Goal: Task Accomplishment & Management: Complete application form

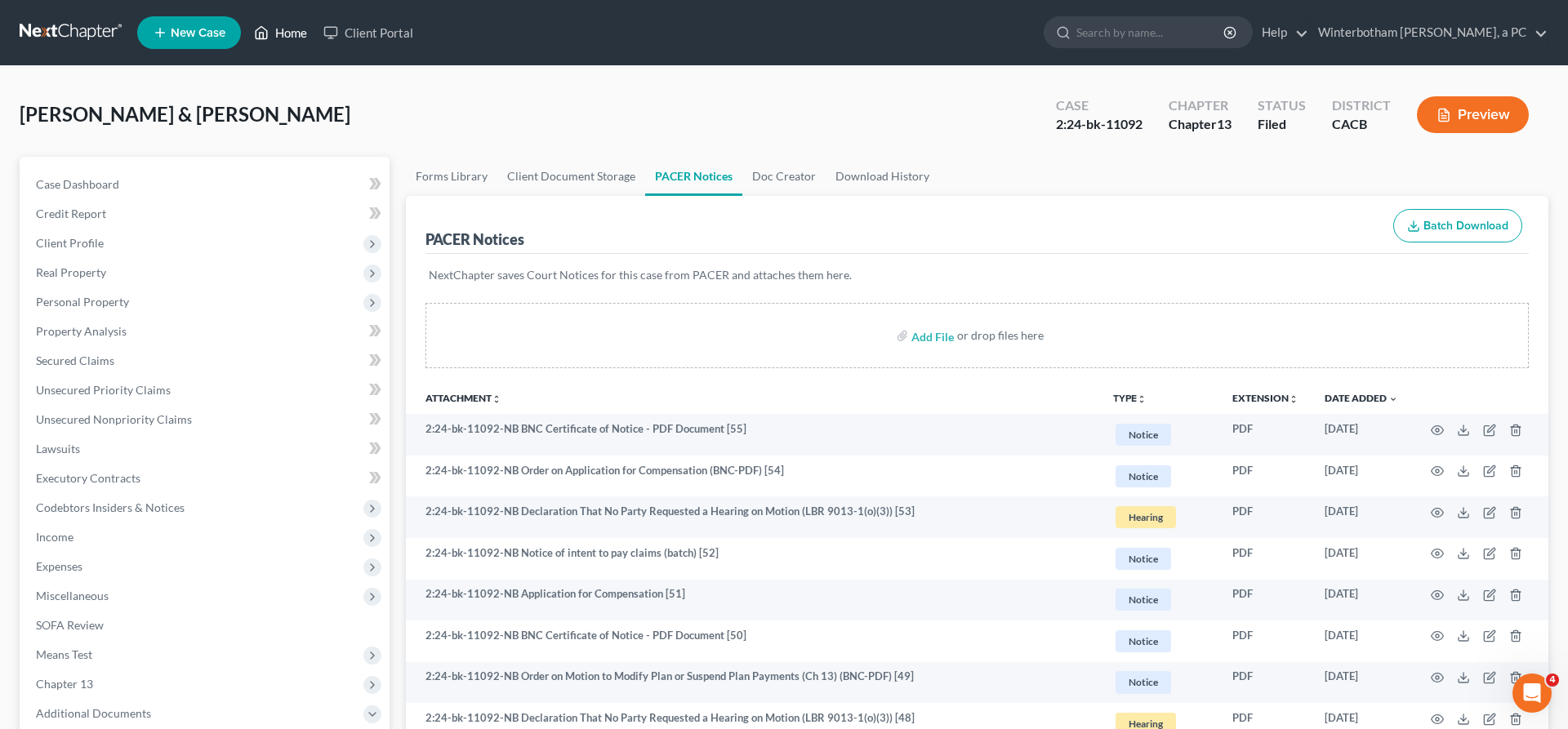
click at [246, 22] on link "Home" at bounding box center [280, 33] width 70 height 30
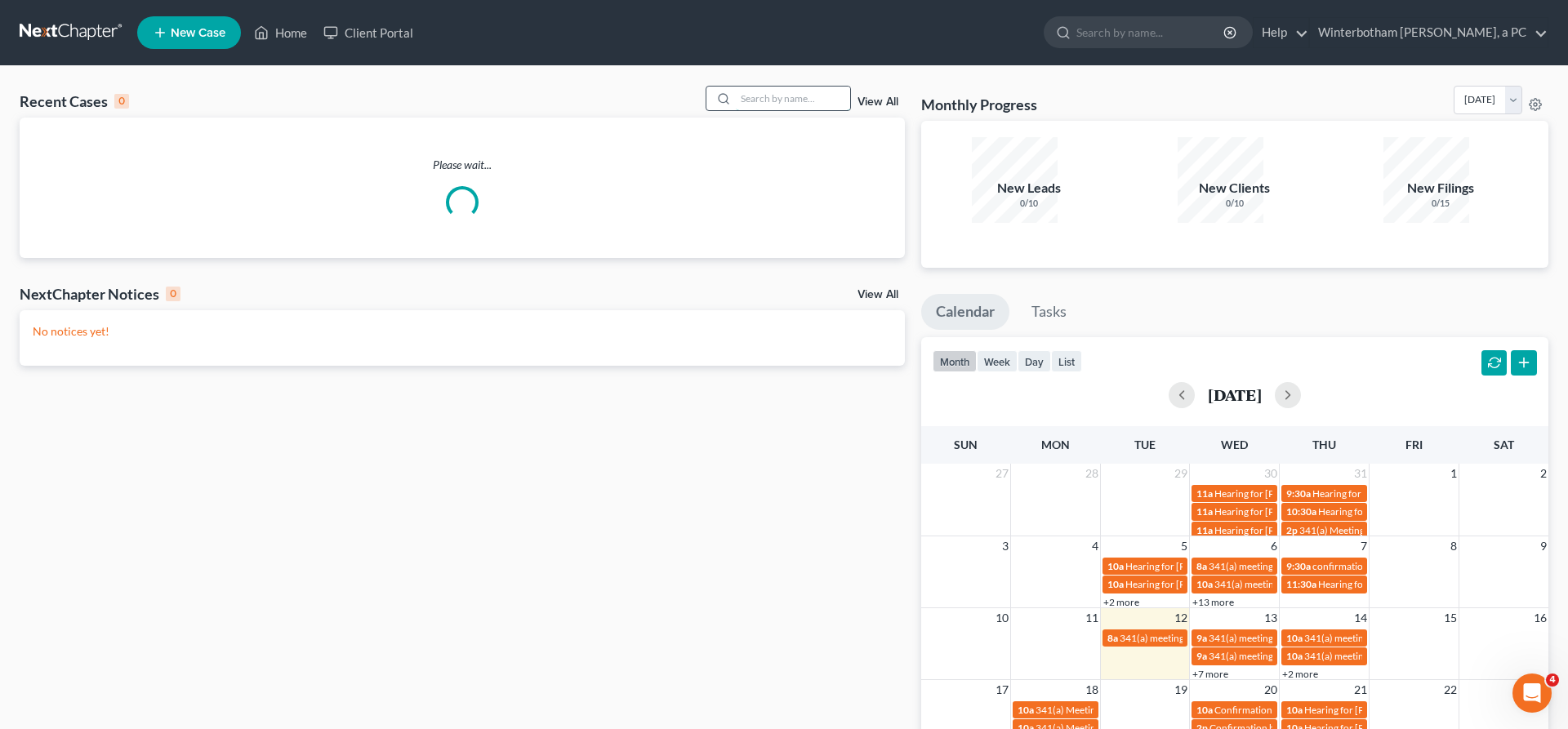
click at [804, 86] on input "search" at bounding box center [792, 98] width 114 height 24
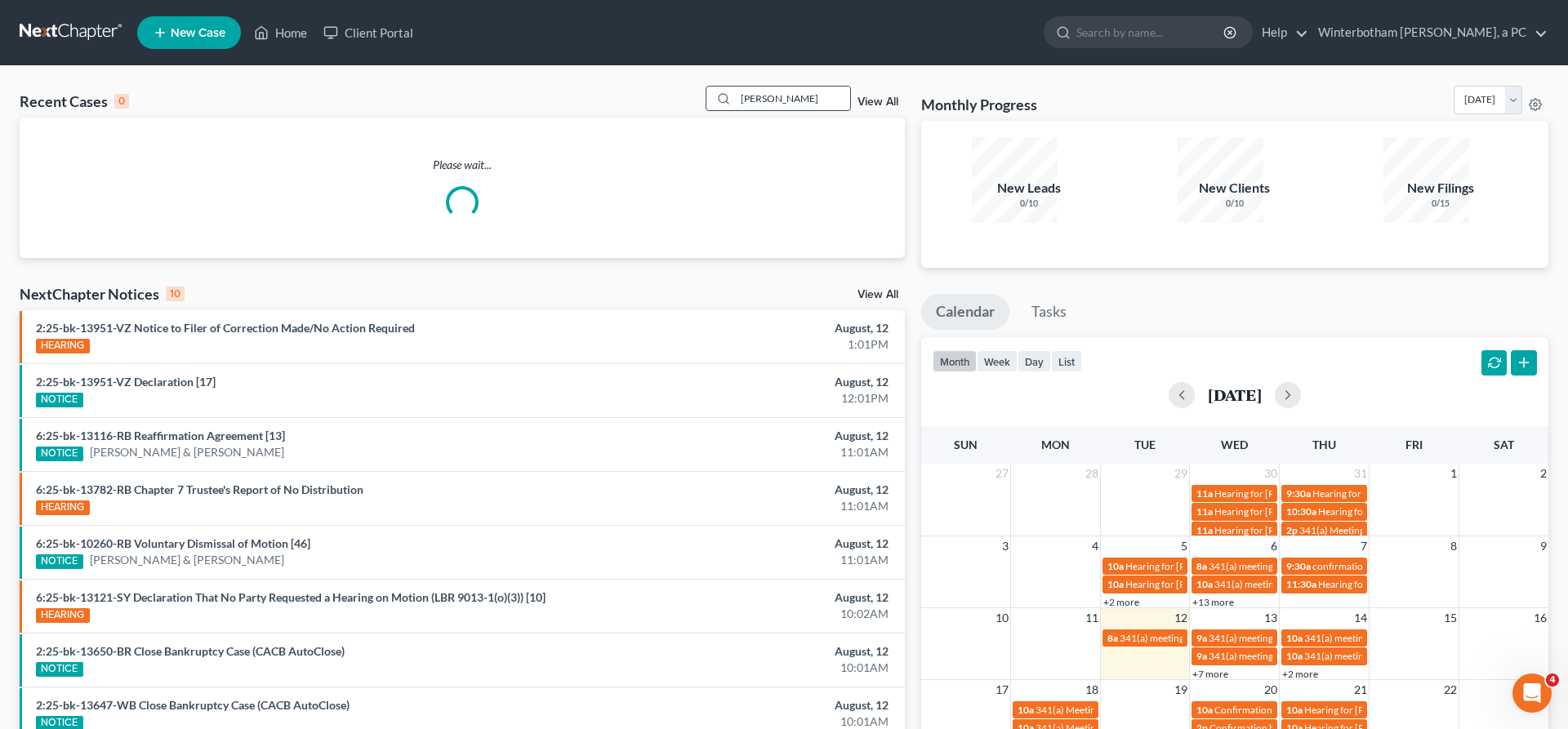
type input "[PERSON_NAME]"
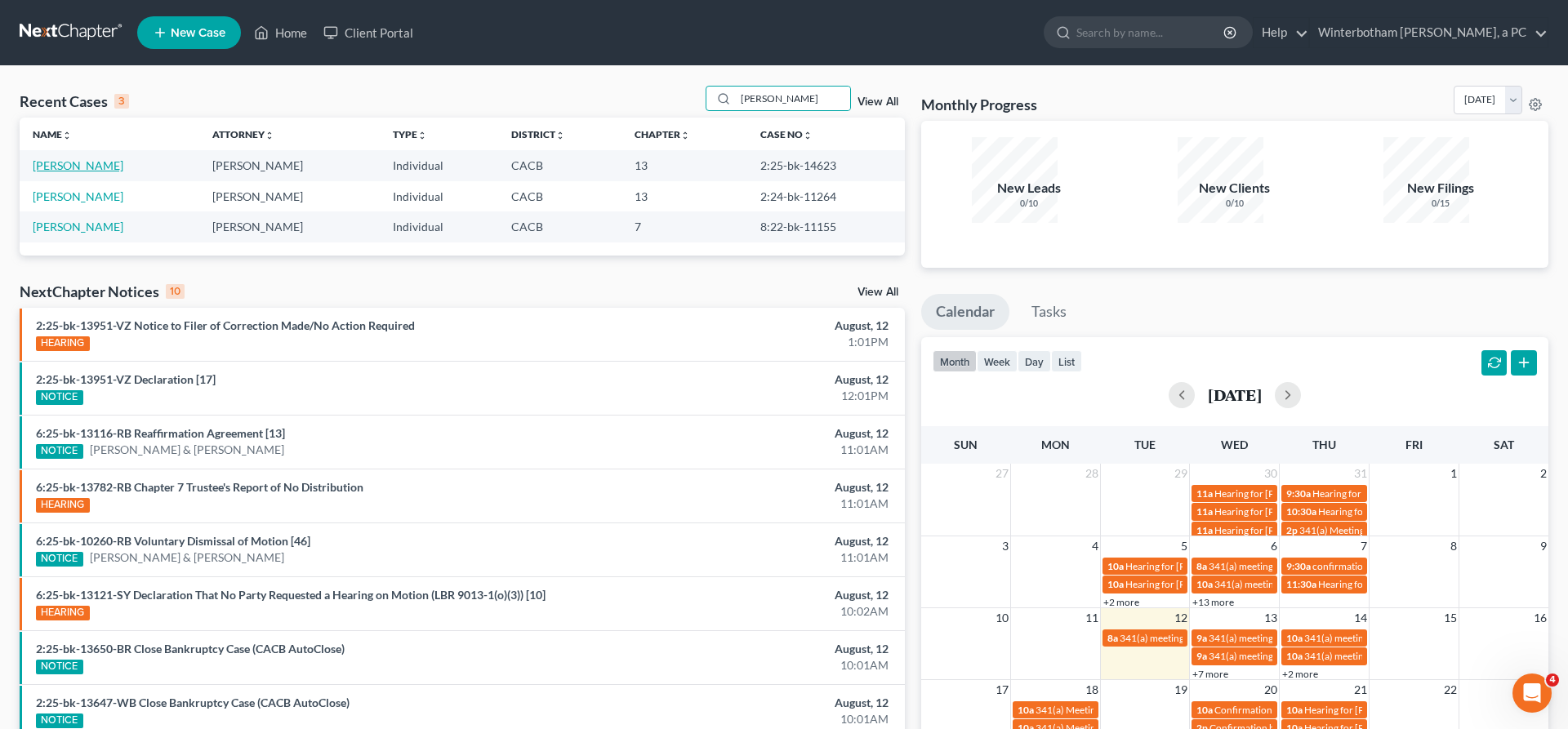
click at [67, 159] on link "[PERSON_NAME]" at bounding box center [78, 165] width 91 height 14
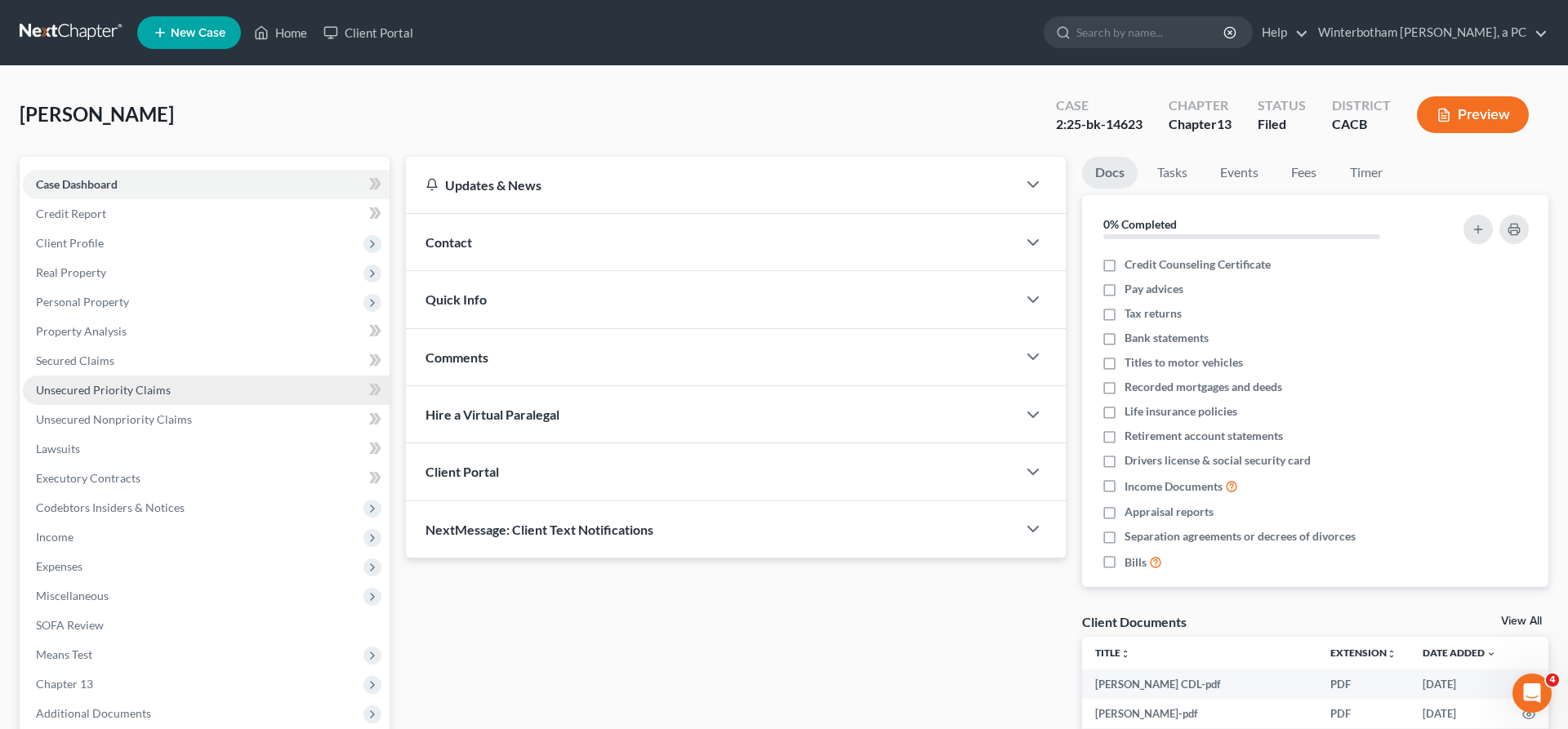
click at [104, 383] on span "Unsecured Priority Claims" at bounding box center [103, 390] width 135 height 14
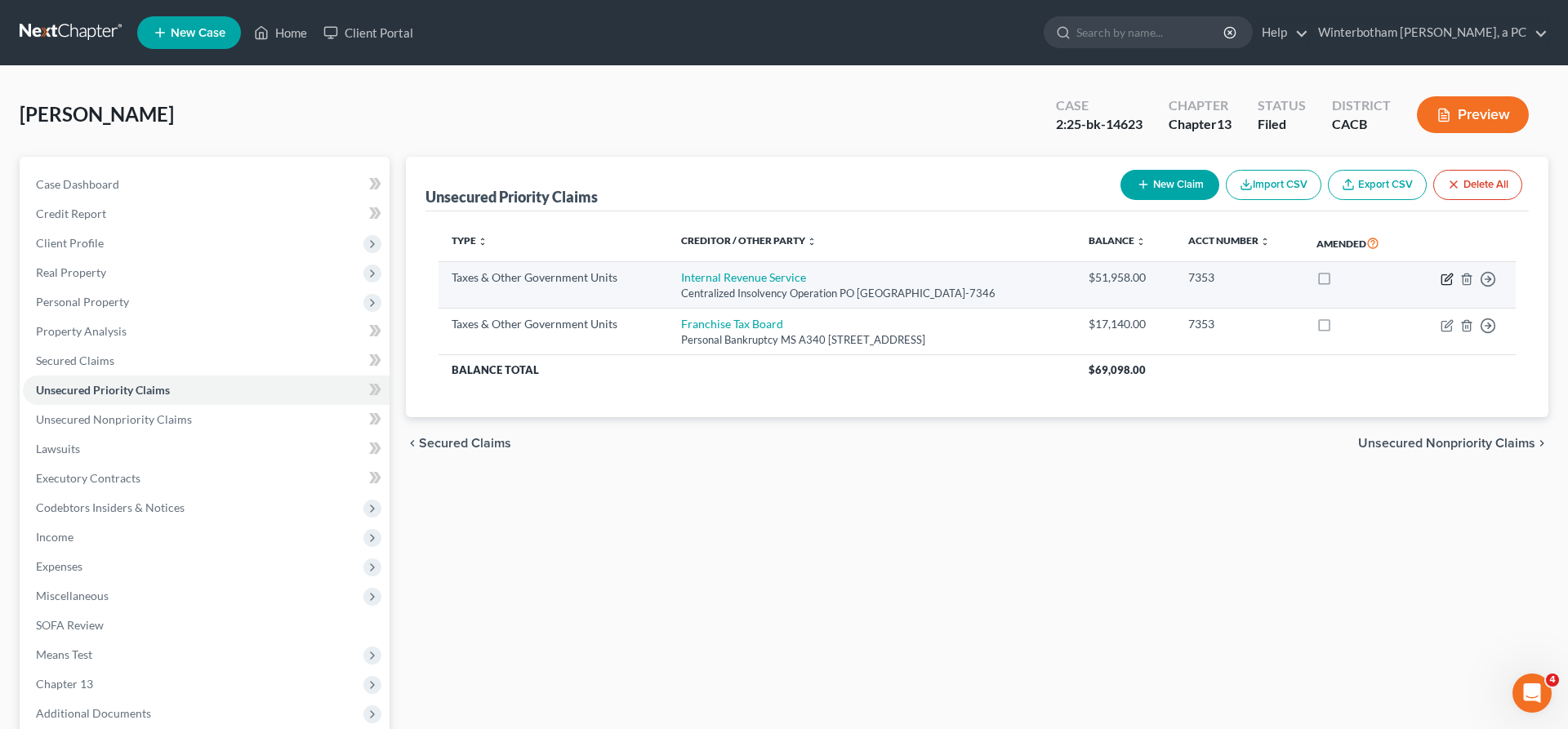
click at [1451, 274] on icon "button" at bounding box center [1445, 279] width 10 height 10
select select "0"
select select "39"
select select "3"
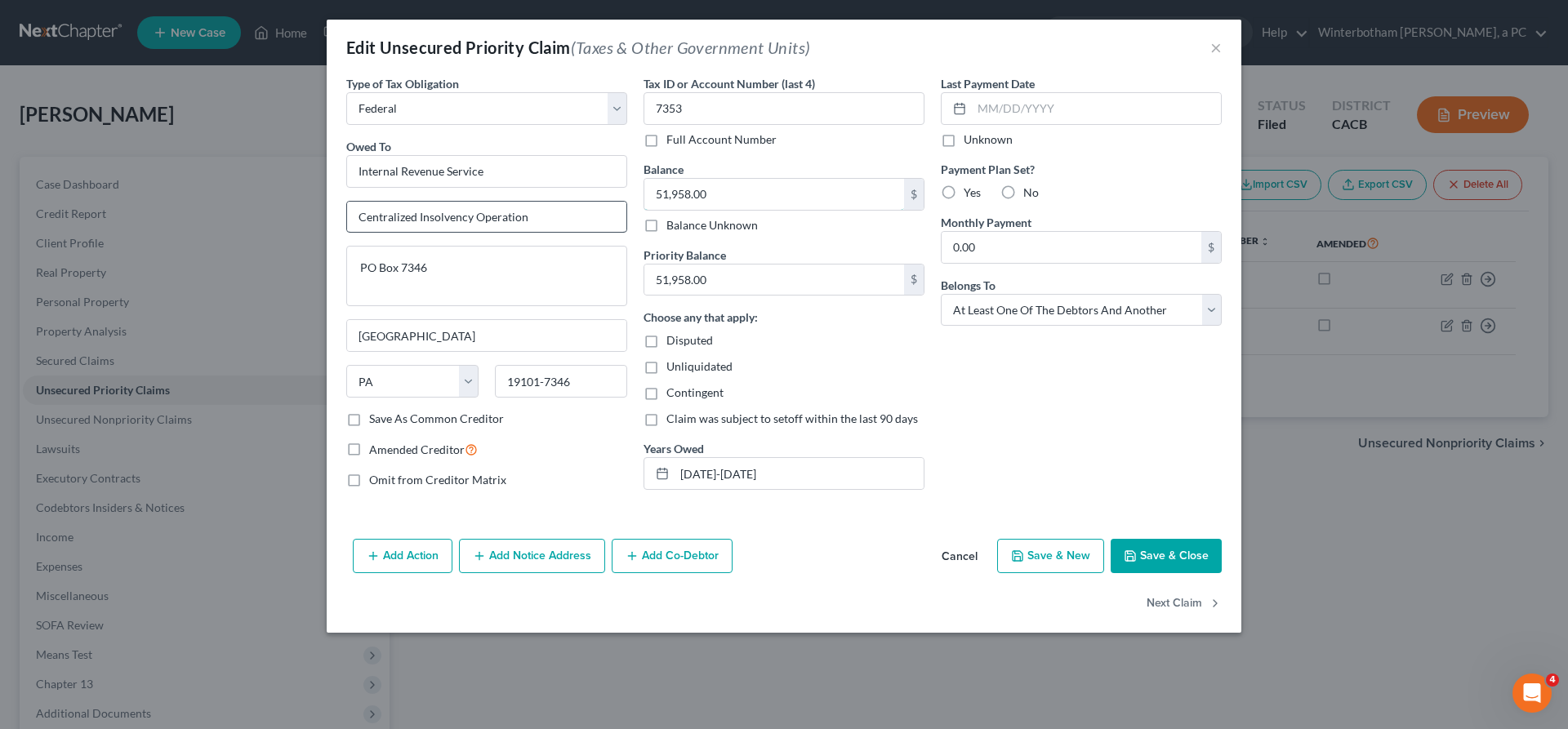
drag, startPoint x: 724, startPoint y: 148, endPoint x: 618, endPoint y: 156, distance: 106.3
click at [645, 179] on input "51,958.00" at bounding box center [774, 194] width 260 height 31
type input "0"
type input "56,985"
drag, startPoint x: 776, startPoint y: 206, endPoint x: 618, endPoint y: 214, distance: 158.2
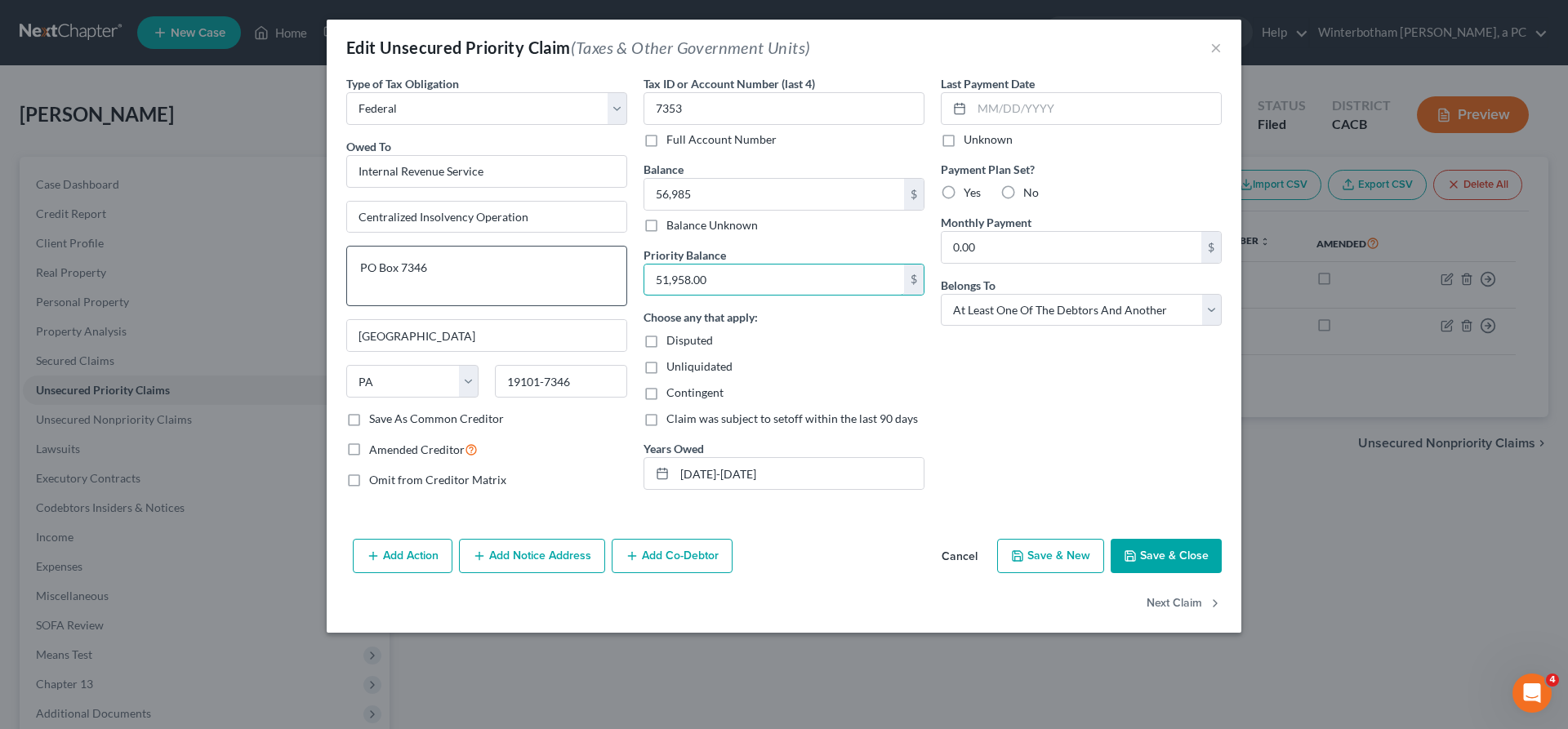
click at [645, 265] on input "51,958.00" at bounding box center [774, 280] width 260 height 31
drag, startPoint x: 749, startPoint y: 207, endPoint x: 666, endPoint y: 206, distance: 83.0
click at [666, 265] on input "51,958.00" at bounding box center [774, 280] width 260 height 31
type input "56,985"
click at [1111, 539] on button "Save & Close" at bounding box center [1166, 556] width 111 height 34
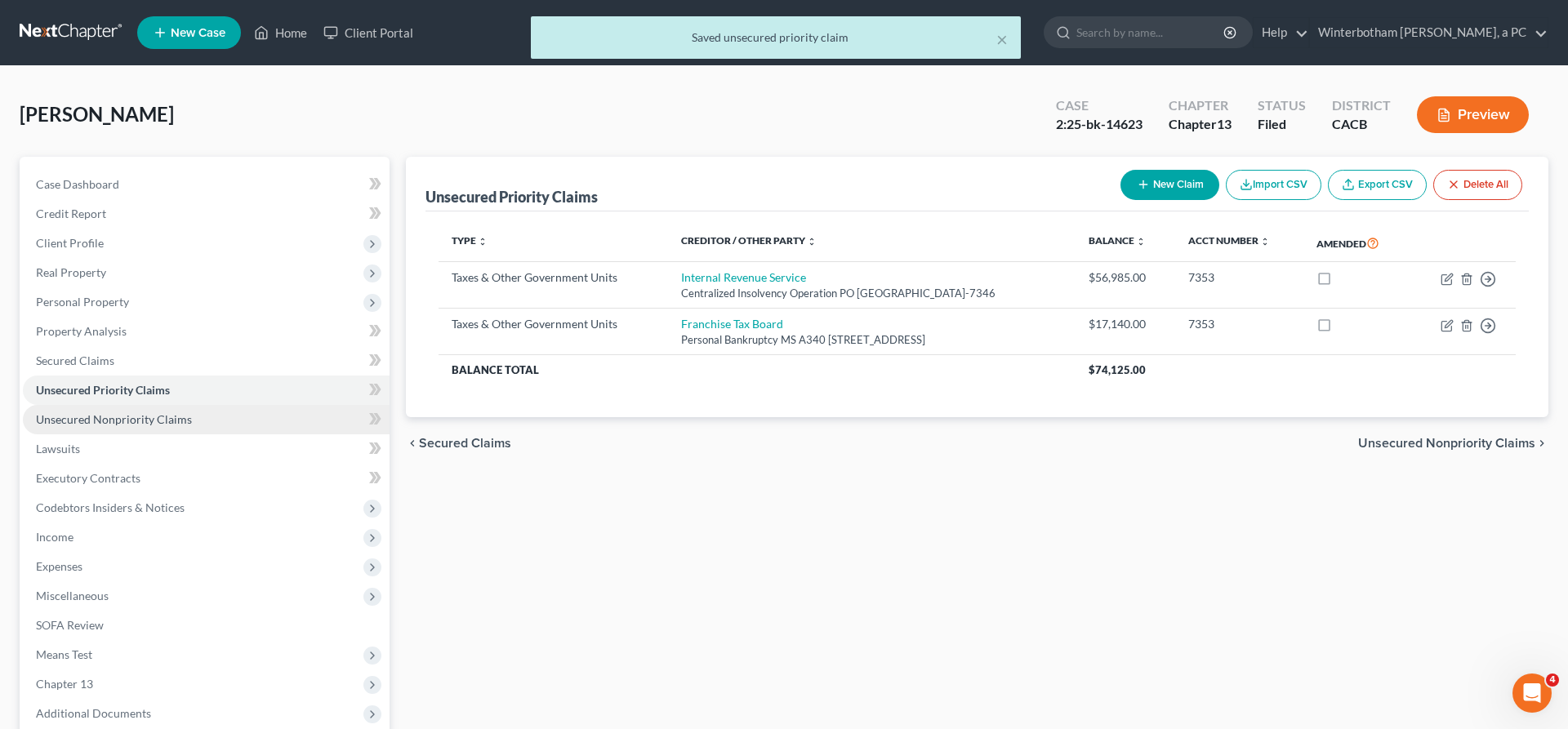
click at [185, 405] on link "Unsecured Nonpriority Claims" at bounding box center [206, 420] width 367 height 30
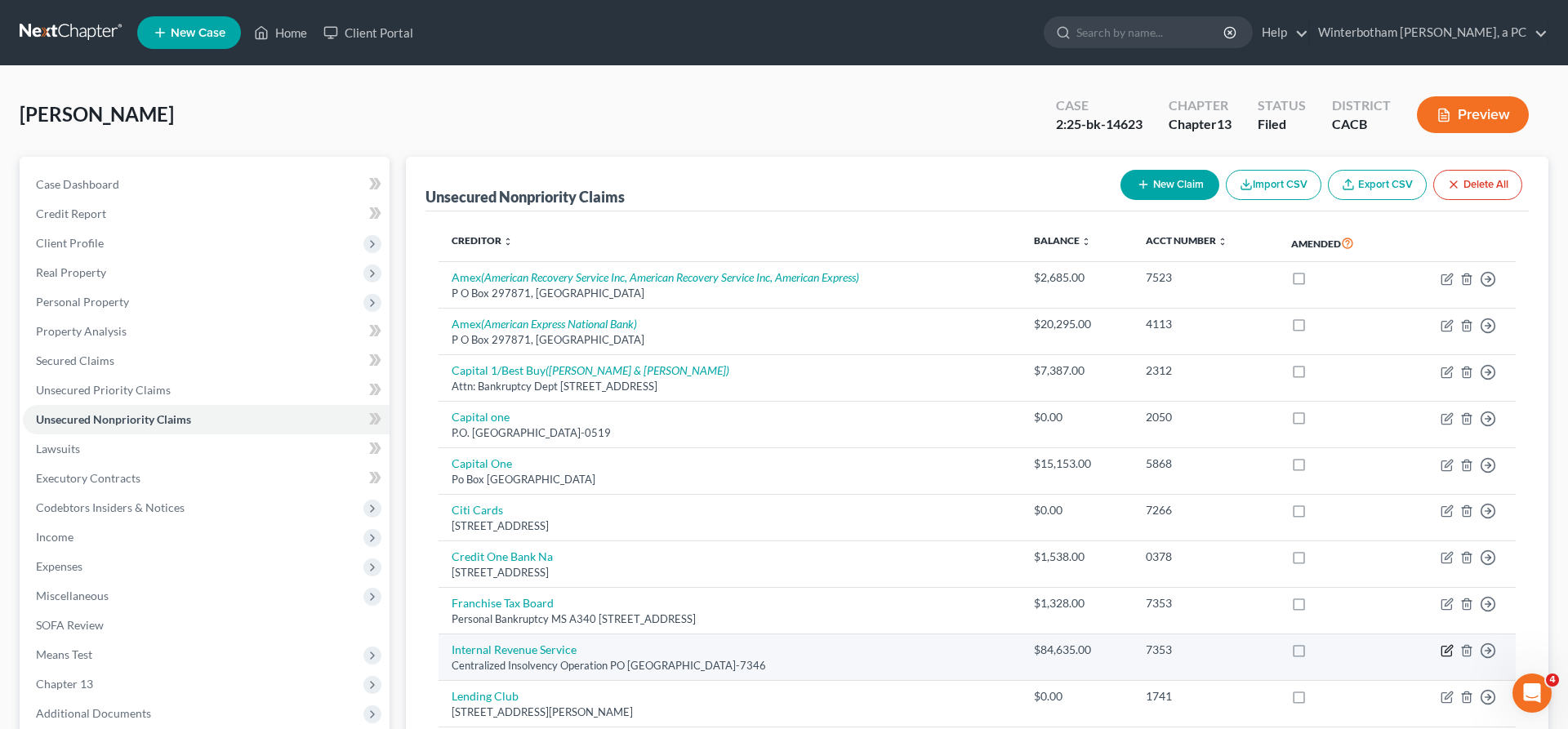
click at [1451, 645] on icon "button" at bounding box center [1448, 649] width 7 height 7
select select "39"
select select "7"
select select "3"
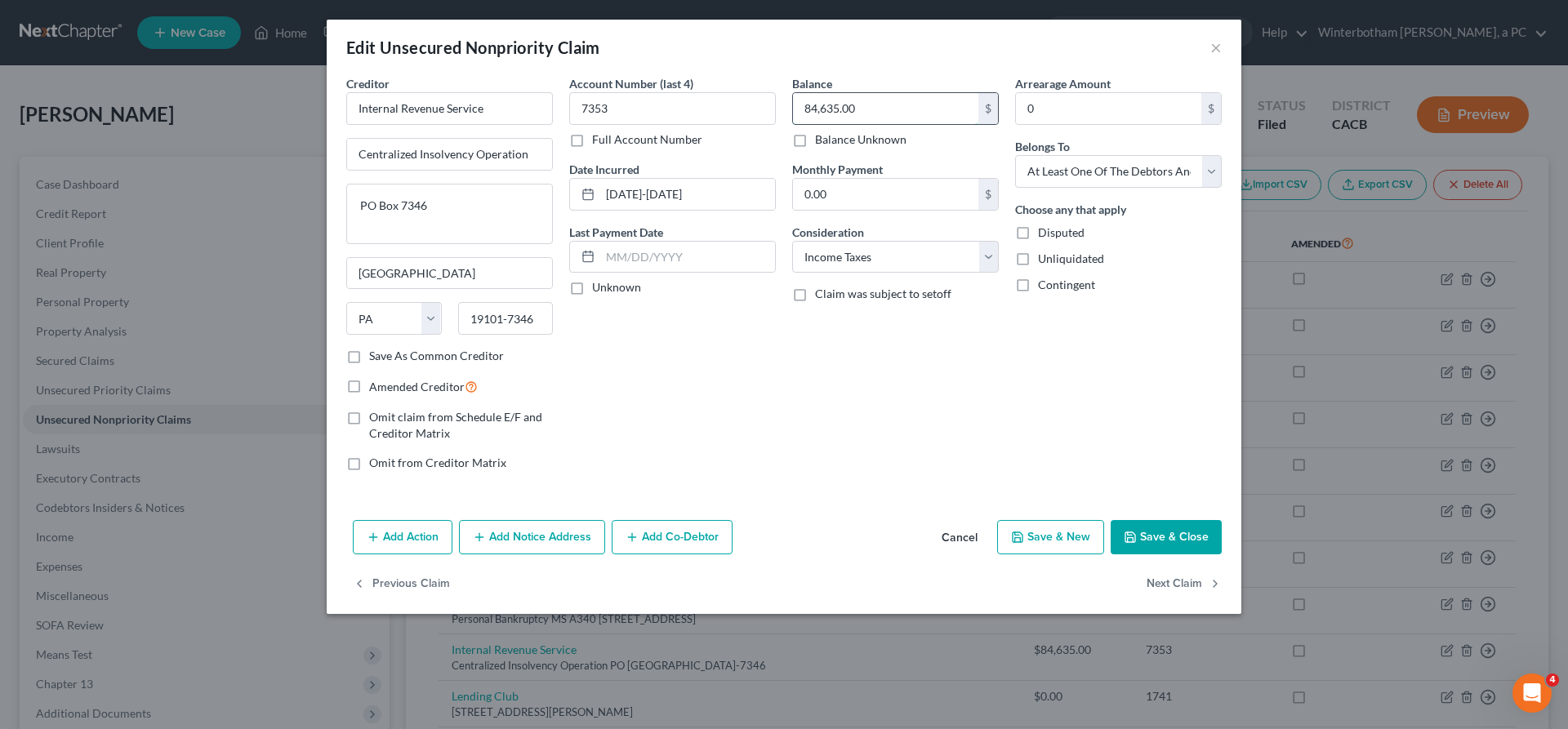
drag, startPoint x: 869, startPoint y: 80, endPoint x: 779, endPoint y: 91, distance: 90.7
click at [793, 93] on input "84,635.00" at bounding box center [885, 109] width 186 height 31
drag, startPoint x: 863, startPoint y: 87, endPoint x: 758, endPoint y: 85, distance: 105.0
click at [793, 93] on input "84,635.00" at bounding box center [885, 109] width 186 height 31
drag, startPoint x: 875, startPoint y: 84, endPoint x: 779, endPoint y: 82, distance: 96.0
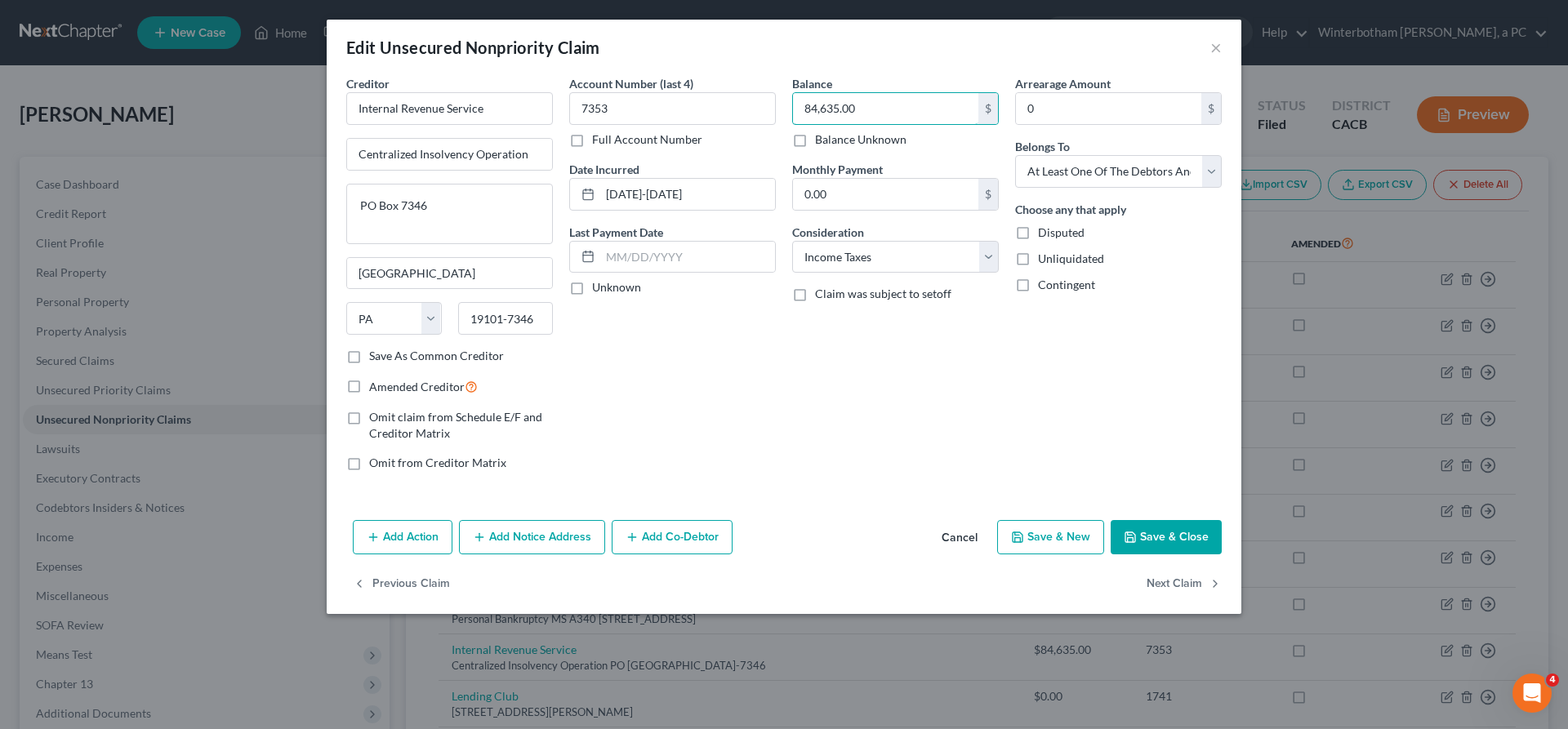
click at [793, 93] on input "84,635.00" at bounding box center [885, 109] width 186 height 31
click at [1103, 33] on div "Edit Unsecured Nonpriority Claim ×" at bounding box center [784, 47] width 915 height 56
click at [1210, 37] on button "×" at bounding box center [1215, 47] width 11 height 19
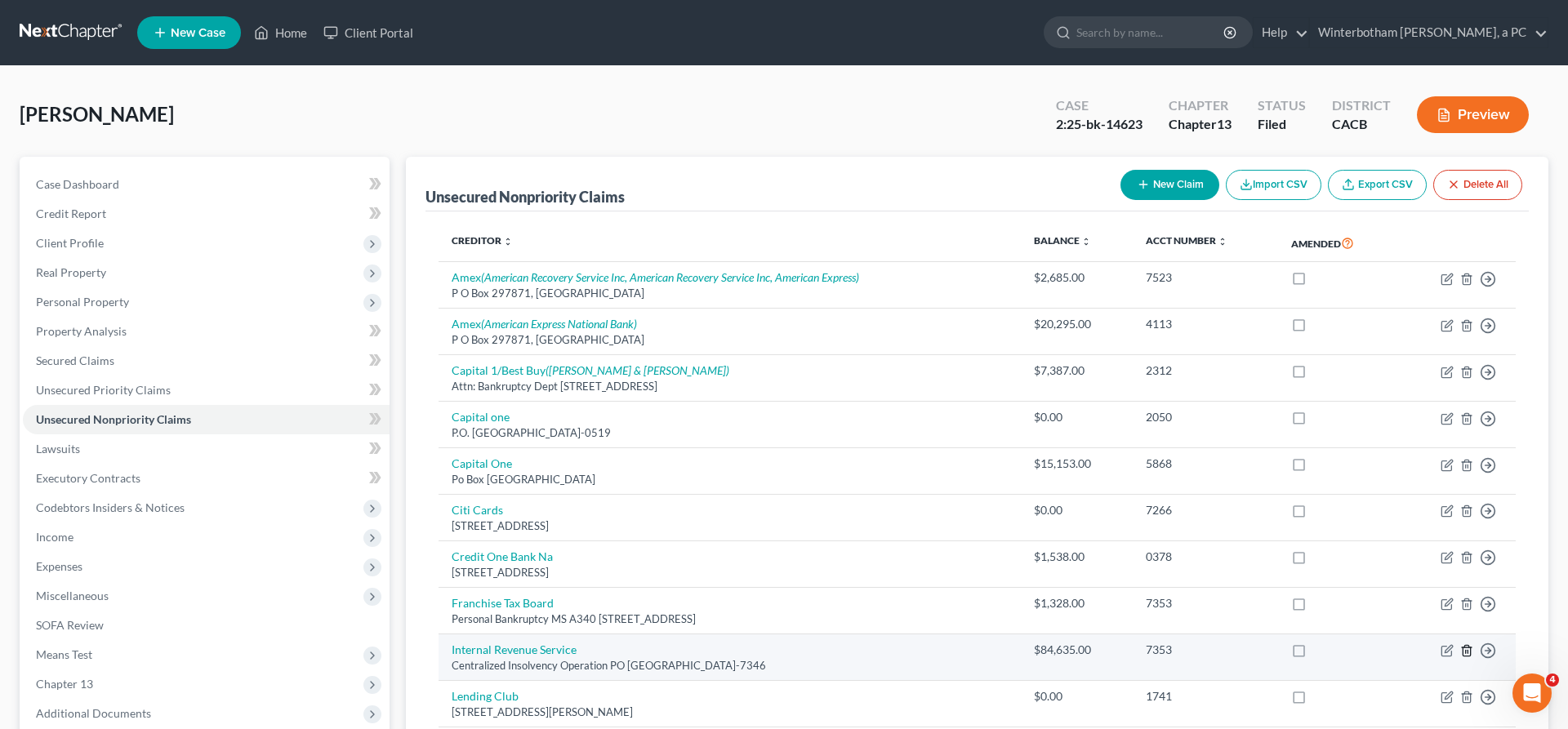
click at [1473, 645] on icon "button" at bounding box center [1466, 651] width 13 height 13
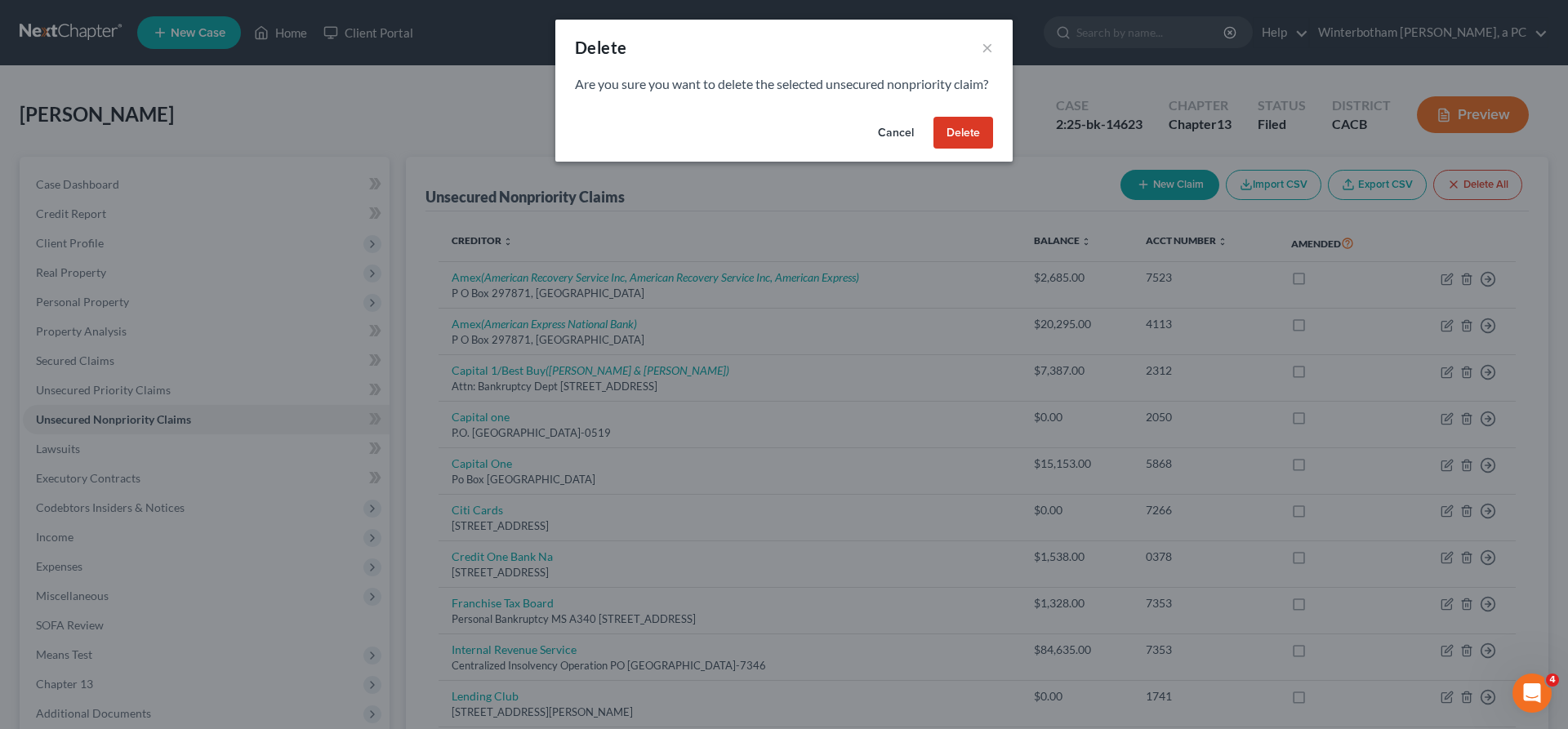
click at [933, 117] on button "Delete" at bounding box center [963, 132] width 59 height 32
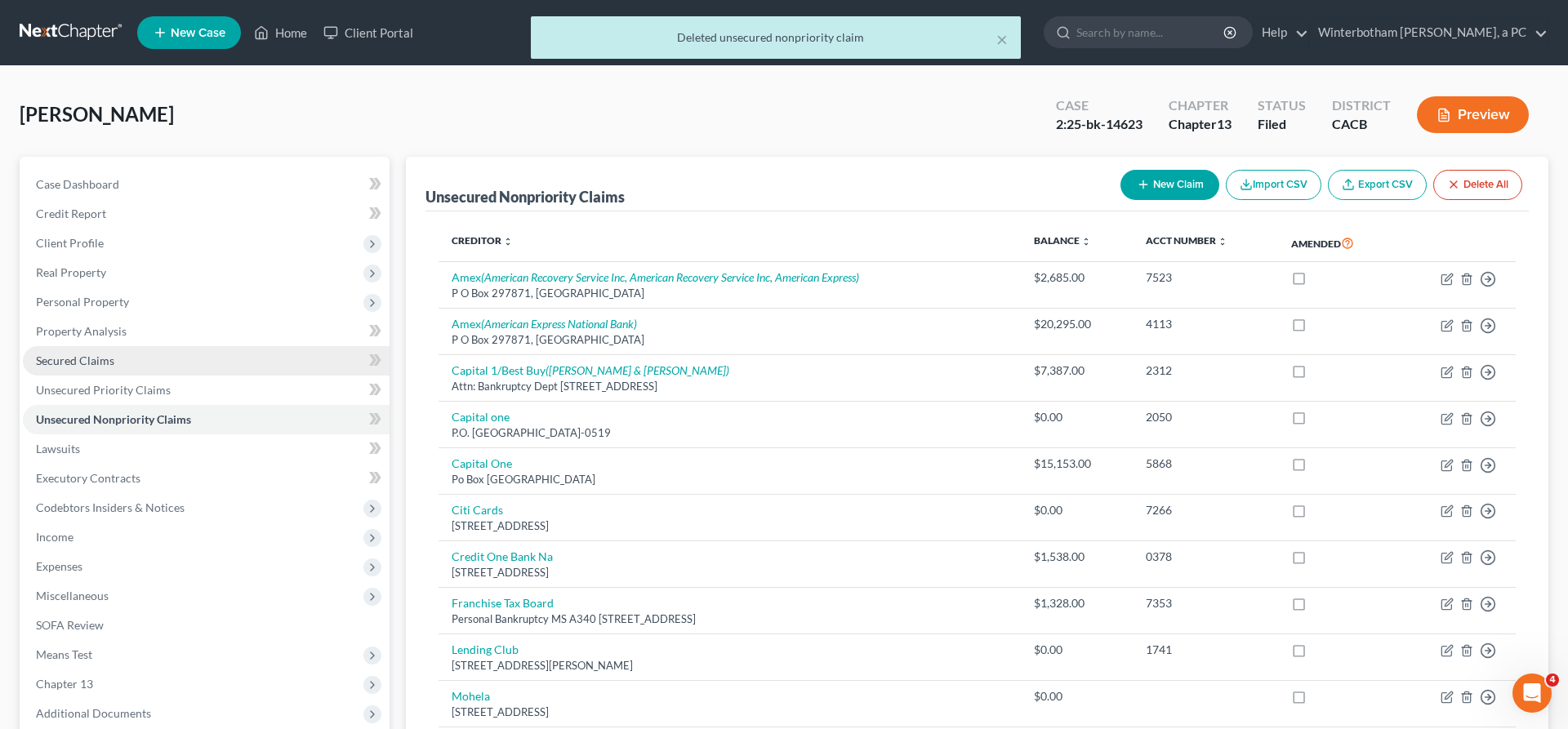
click at [111, 346] on link "Secured Claims" at bounding box center [206, 361] width 367 height 30
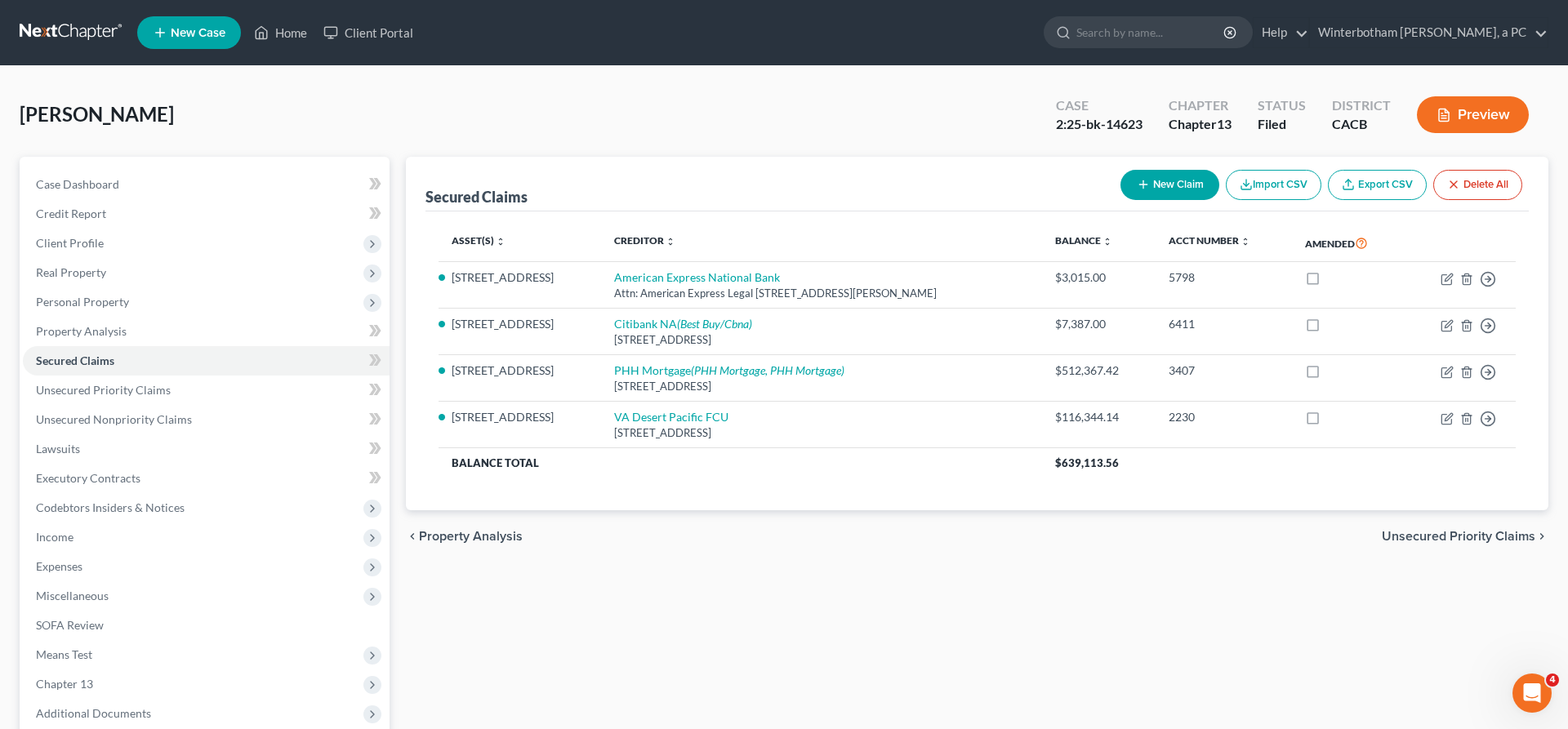
click at [1219, 170] on button "New Claim" at bounding box center [1169, 185] width 98 height 30
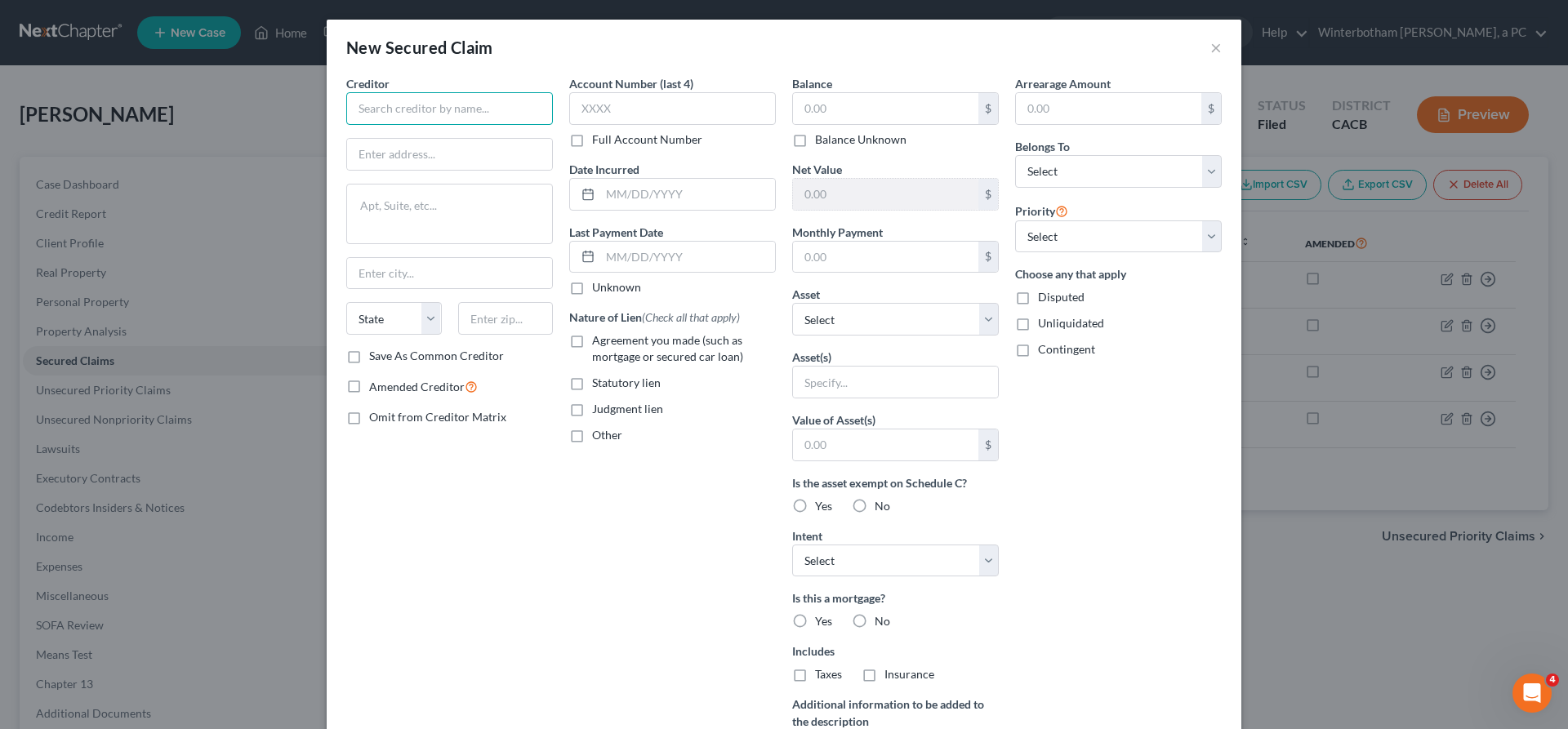
click at [506, 92] on input "text" at bounding box center [449, 108] width 206 height 32
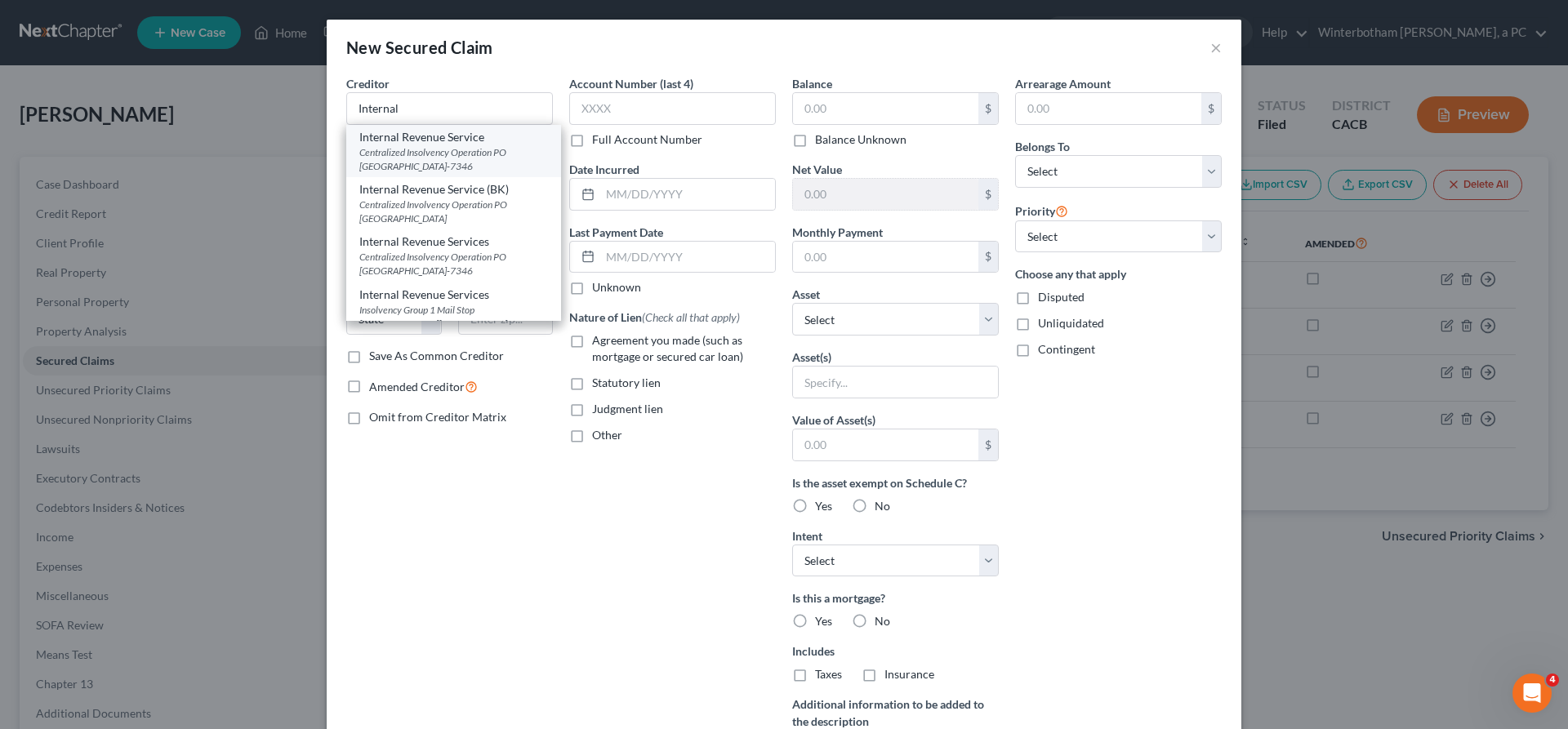
click at [523, 145] on div "Centralized Insolvency Operation PO [GEOGRAPHIC_DATA]-7346" at bounding box center [453, 159] width 189 height 28
type input "Internal Revenue Service"
type input "Centralized Insolvency Operation"
type textarea "PO Box 7346"
type input "[GEOGRAPHIC_DATA]"
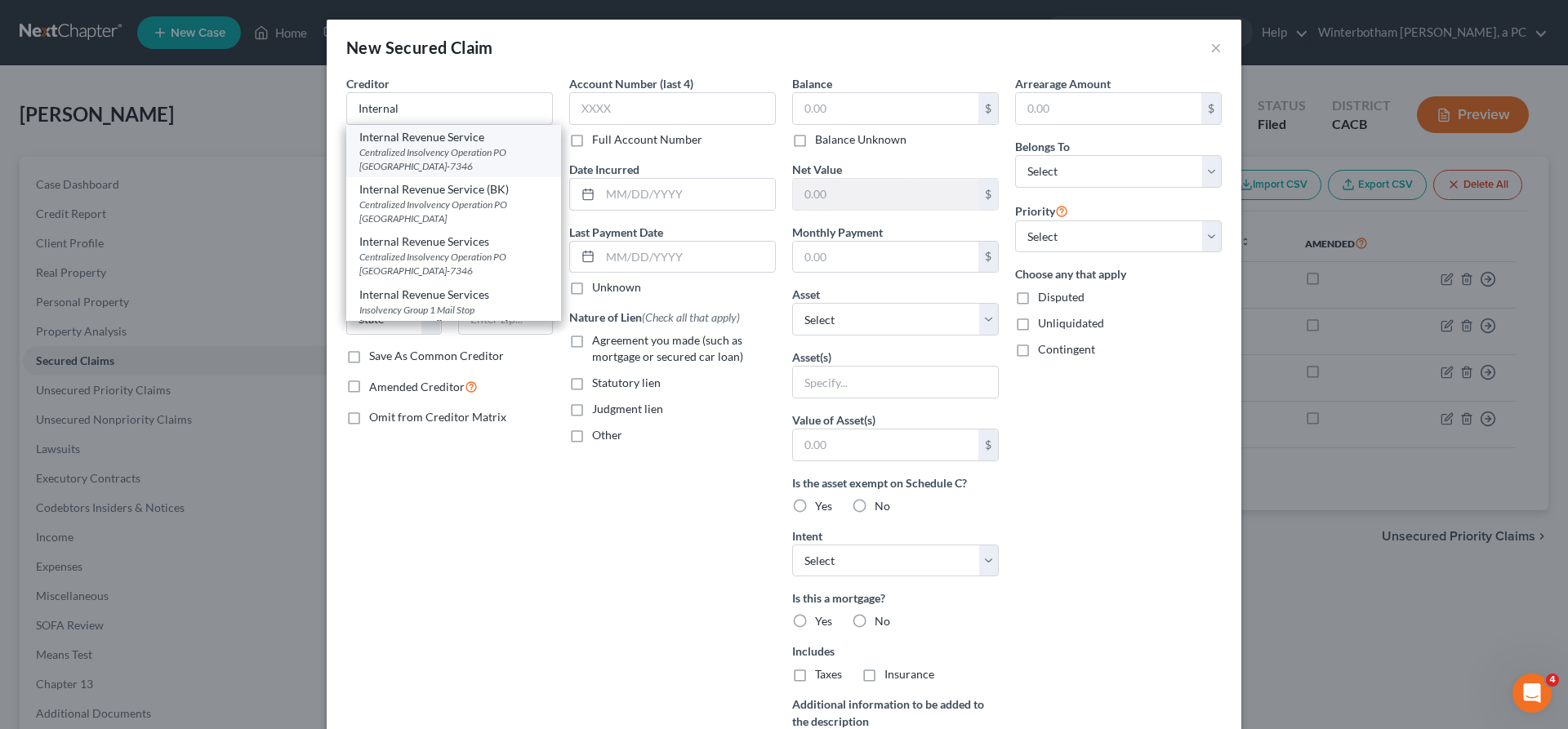
select select "39"
type input "19101-7346"
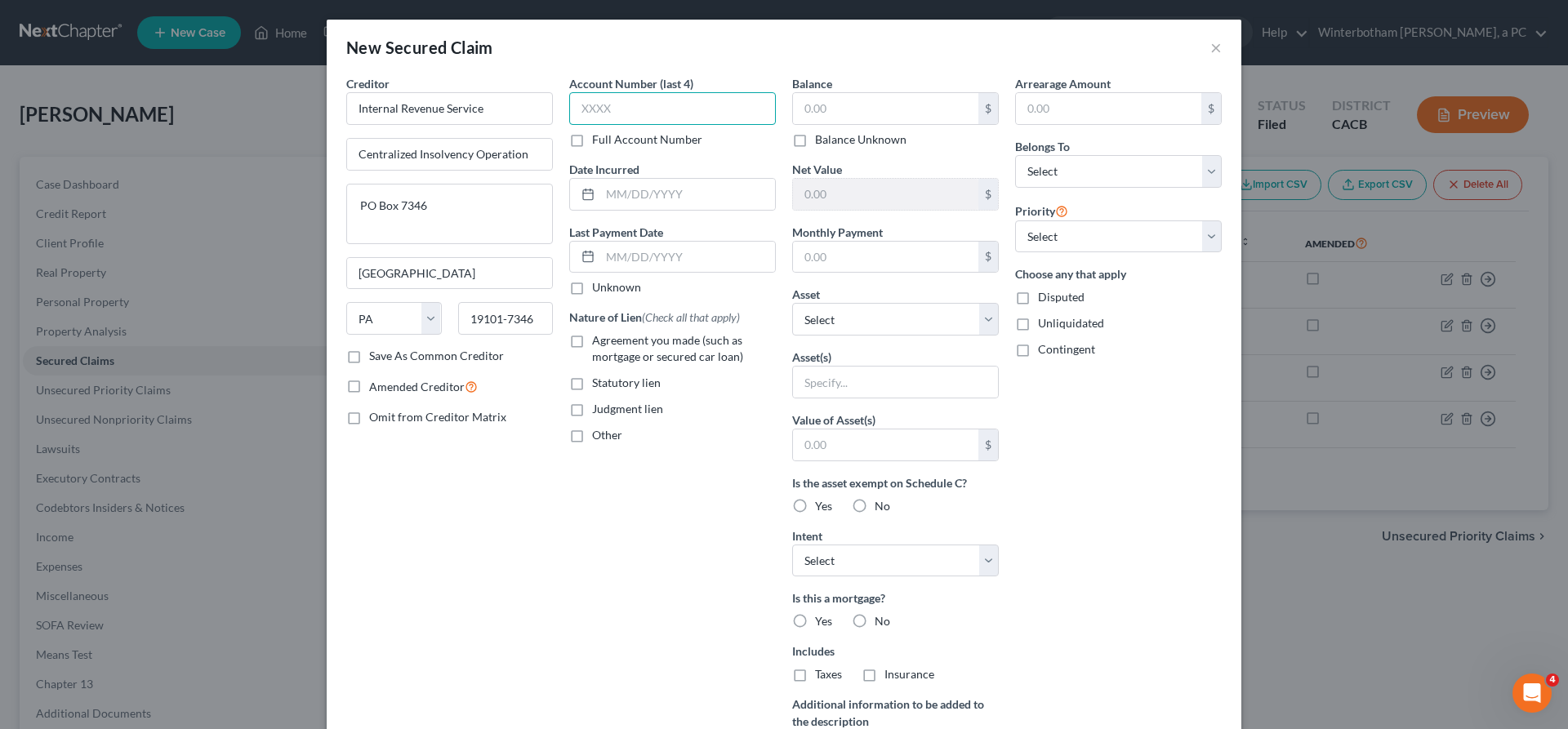
drag, startPoint x: 676, startPoint y: 84, endPoint x: 644, endPoint y: 83, distance: 32.0
click at [650, 92] on input "text" at bounding box center [672, 108] width 206 height 32
click at [703, 179] on input "text" at bounding box center [687, 194] width 175 height 31
type input "2017-2012"
click at [814, 93] on input "text" at bounding box center [885, 109] width 186 height 31
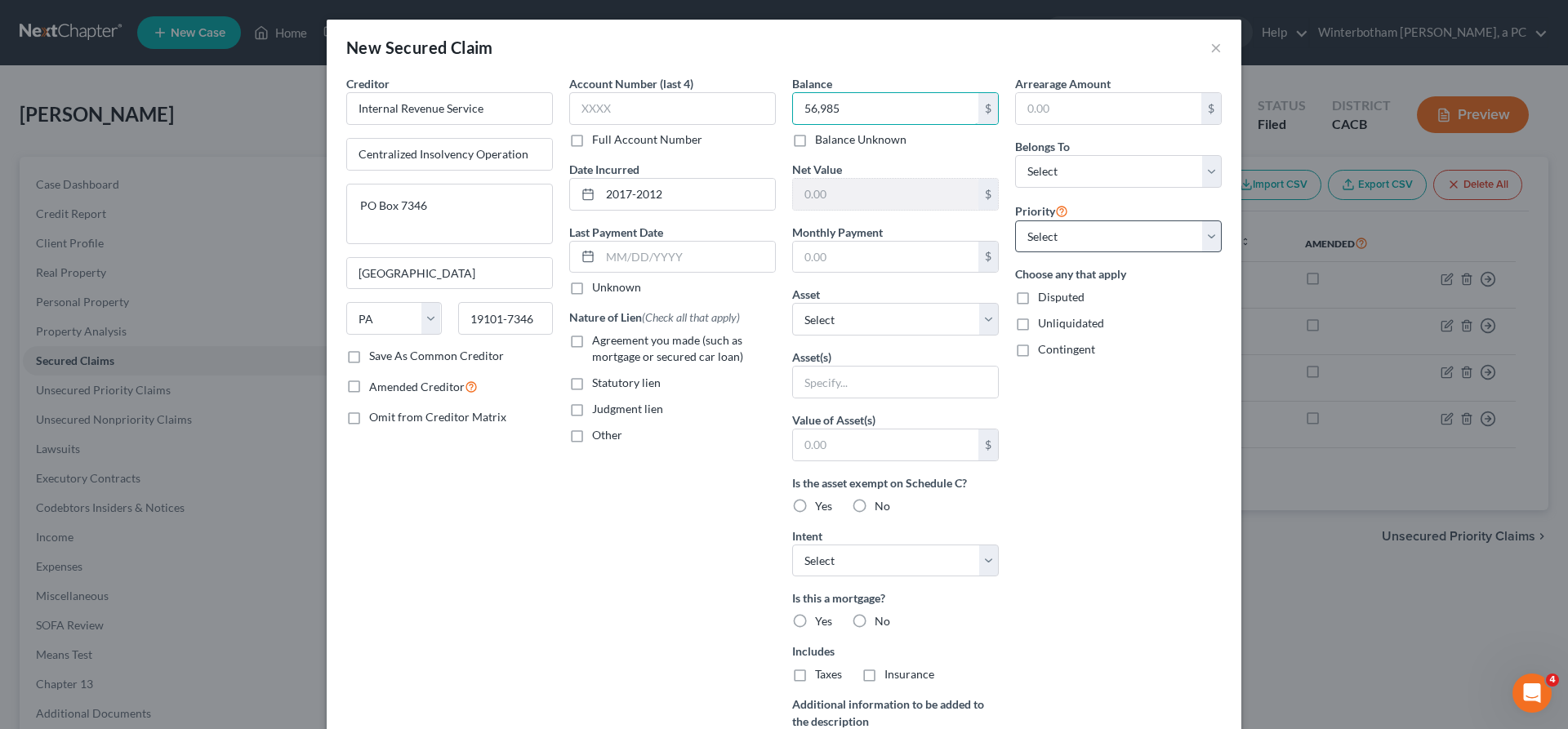
type input "56,985"
click at [1015, 220] on select "Select 1st 2nd 3rd 4th 5th 6th 7th 8th 9th 10th 11th 12th 13th 14th 15th 16th 1…" at bounding box center [1118, 236] width 206 height 32
click at [1015, 155] on select "Select Debtor 1 Only Debtor 2 Only Debtor 1 And Debtor 2 Only At Least One Of T…" at bounding box center [1118, 171] width 206 height 32
select select "0"
click option "Debtor 1 Only" at bounding box center [0, 0] width 0 height 0
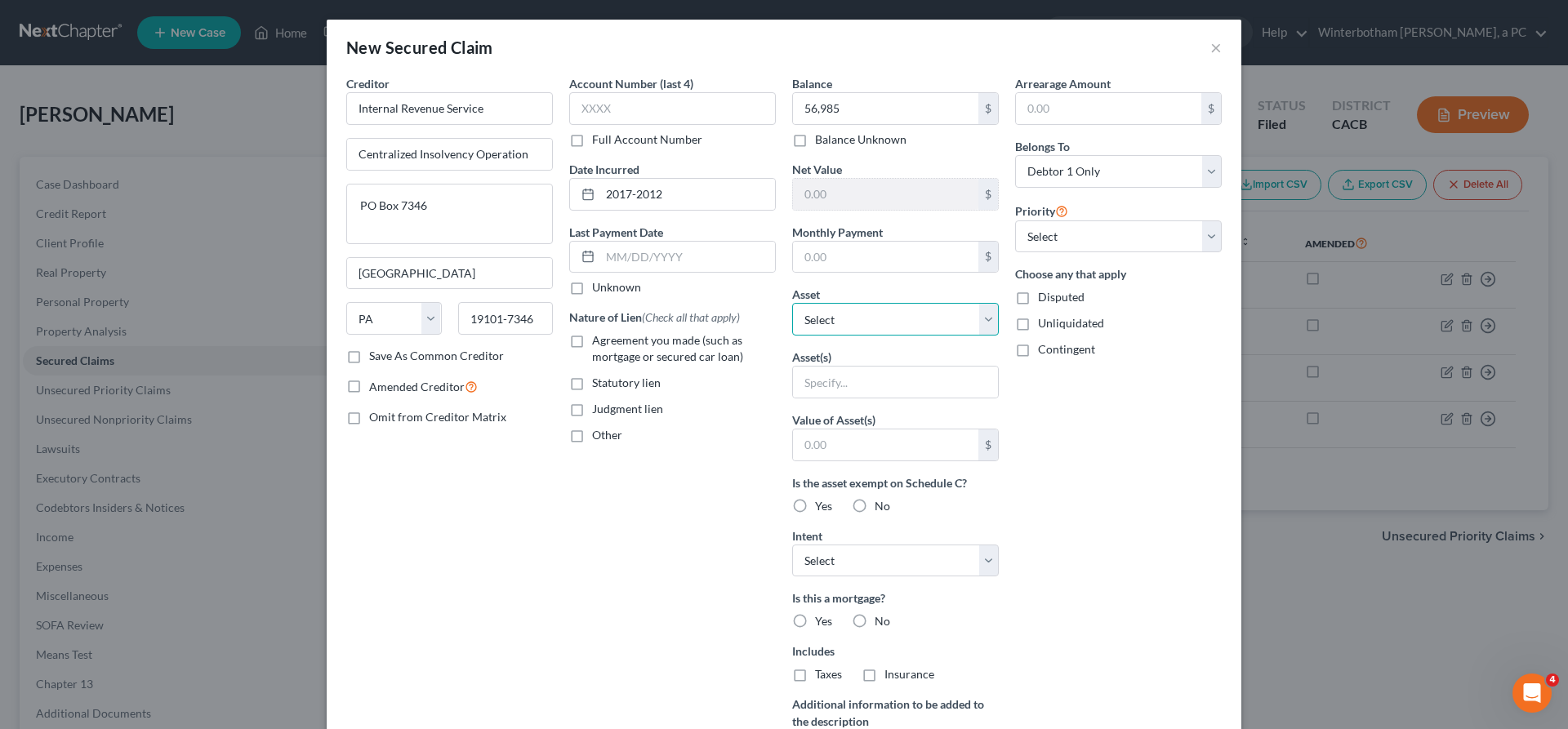
click at [792, 303] on select "Select Other Multiple Assets Firearms - Shotgun - $200.0 Pet(s) - 1 Dog - $0.0 …" at bounding box center [895, 319] width 206 height 32
select select "18"
click option "[STREET_ADDRESS] - $1155600.0" at bounding box center [0, 0] width 0 height 0
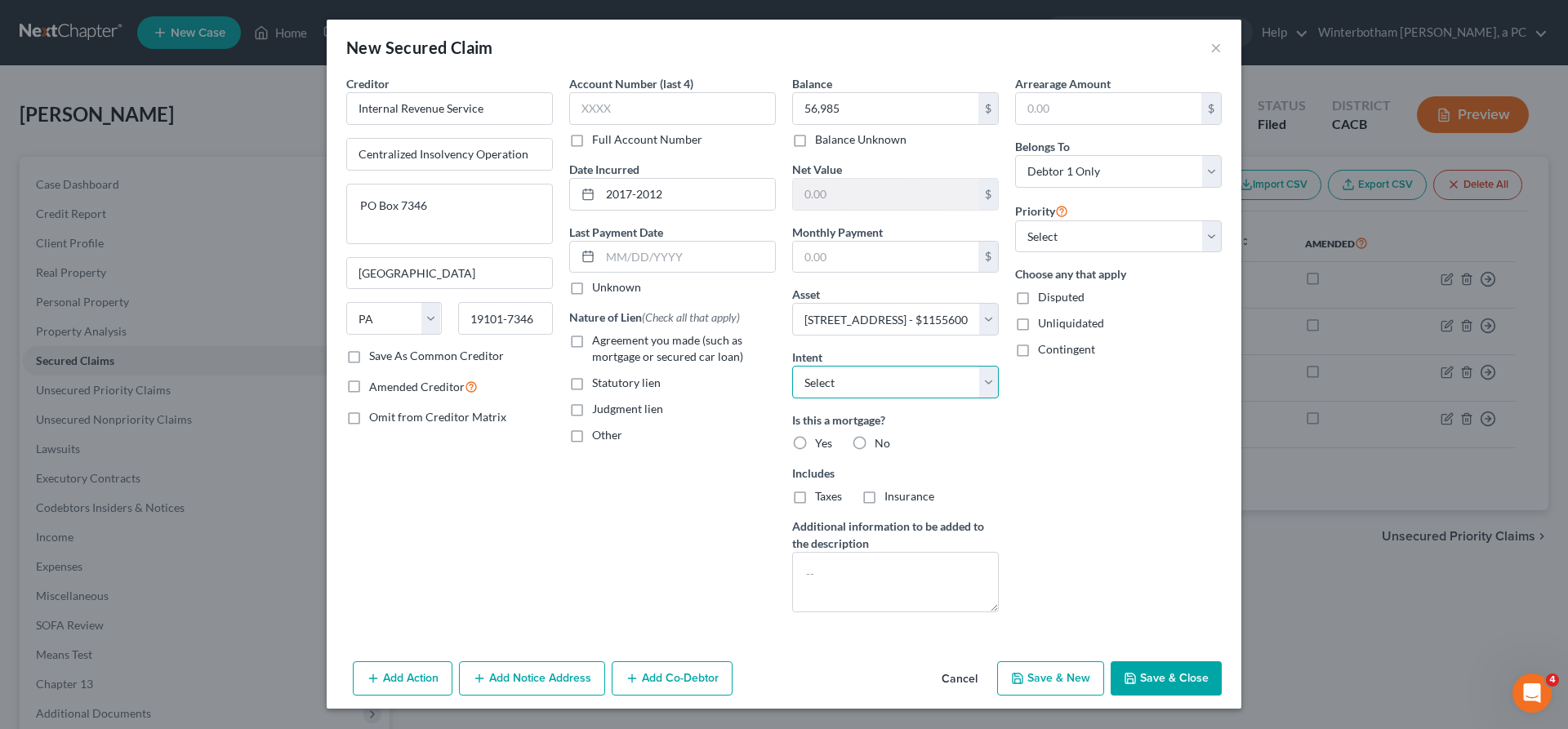
select select "4"
click option "Other" at bounding box center [0, 0] width 0 height 0
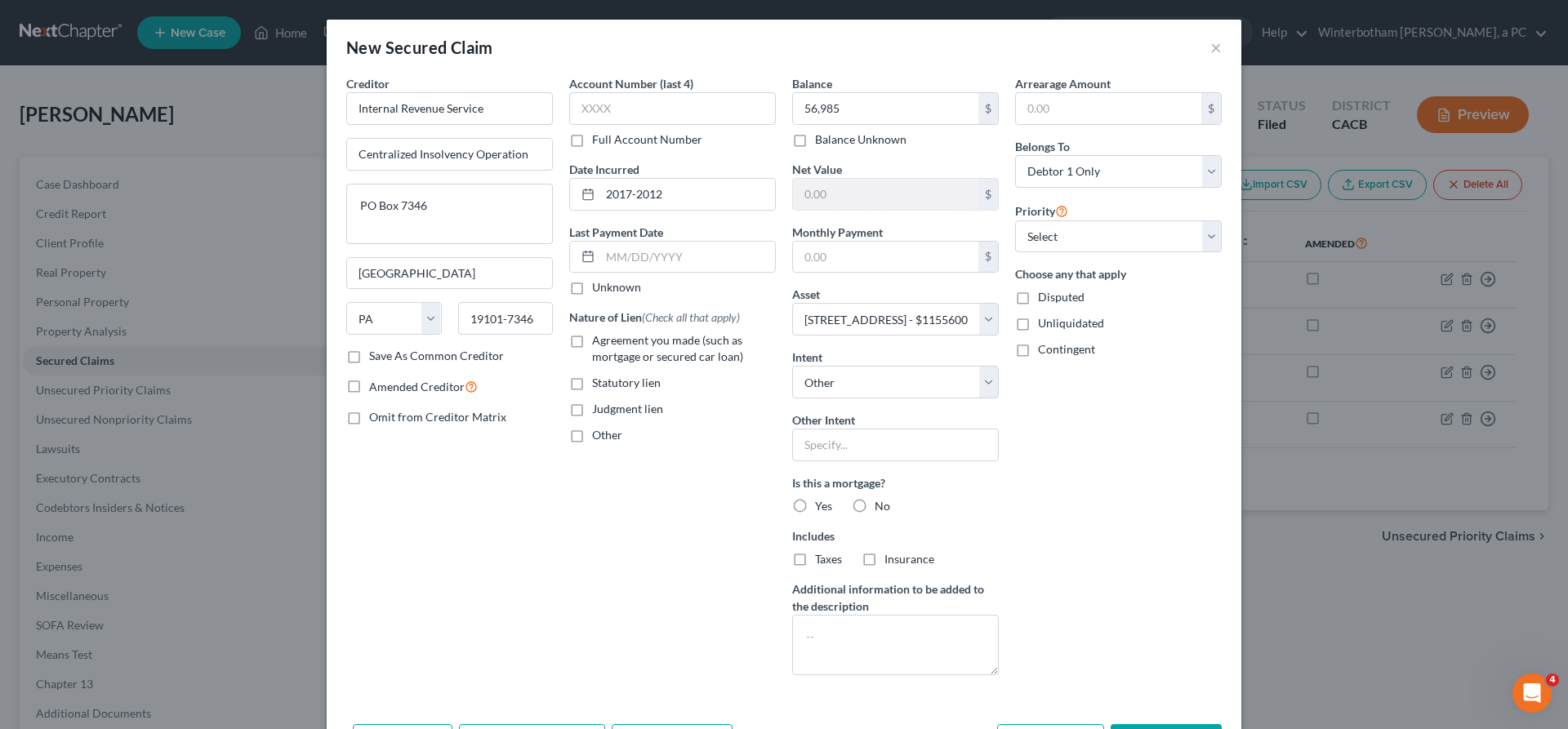
click at [875, 498] on label "No" at bounding box center [882, 506] width 16 height 17
click at [881, 498] on input "No" at bounding box center [886, 503] width 10 height 10
radio input "true"
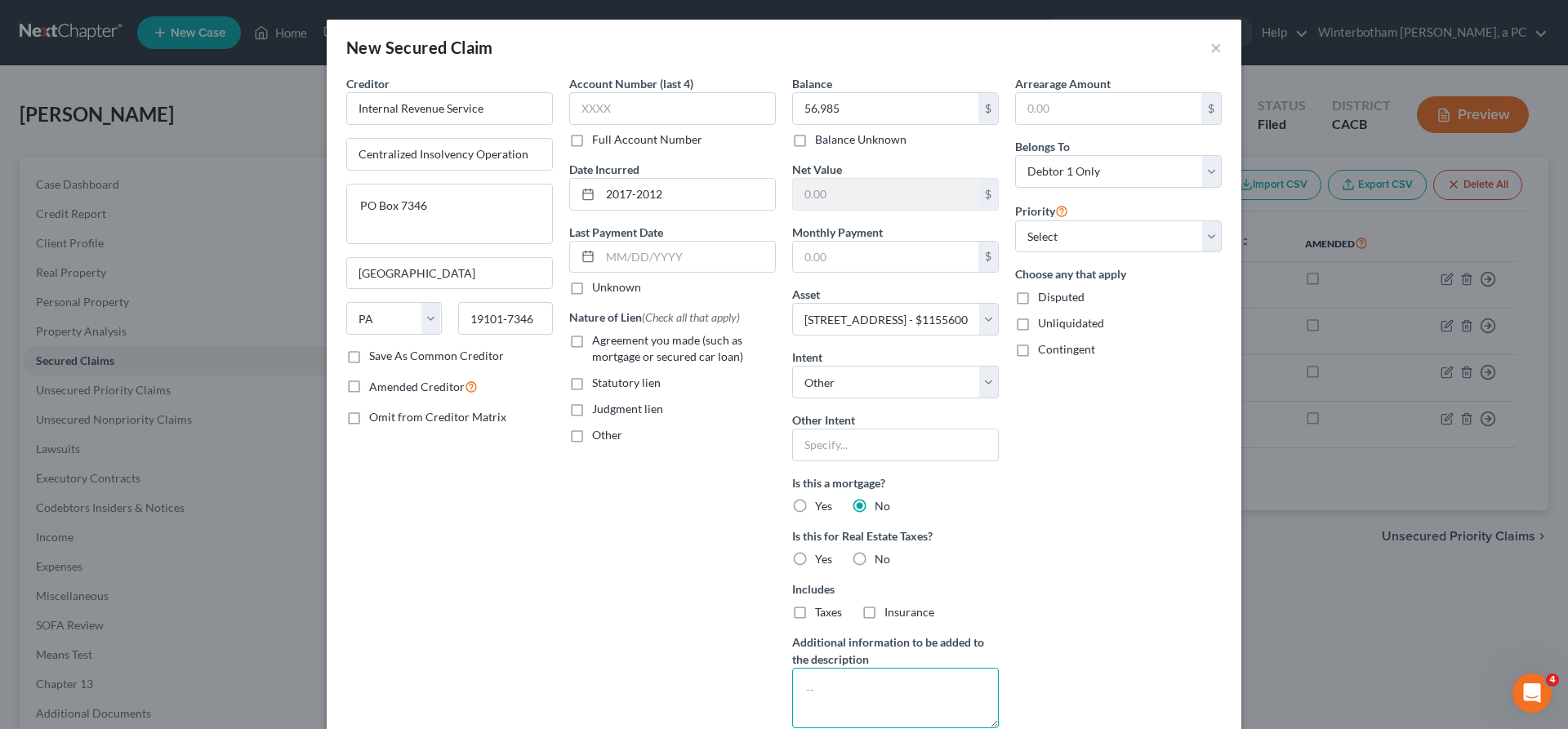
click at [863, 668] on textarea at bounding box center [895, 698] width 206 height 60
type textarea "Tax Lien"
click at [672, 92] on input "text" at bounding box center [672, 108] width 206 height 32
type input "9358"
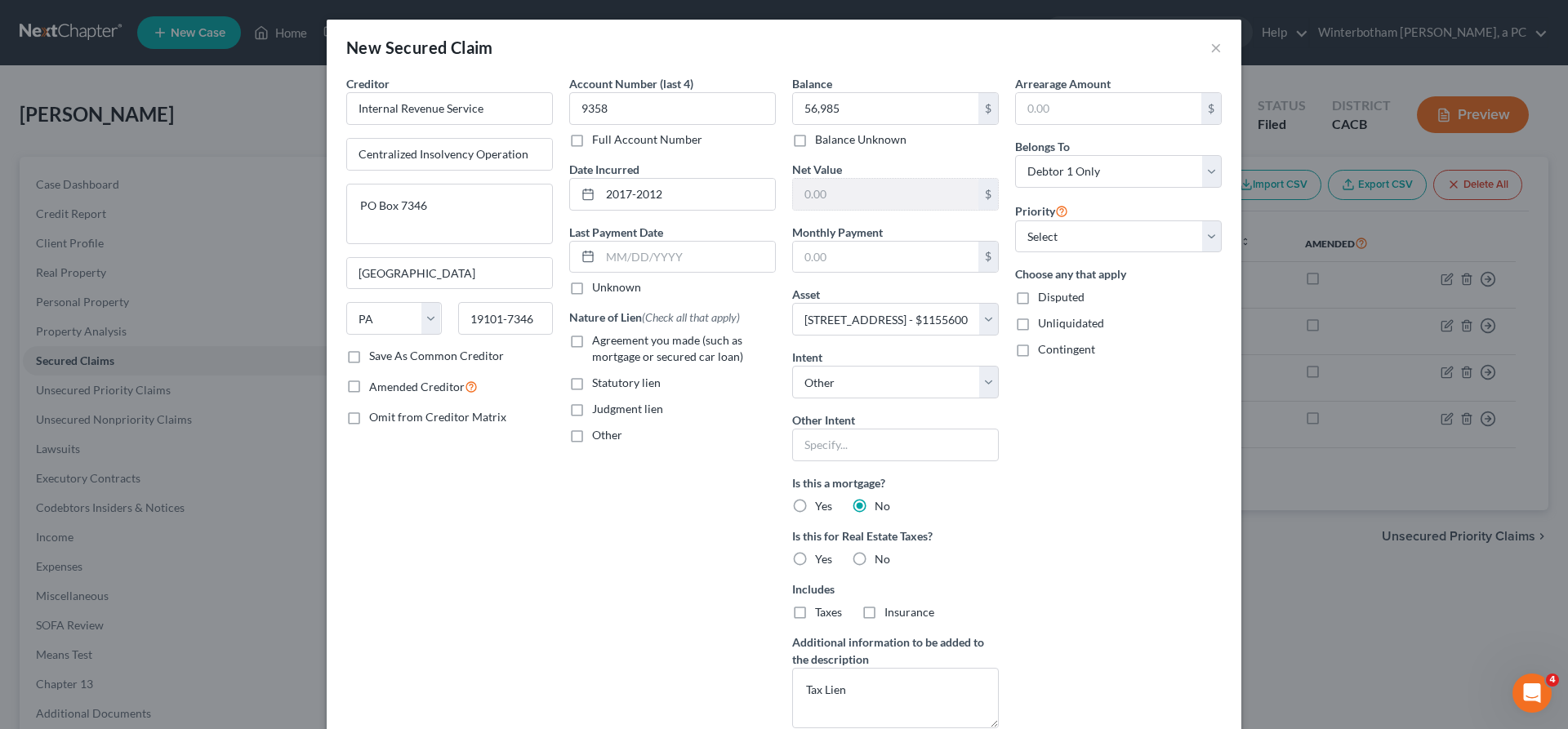
select select
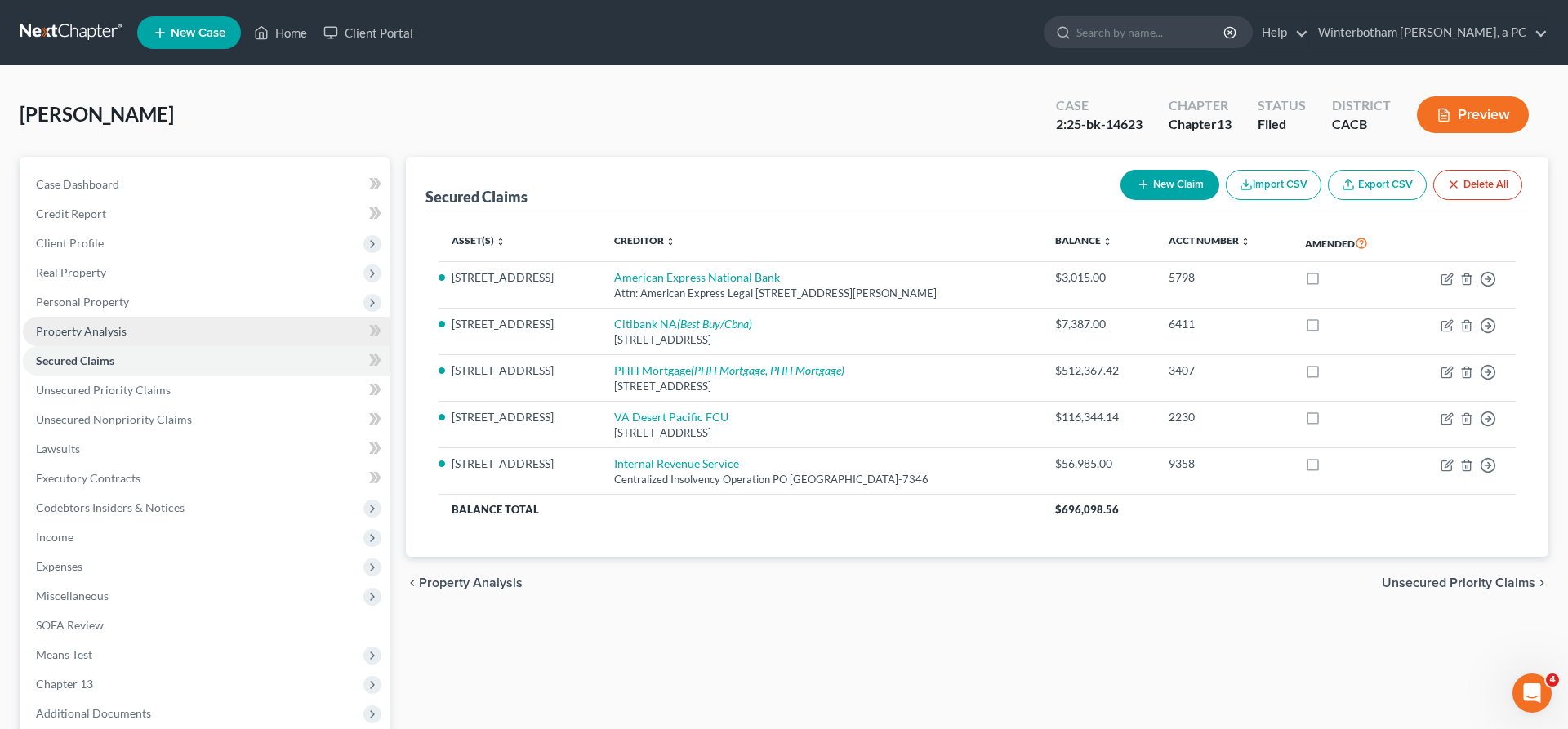
click at [125, 317] on link "Property Analysis" at bounding box center [206, 332] width 367 height 30
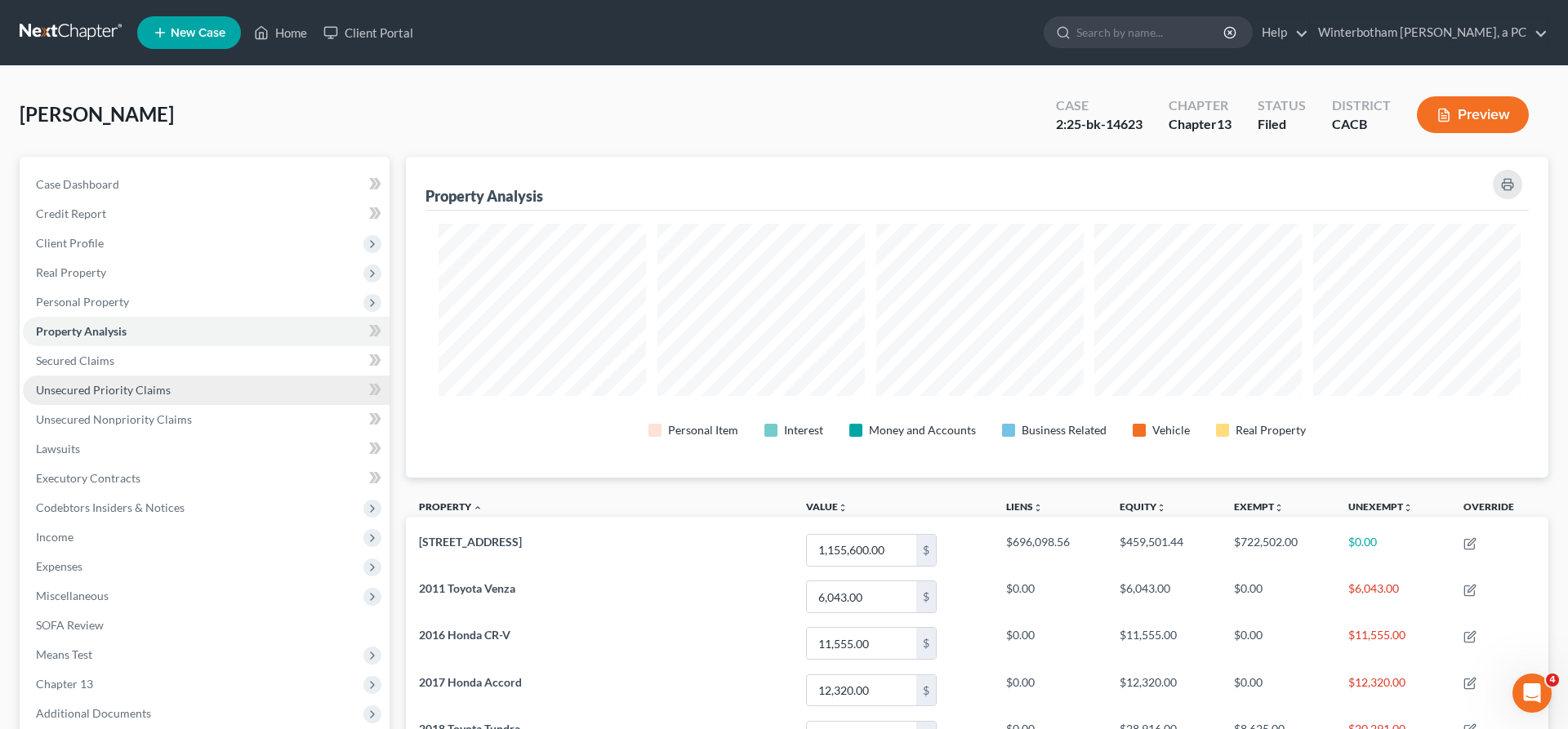
scroll to position [285, 1150]
click at [118, 383] on span "Unsecured Priority Claims" at bounding box center [103, 390] width 135 height 14
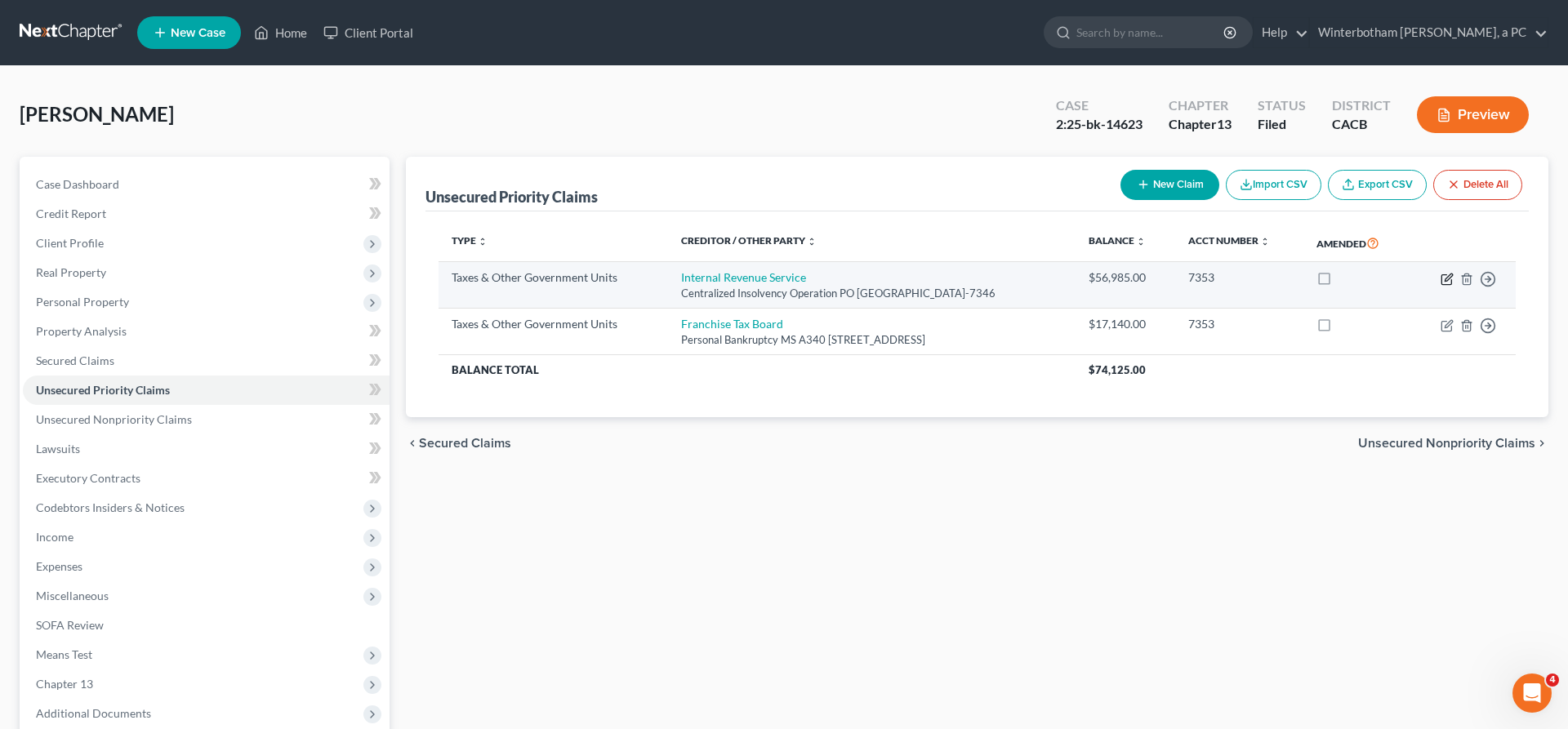
click at [1453, 273] on icon "button" at bounding box center [1446, 279] width 13 height 13
select select "0"
select select "39"
select select "3"
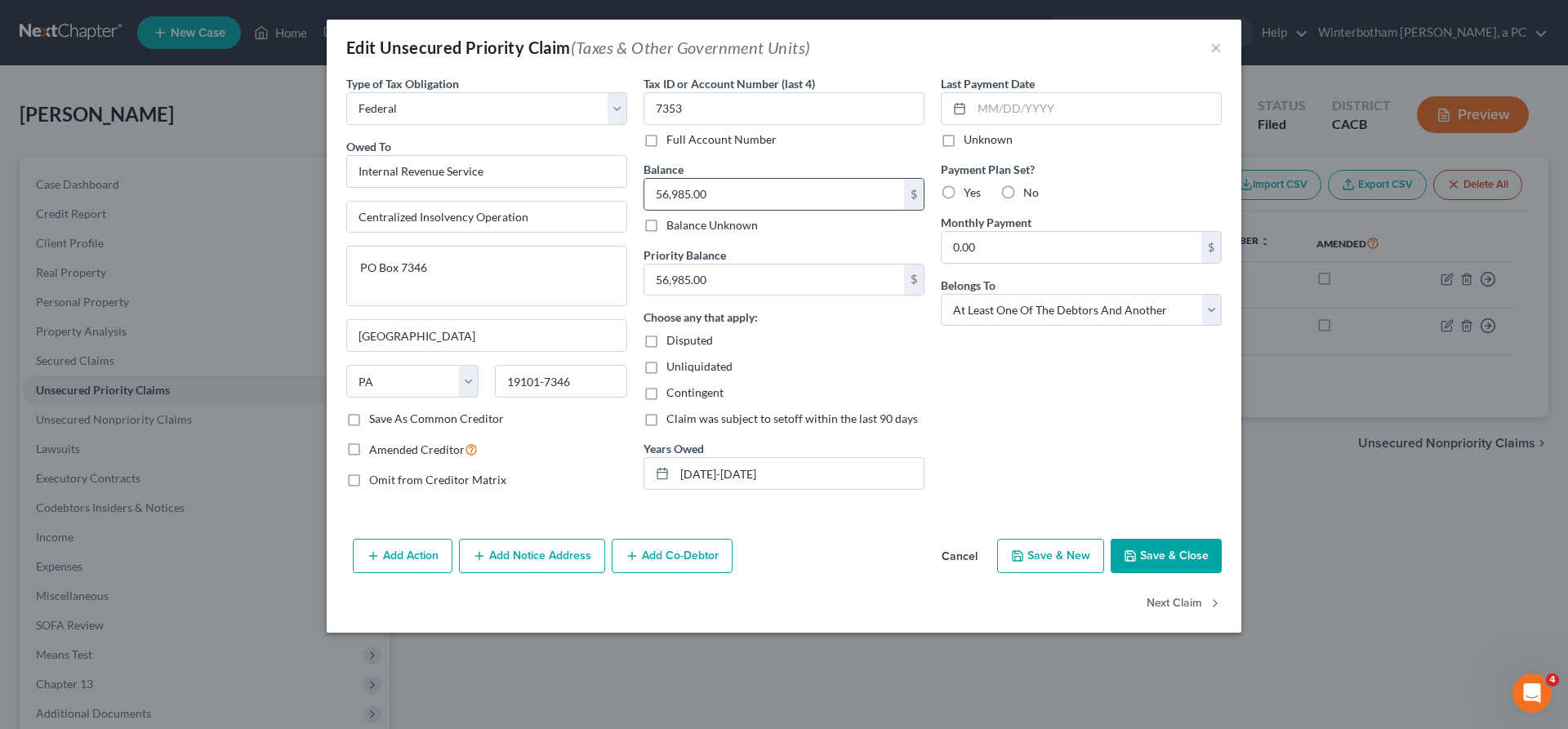
drag, startPoint x: 760, startPoint y: 148, endPoint x: 684, endPoint y: 150, distance: 76.0
click at [690, 179] on input "56,985.00" at bounding box center [774, 194] width 260 height 31
type input "0"
type input "14,894"
click at [758, 265] on input "56,985.00" at bounding box center [774, 280] width 260 height 31
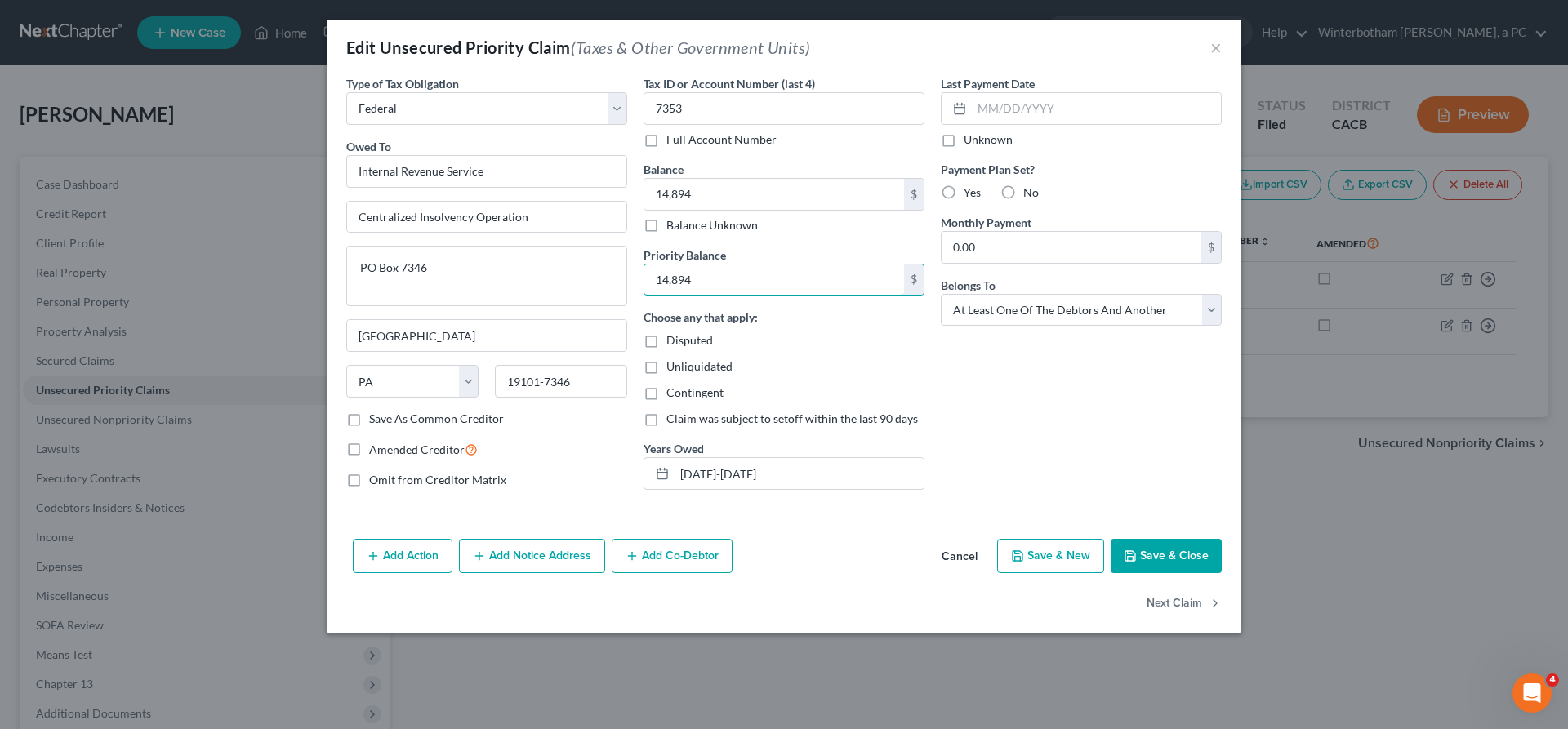
type input "14,894"
click at [1111, 539] on button "Save & Close" at bounding box center [1166, 556] width 111 height 34
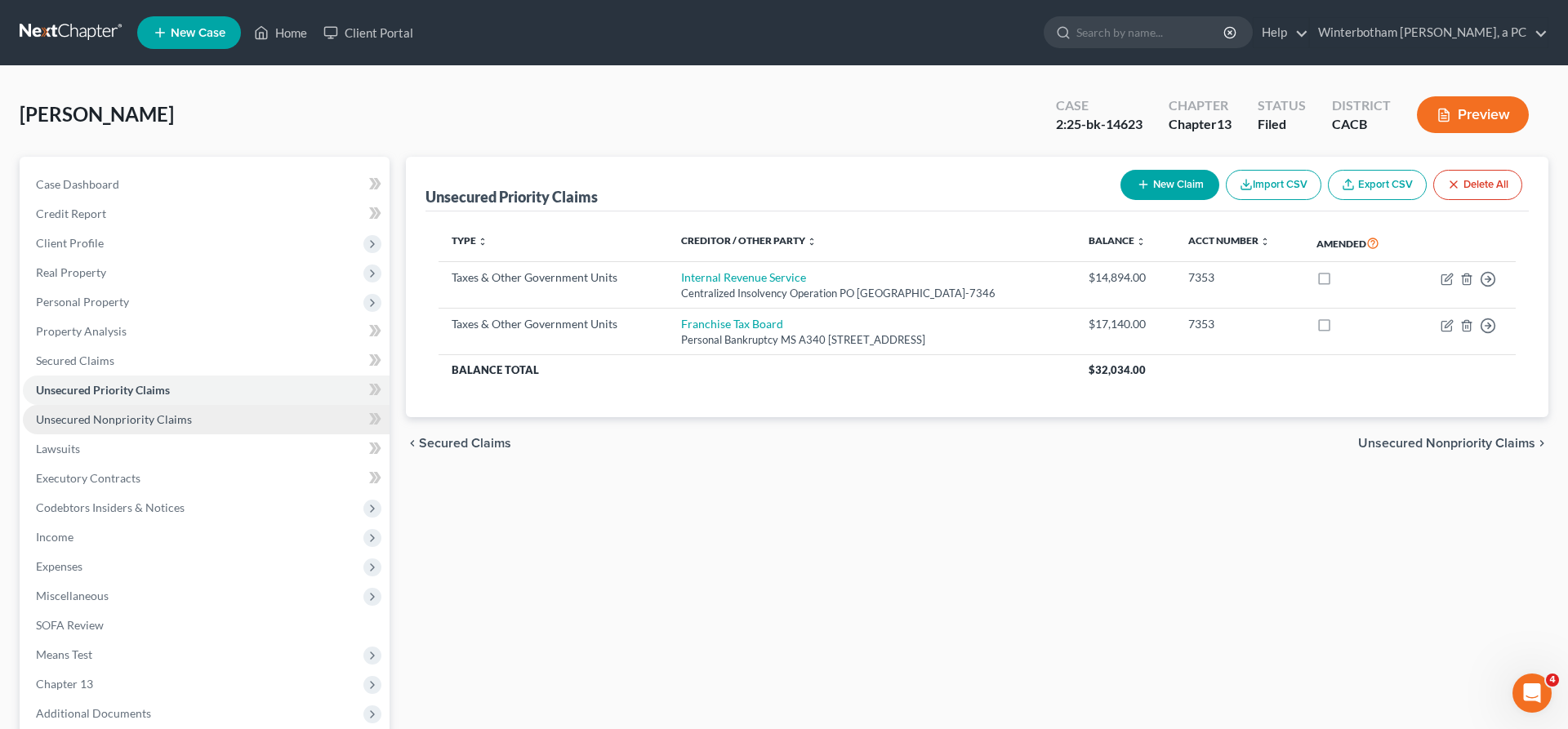
click at [111, 412] on span "Unsecured Nonpriority Claims" at bounding box center [113, 419] width 156 height 14
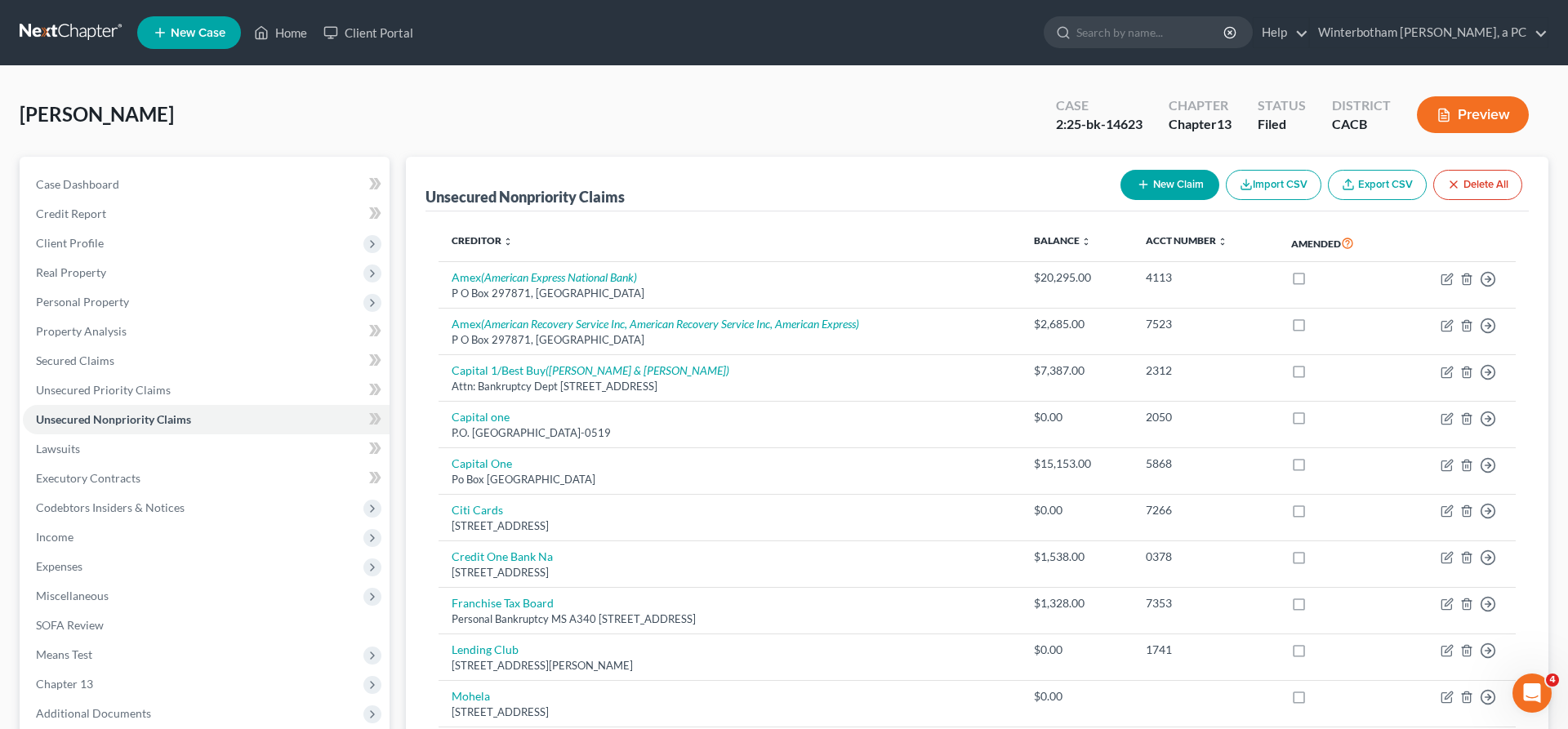
click at [1150, 178] on icon "button" at bounding box center [1143, 184] width 13 height 13
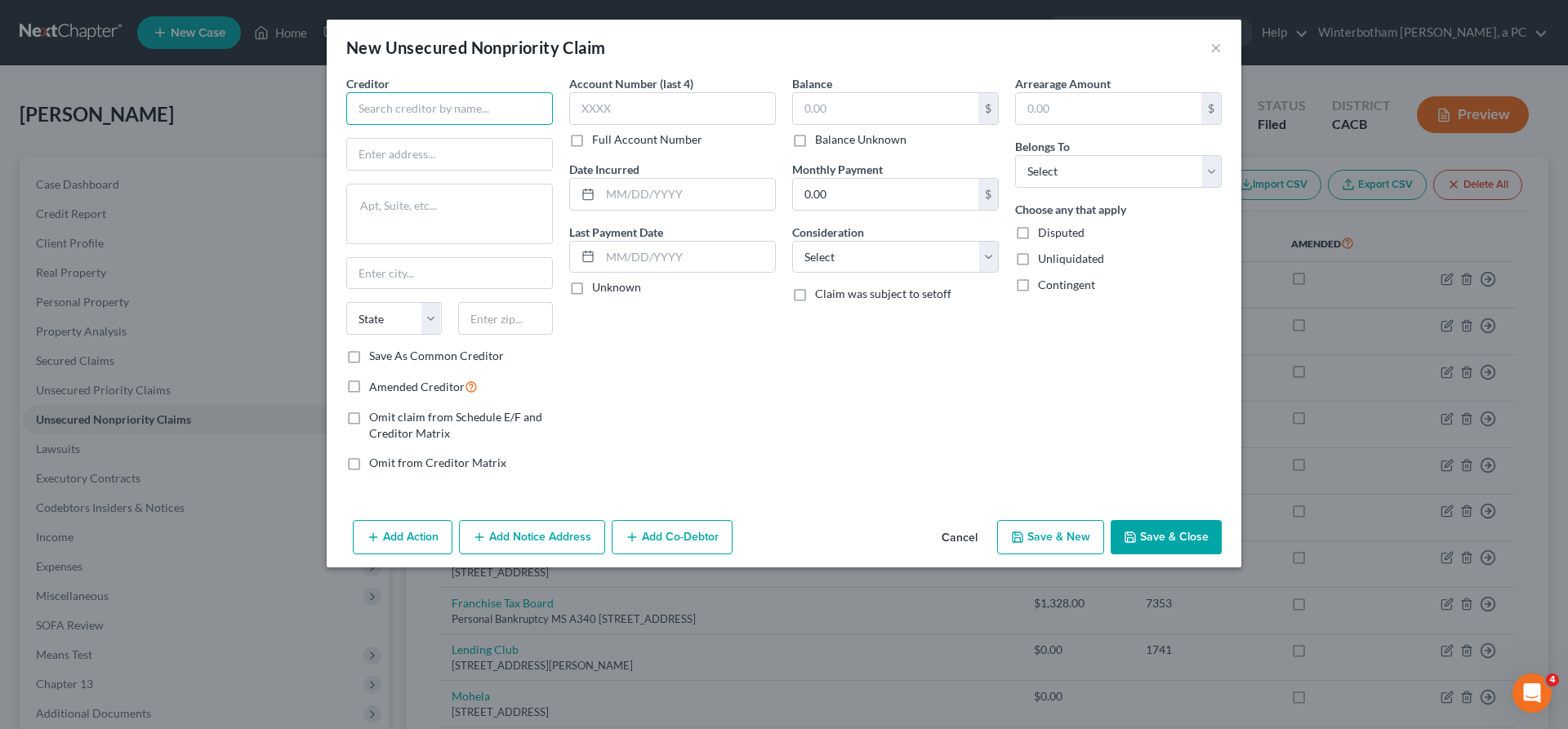
click at [538, 92] on input "text" at bounding box center [449, 108] width 206 height 32
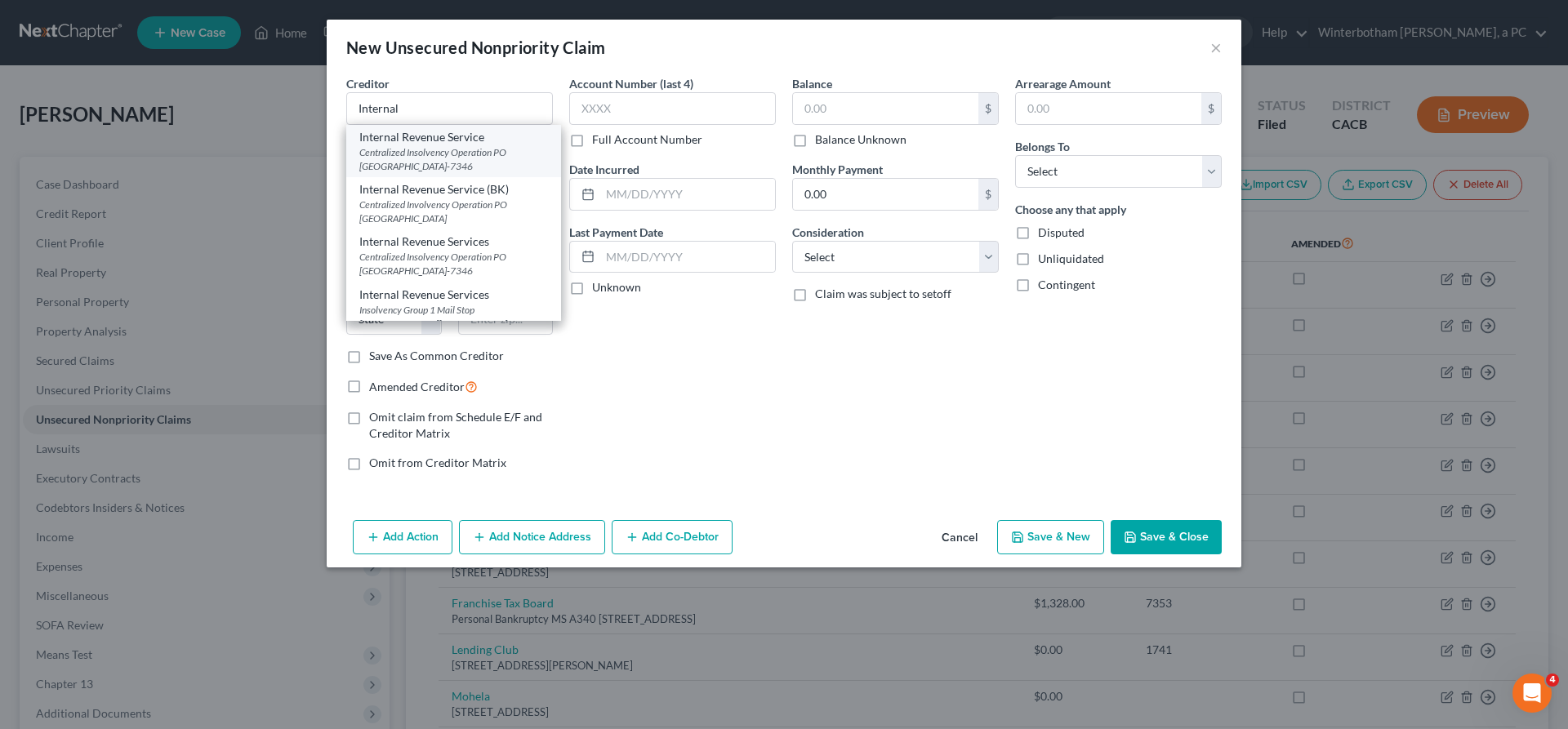
click at [529, 145] on div "Centralized Insolvency Operation PO [GEOGRAPHIC_DATA]-7346" at bounding box center [453, 159] width 189 height 28
type input "Internal Revenue Service"
type input "Centralized Insolvency Operation"
type textarea "PO Box 7346"
type input "[GEOGRAPHIC_DATA]"
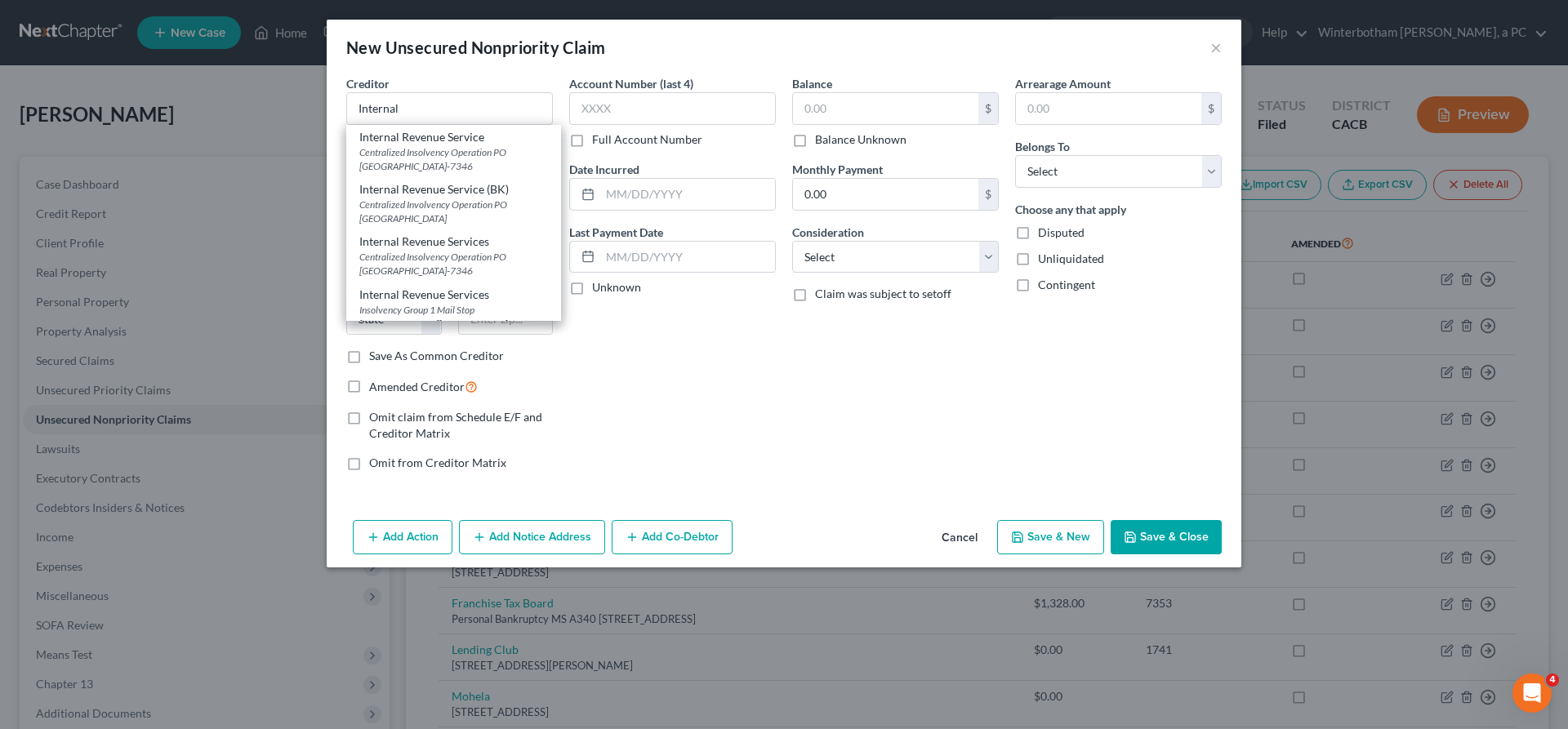
select select "39"
type input "19101-7346"
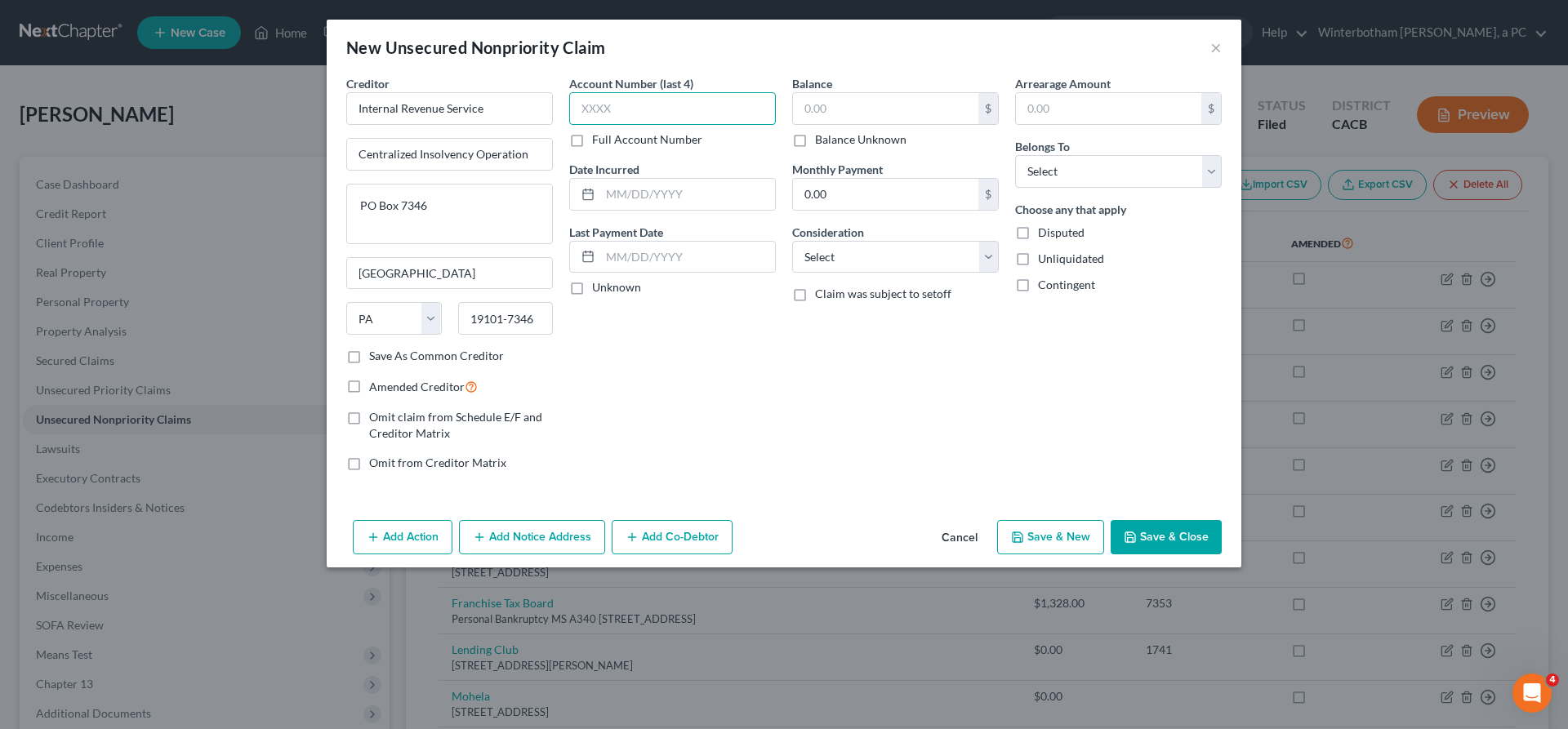
click at [666, 92] on input "text" at bounding box center [672, 108] width 206 height 32
type input "9358"
click at [827, 93] on input "text" at bounding box center [885, 109] width 186 height 31
type input "9,370"
click at [792, 240] on select "Select Cable / Satellite Services Collection Agency Credit Card Debt Debt Couns…" at bounding box center [895, 256] width 206 height 32
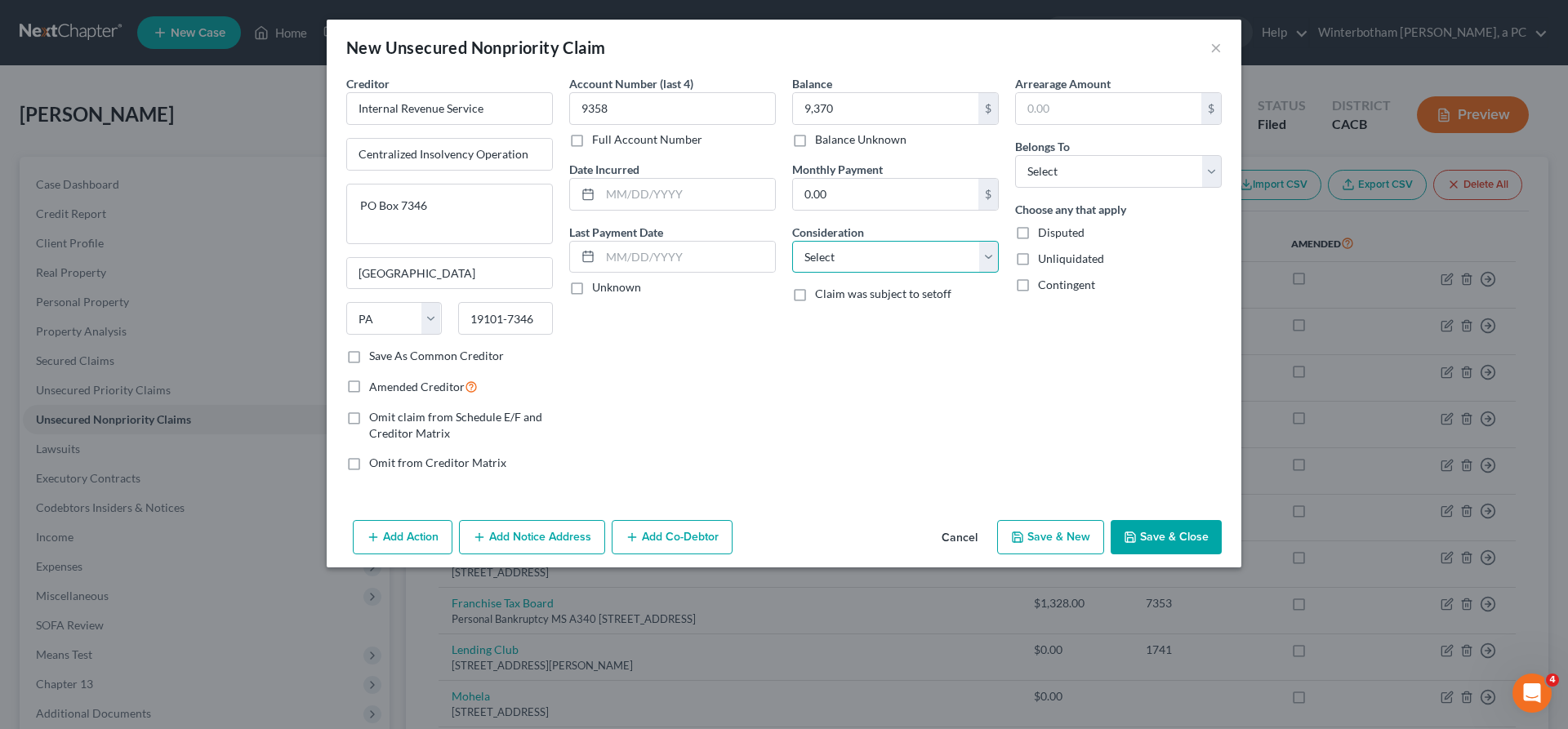
select select "7"
click option "Income Taxes" at bounding box center [0, 0] width 0 height 0
click at [719, 179] on input "text" at bounding box center [687, 194] width 175 height 31
type input "2011 & 2016"
click at [1015, 155] on select "Select Debtor 1 Only Debtor 2 Only Debtor 1 And Debtor 2 Only At Least One Of T…" at bounding box center [1118, 171] width 206 height 32
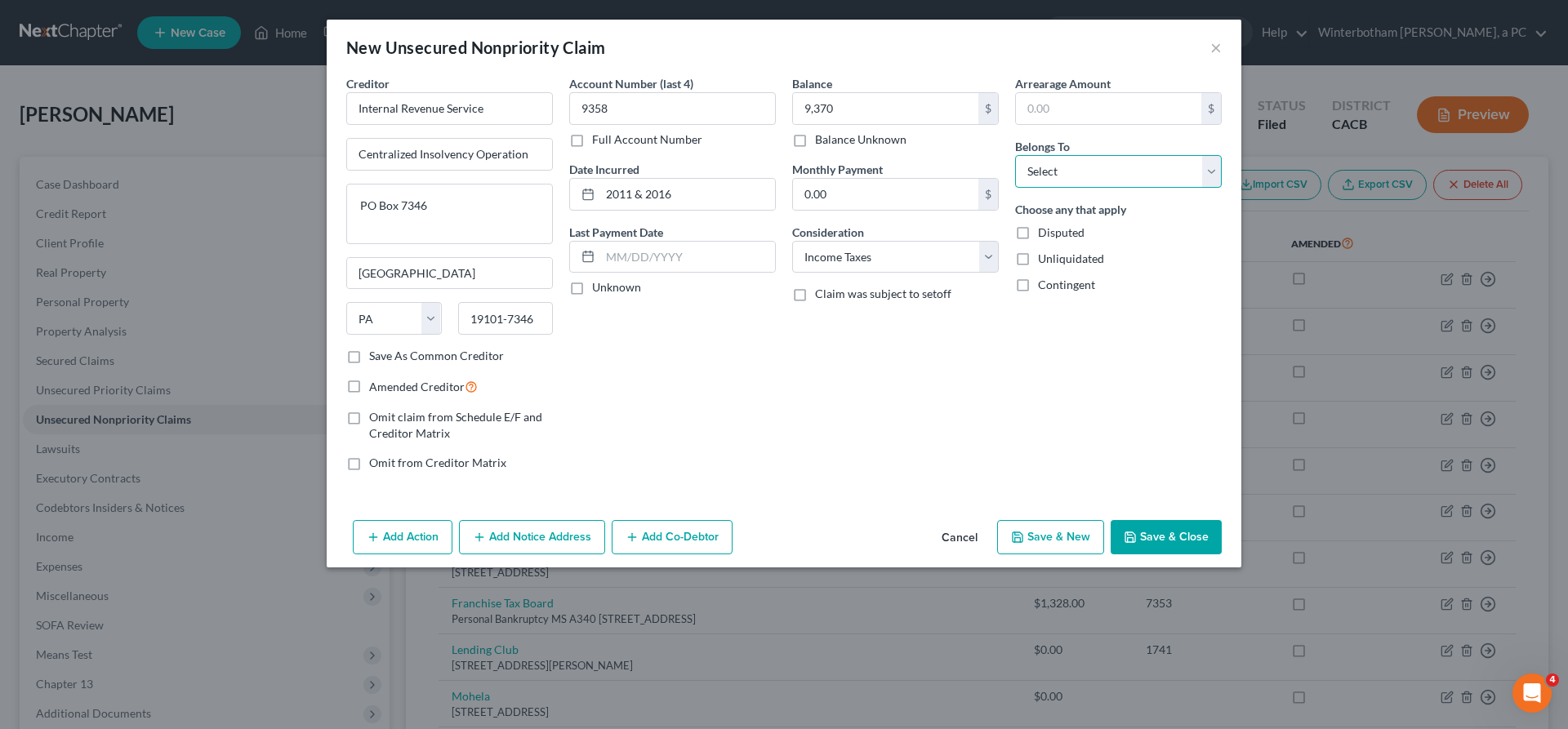
select select "0"
click option "Debtor 1 Only" at bounding box center [0, 0] width 0 height 0
click at [1111, 520] on button "Save & Close" at bounding box center [1166, 537] width 111 height 34
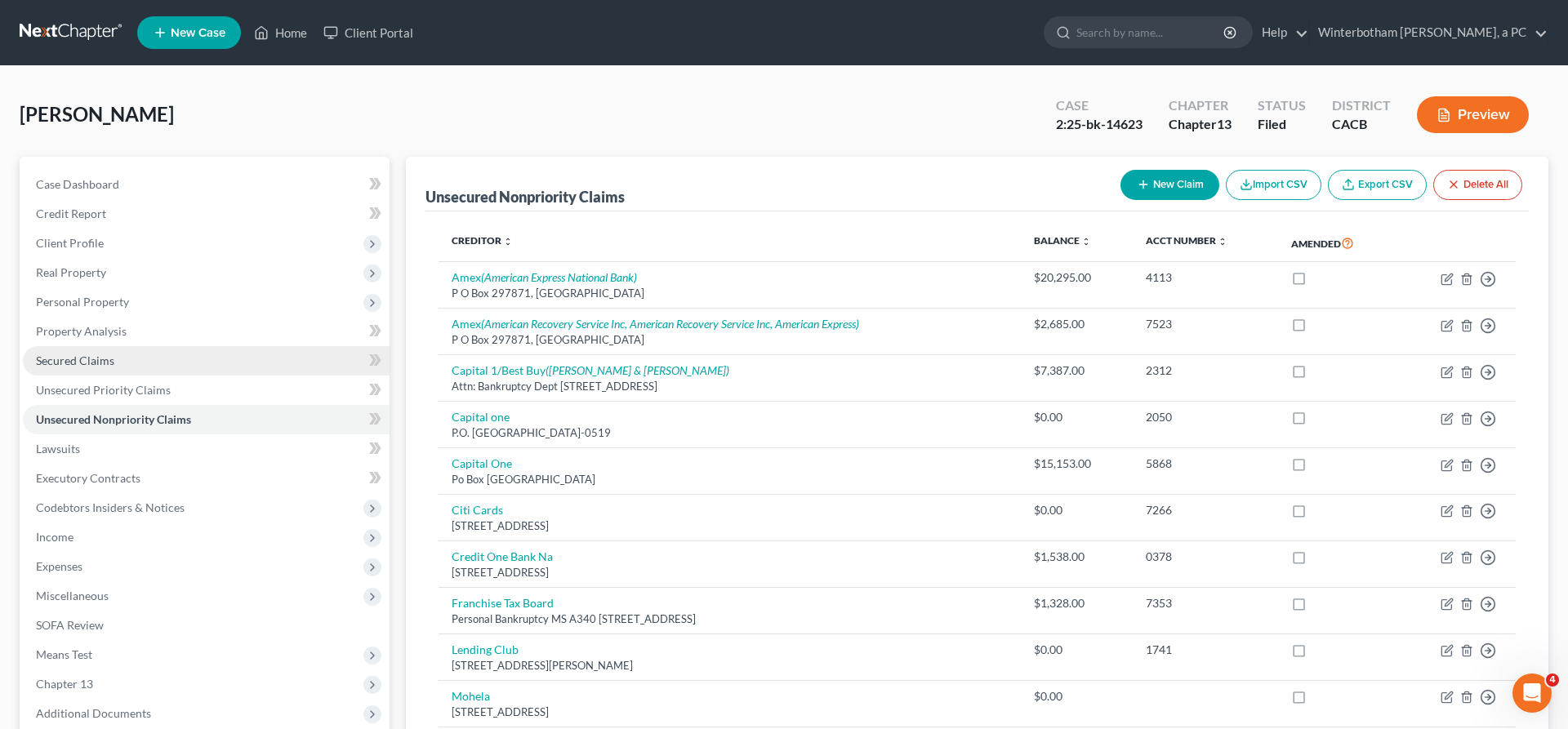
click at [112, 346] on link "Secured Claims" at bounding box center [206, 361] width 367 height 30
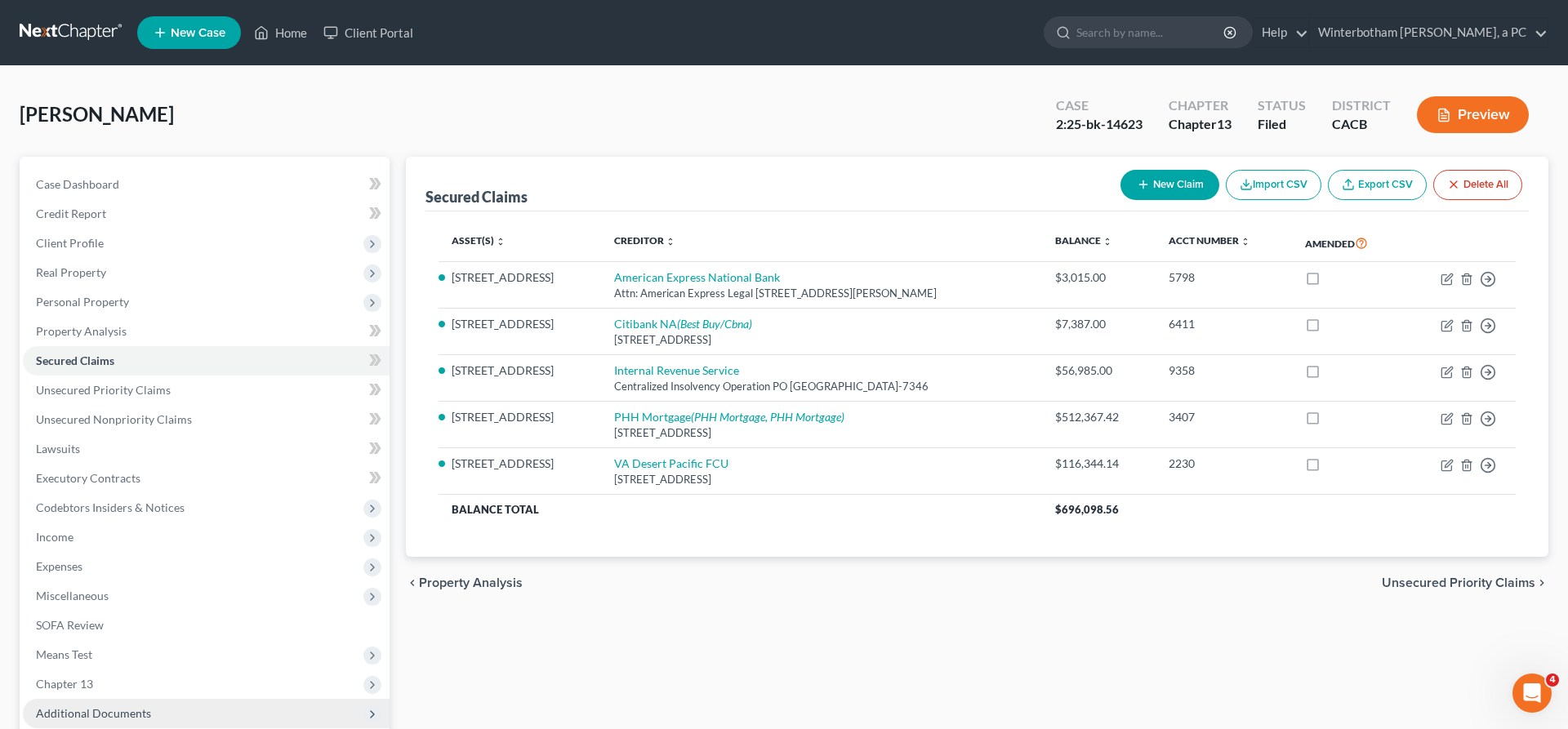
click at [71, 706] on span "Additional Documents" at bounding box center [93, 713] width 115 height 14
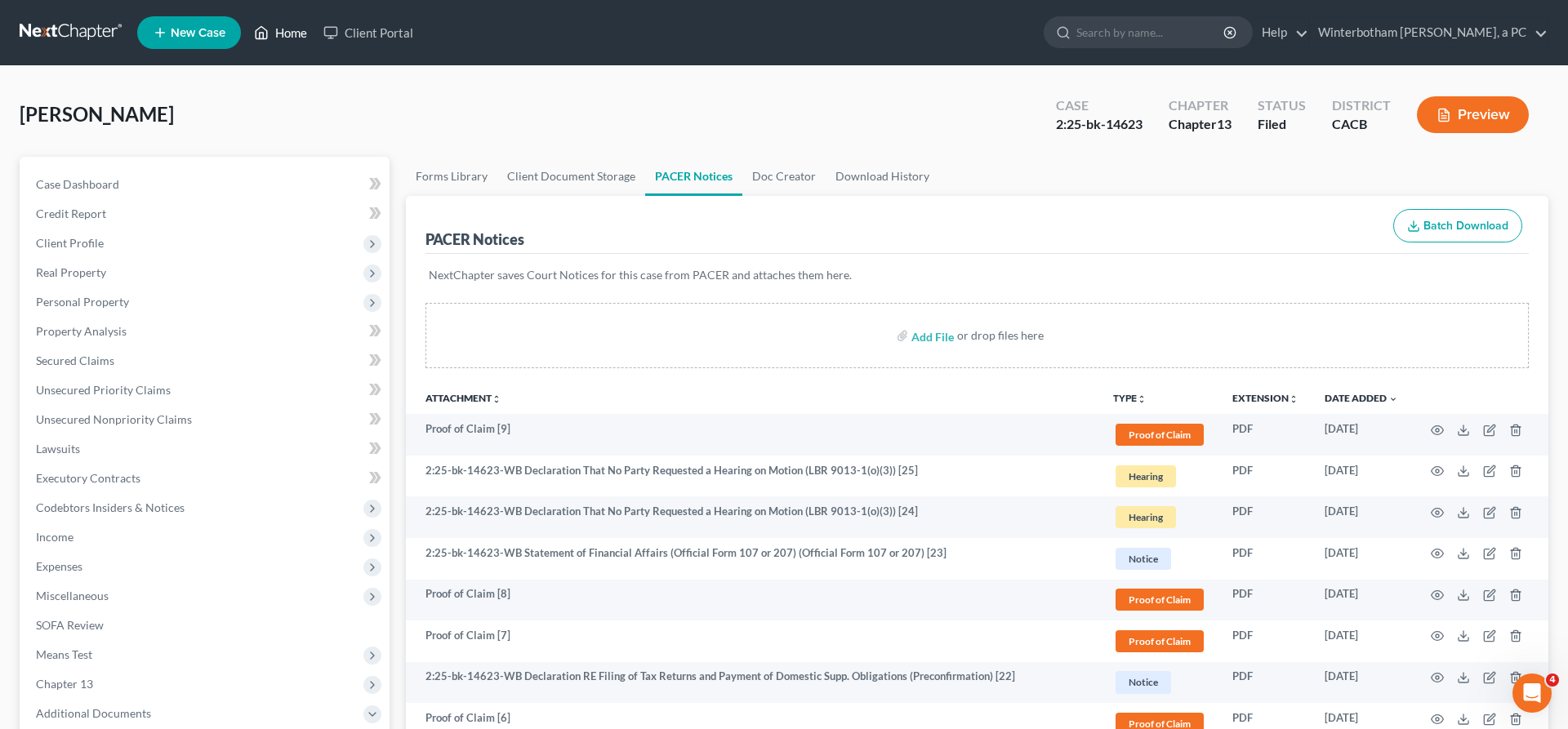
click at [246, 25] on link "Home" at bounding box center [280, 33] width 70 height 30
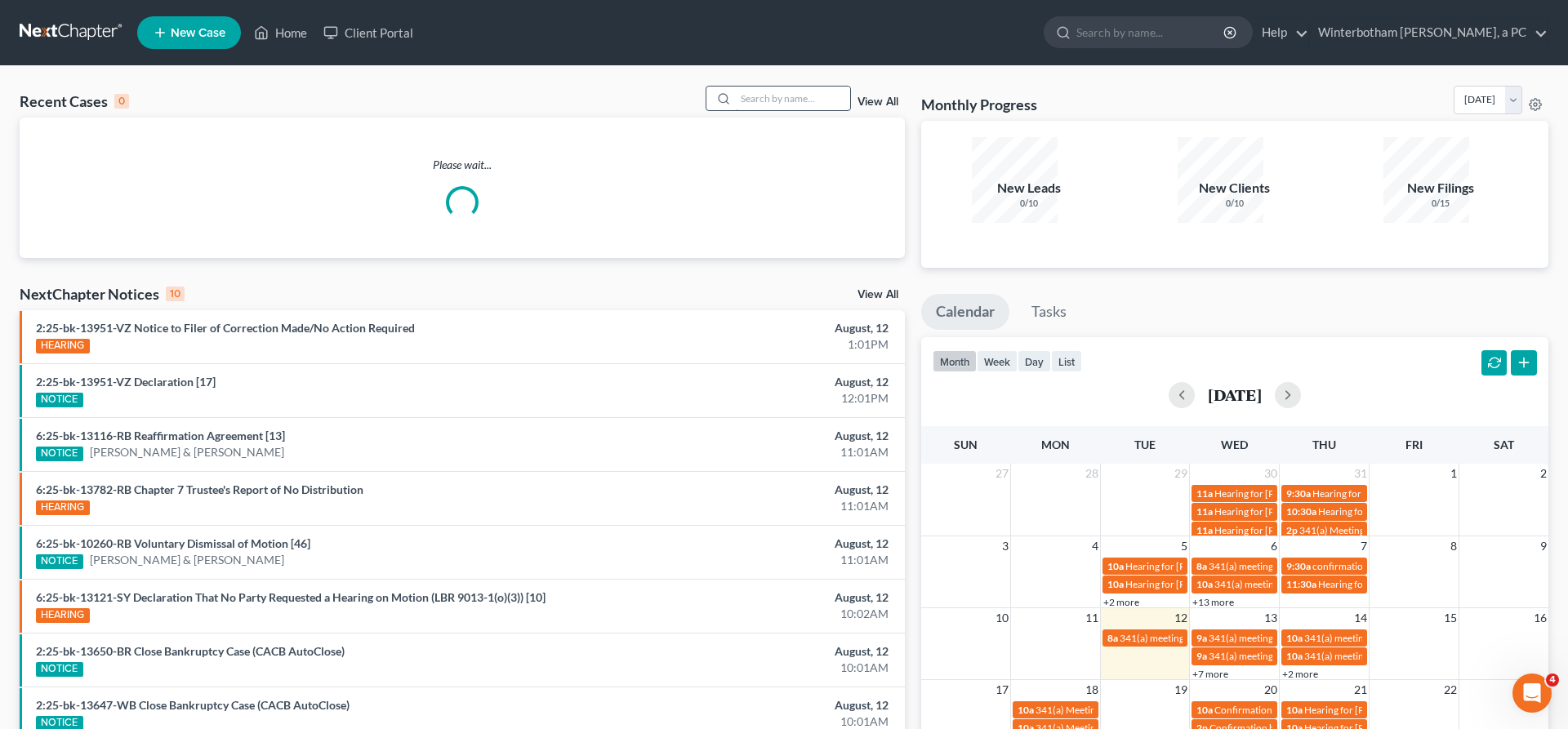
click at [794, 86] on input "search" at bounding box center [792, 98] width 114 height 24
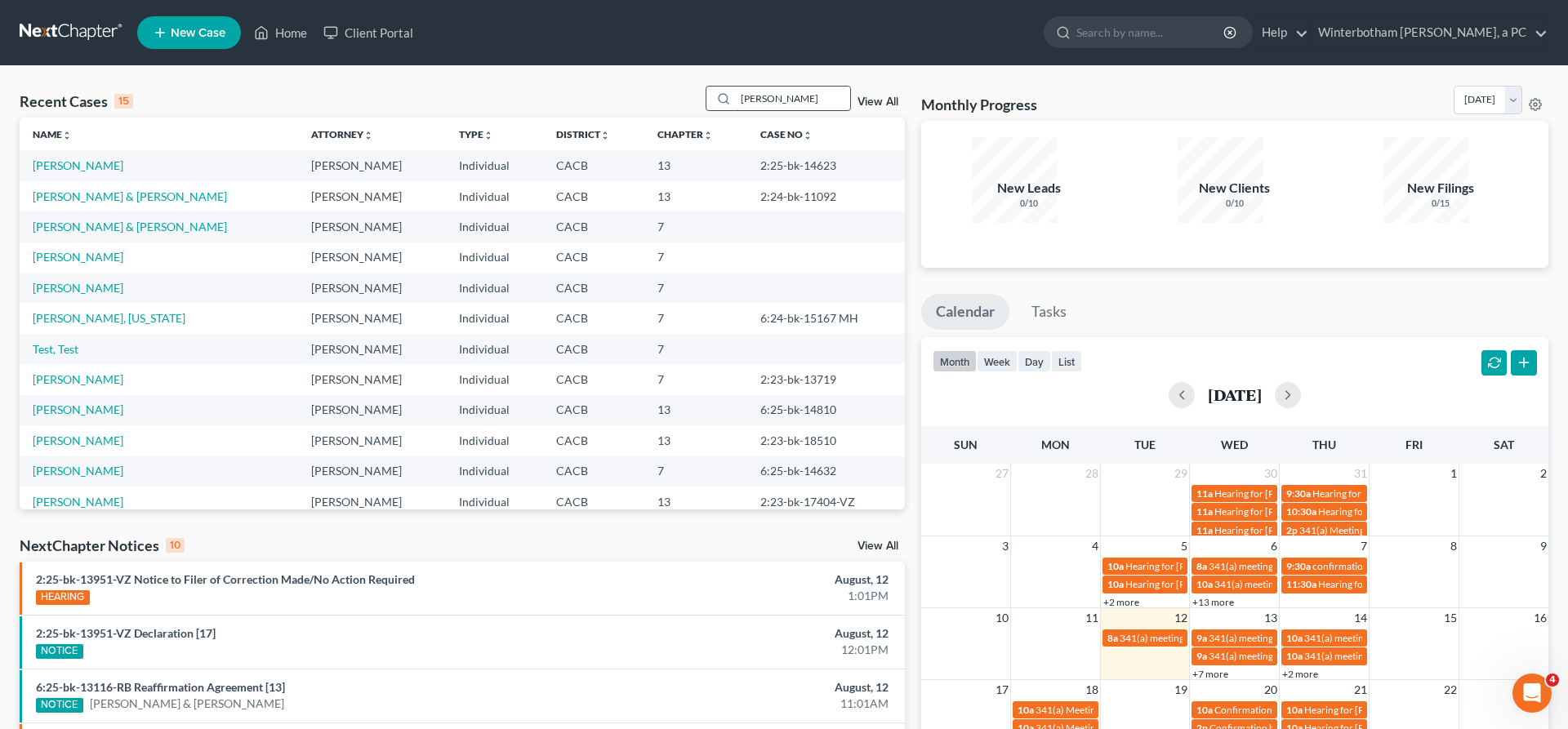
type input "[PERSON_NAME]"
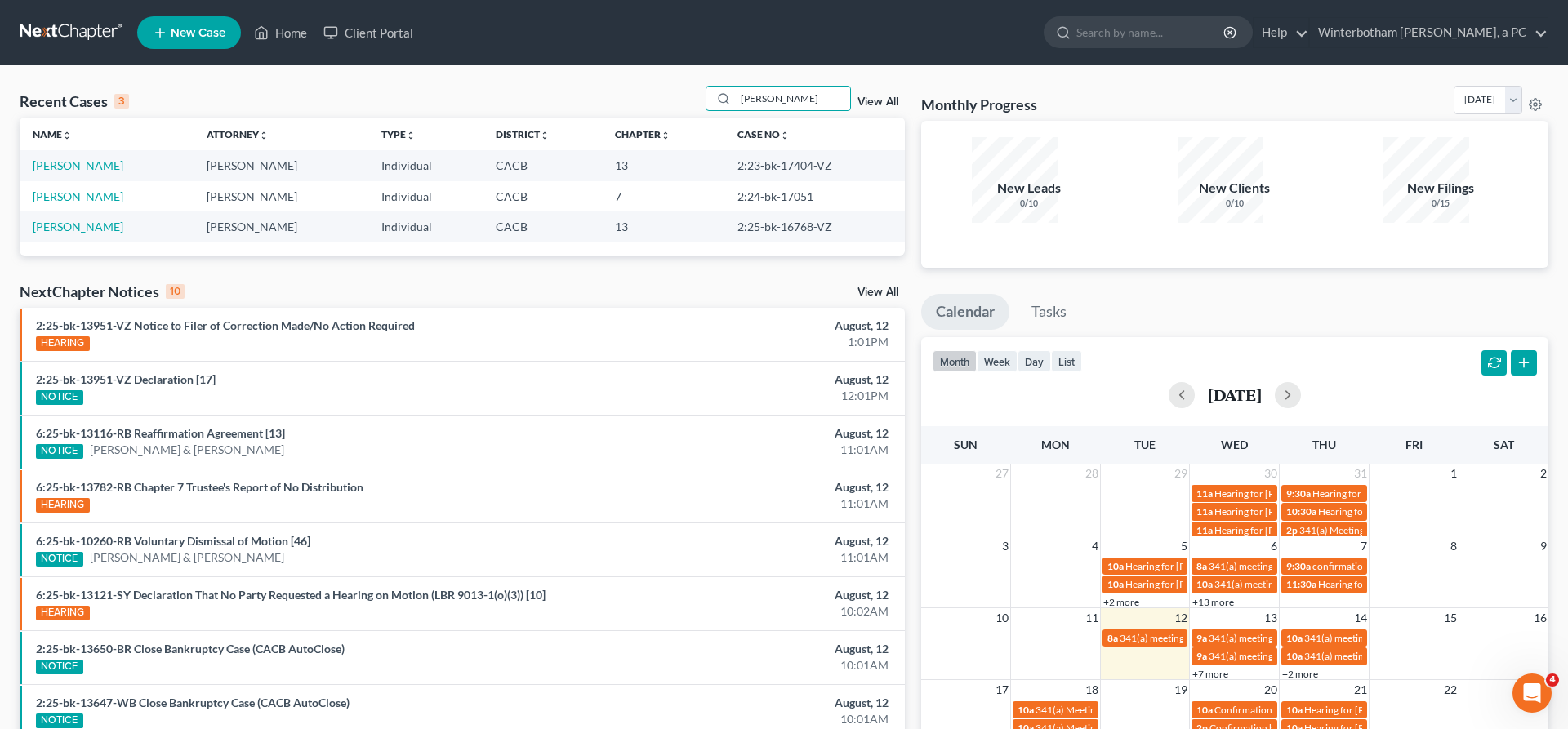
click at [71, 189] on link "[PERSON_NAME]" at bounding box center [78, 196] width 91 height 14
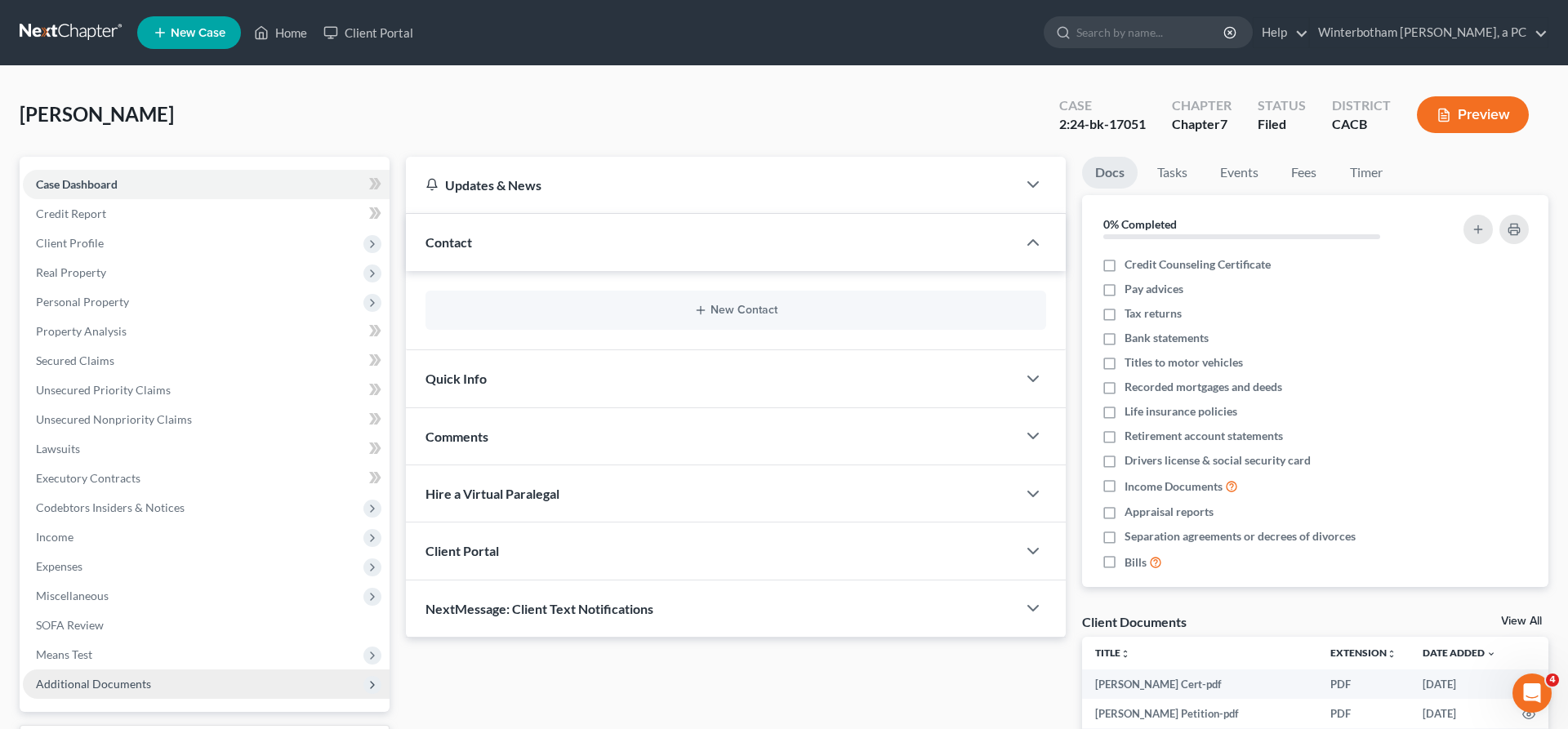
click at [114, 670] on span "Additional Documents" at bounding box center [206, 685] width 367 height 30
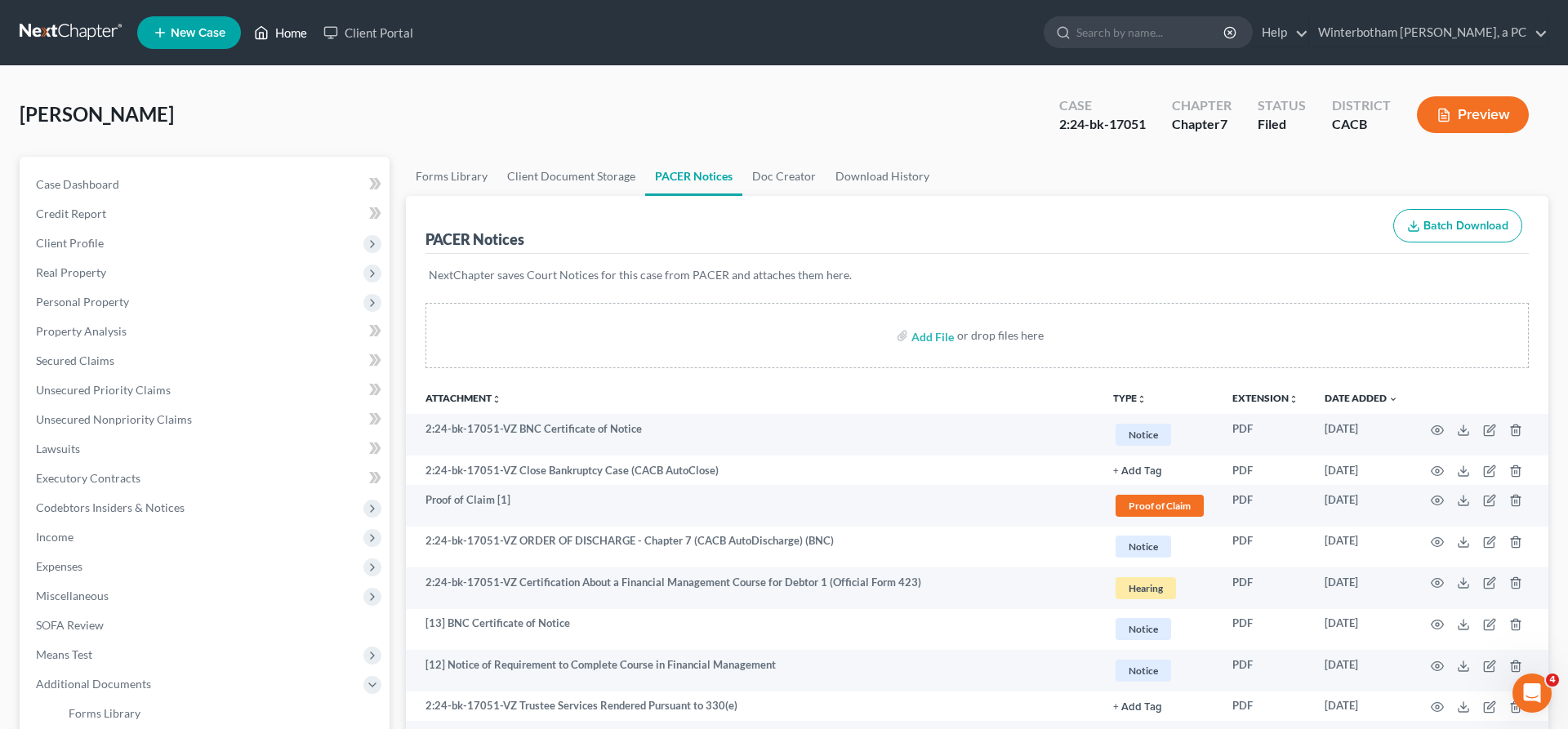
click at [246, 27] on link "Home" at bounding box center [280, 33] width 70 height 30
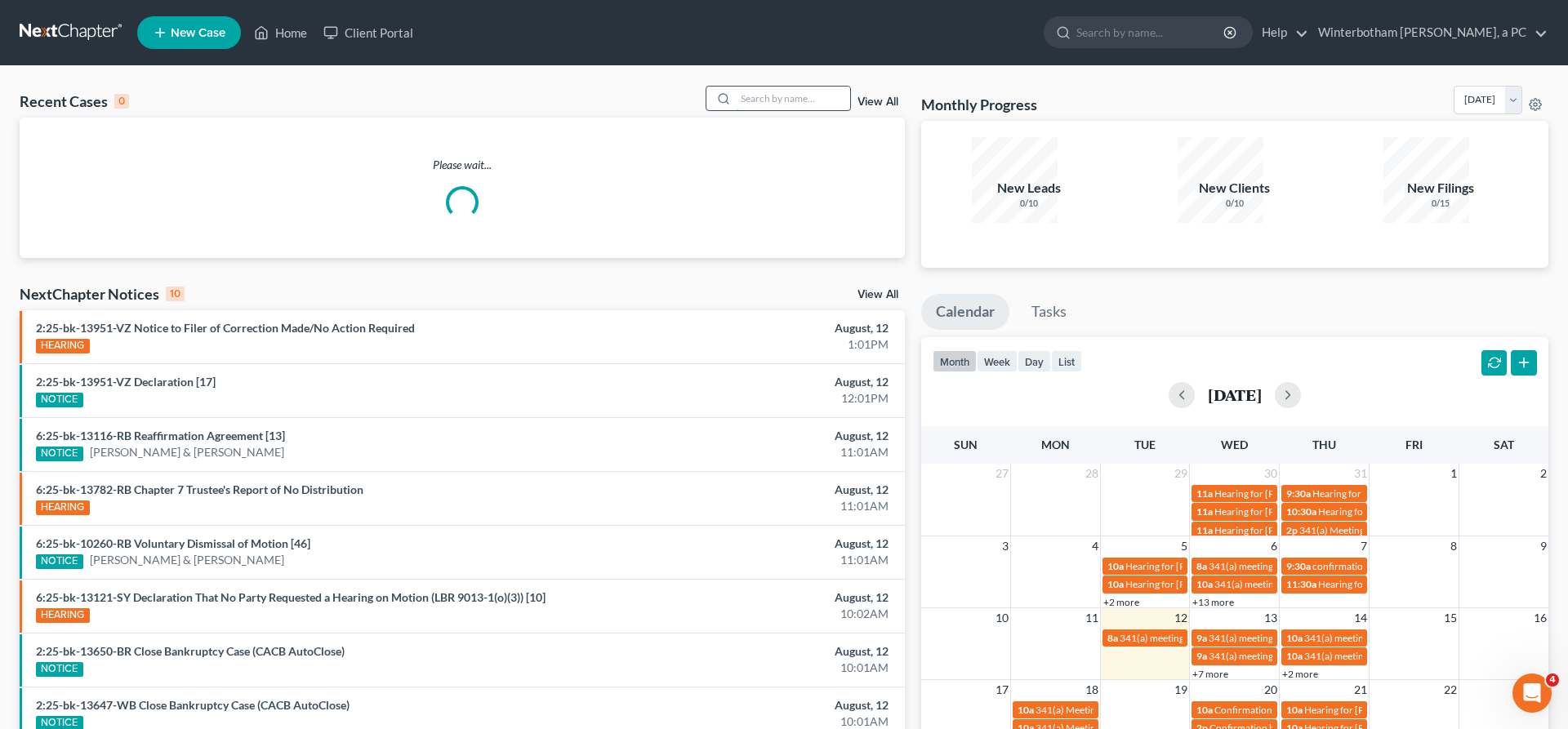
click at [792, 86] on input "search" at bounding box center [792, 98] width 114 height 24
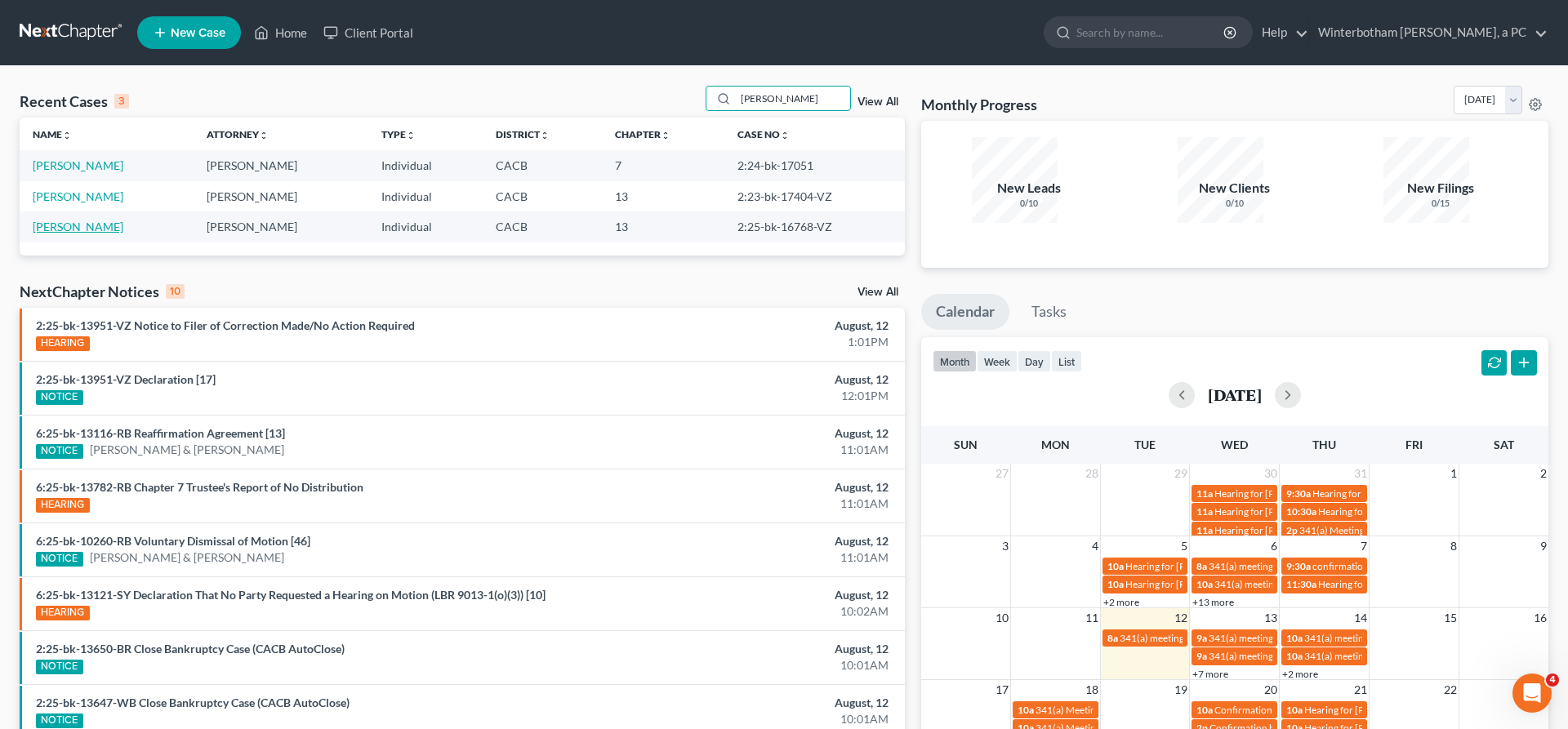
type input "[PERSON_NAME]"
click at [53, 219] on link "[PERSON_NAME]" at bounding box center [78, 226] width 91 height 14
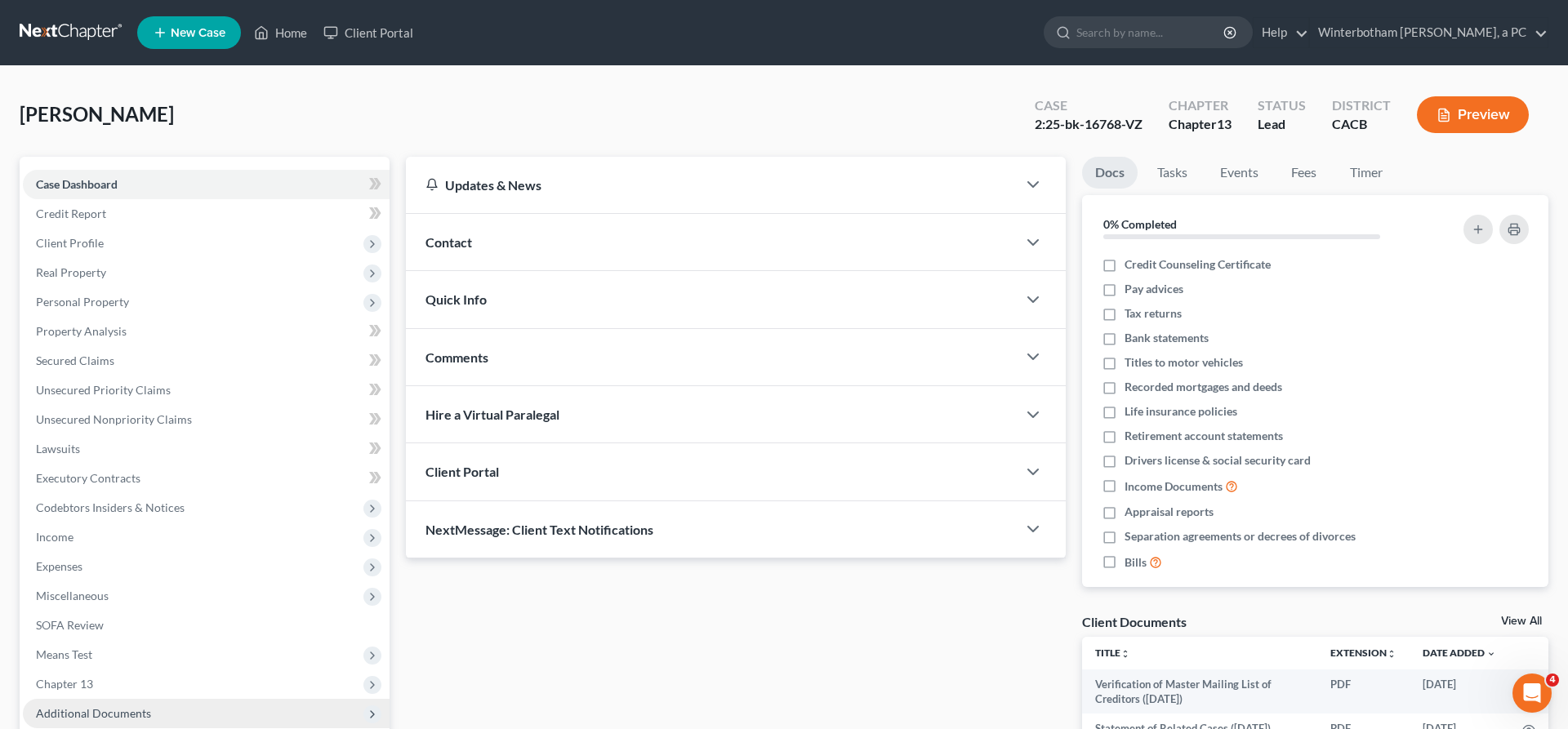
click at [150, 699] on span "Additional Documents" at bounding box center [206, 713] width 367 height 30
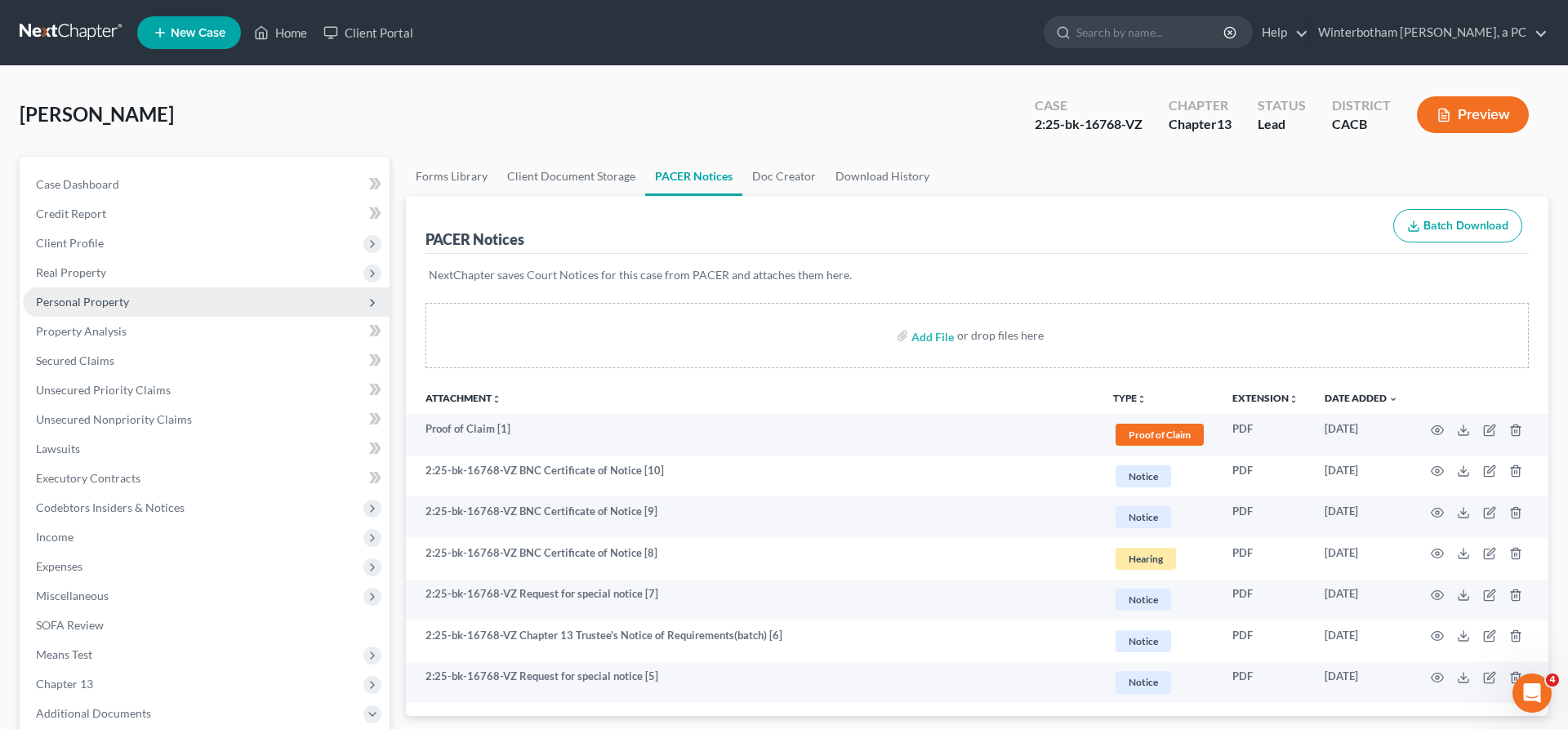
click at [85, 294] on span "Personal Property" at bounding box center [82, 301] width 93 height 14
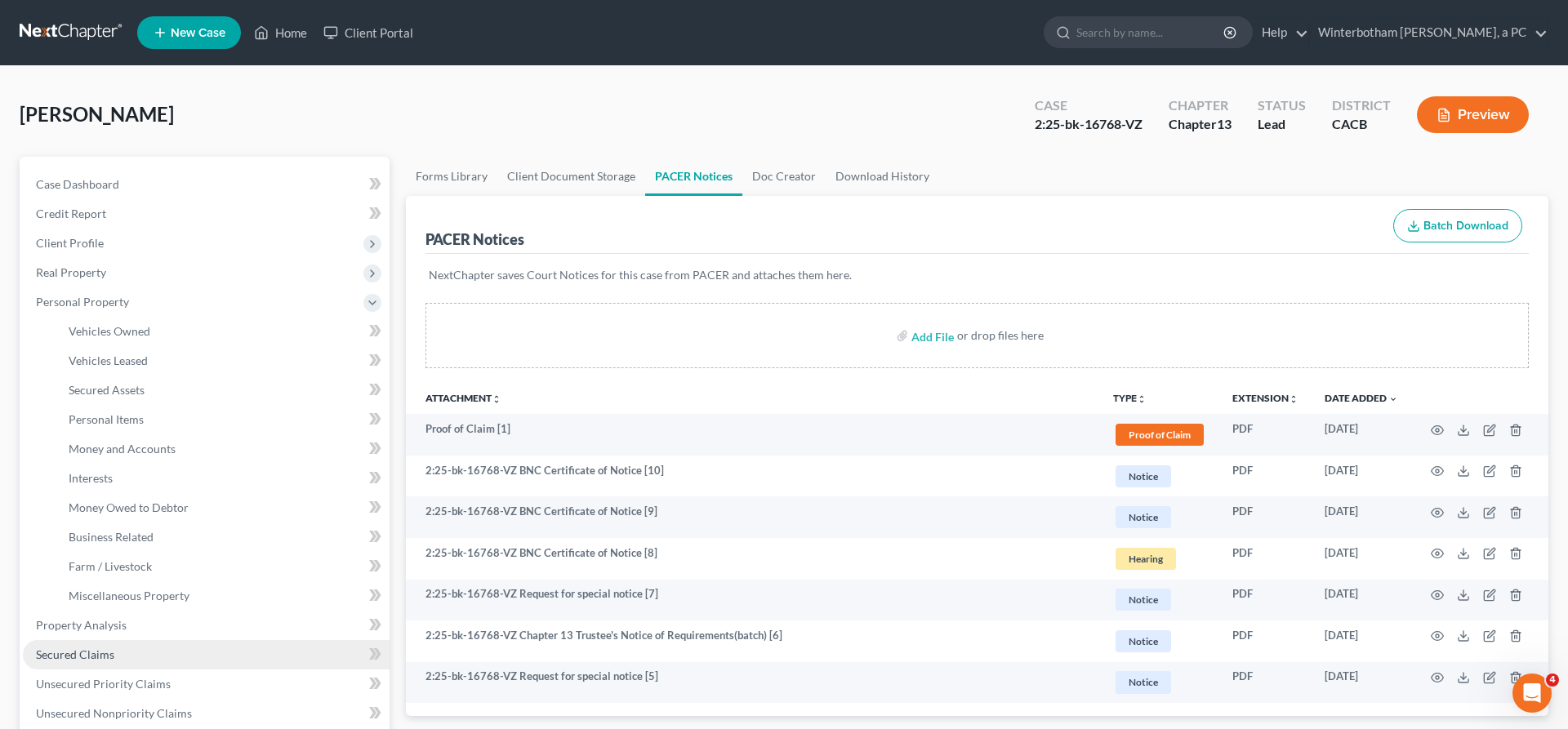
click at [86, 640] on link "Secured Claims" at bounding box center [206, 655] width 367 height 30
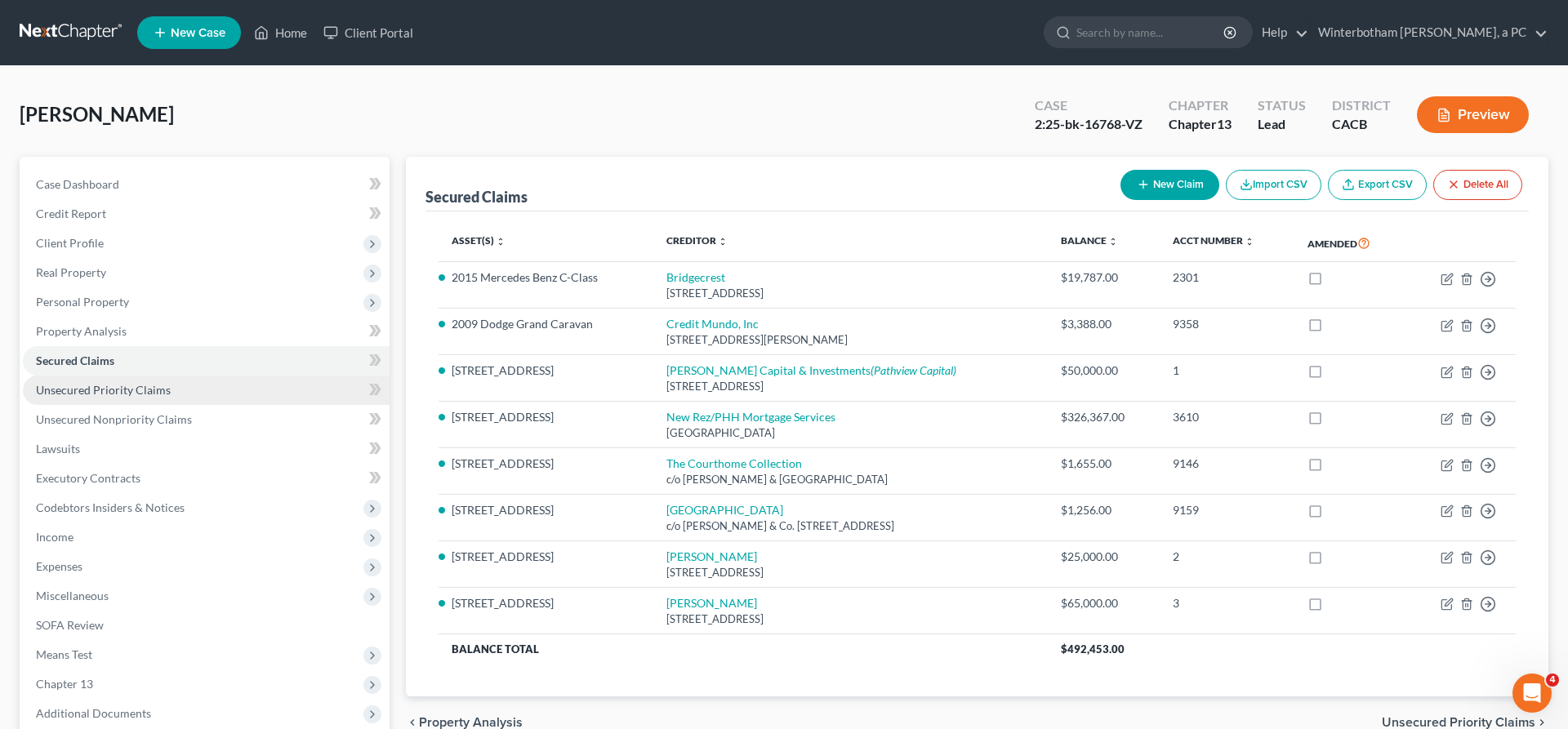
click at [119, 383] on span "Unsecured Priority Claims" at bounding box center [103, 390] width 135 height 14
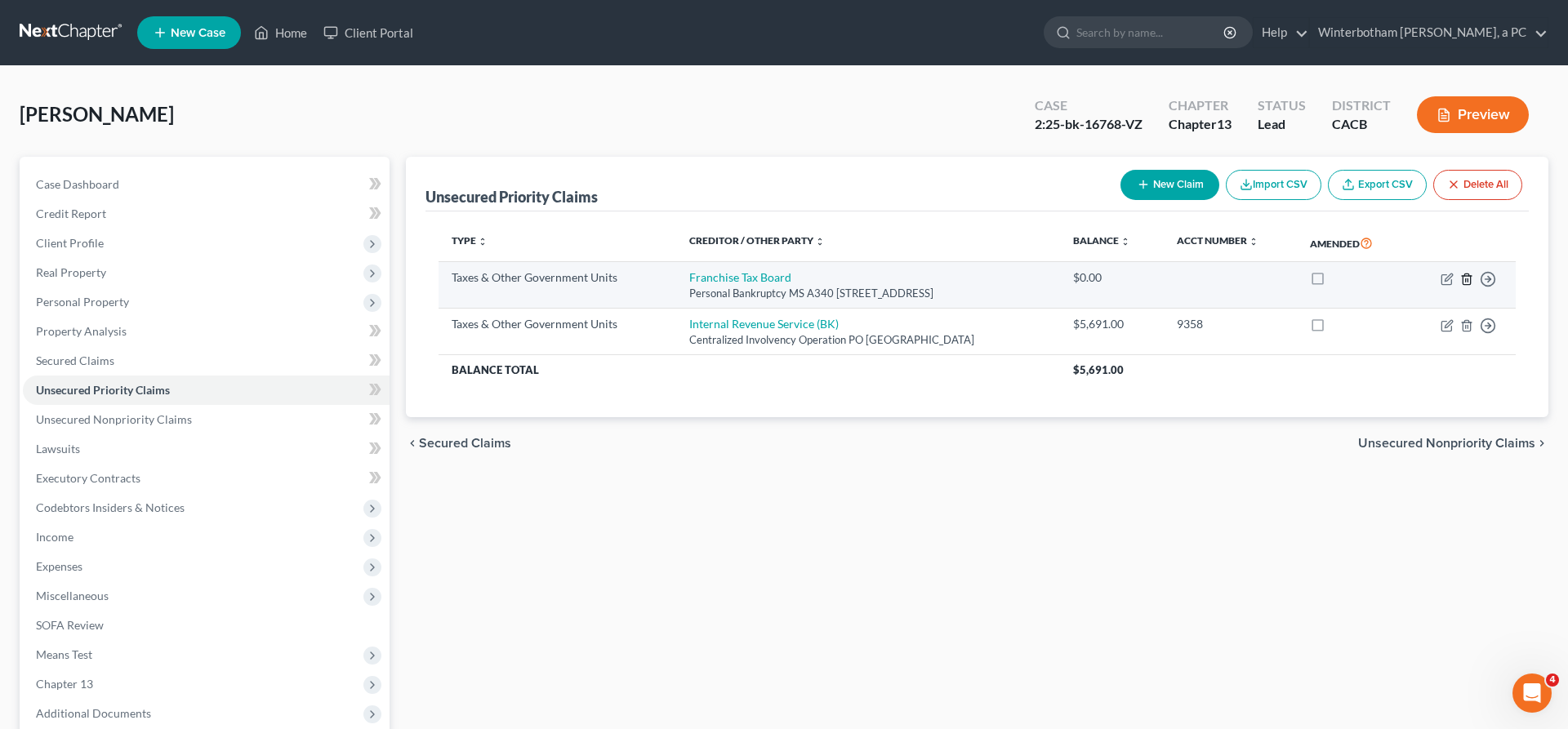
click at [1473, 273] on icon "button" at bounding box center [1466, 279] width 13 height 13
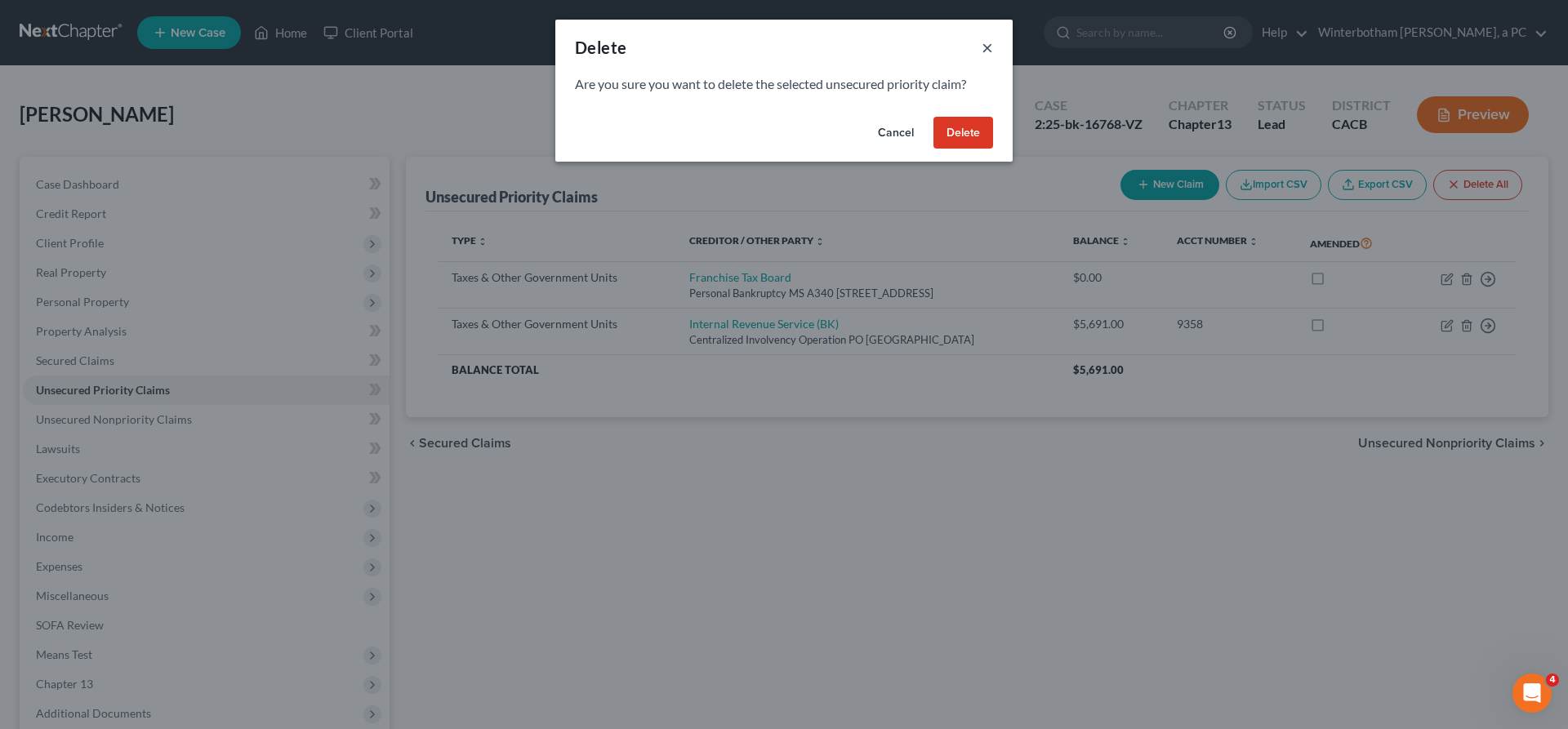
click at [982, 37] on button "×" at bounding box center [987, 47] width 11 height 19
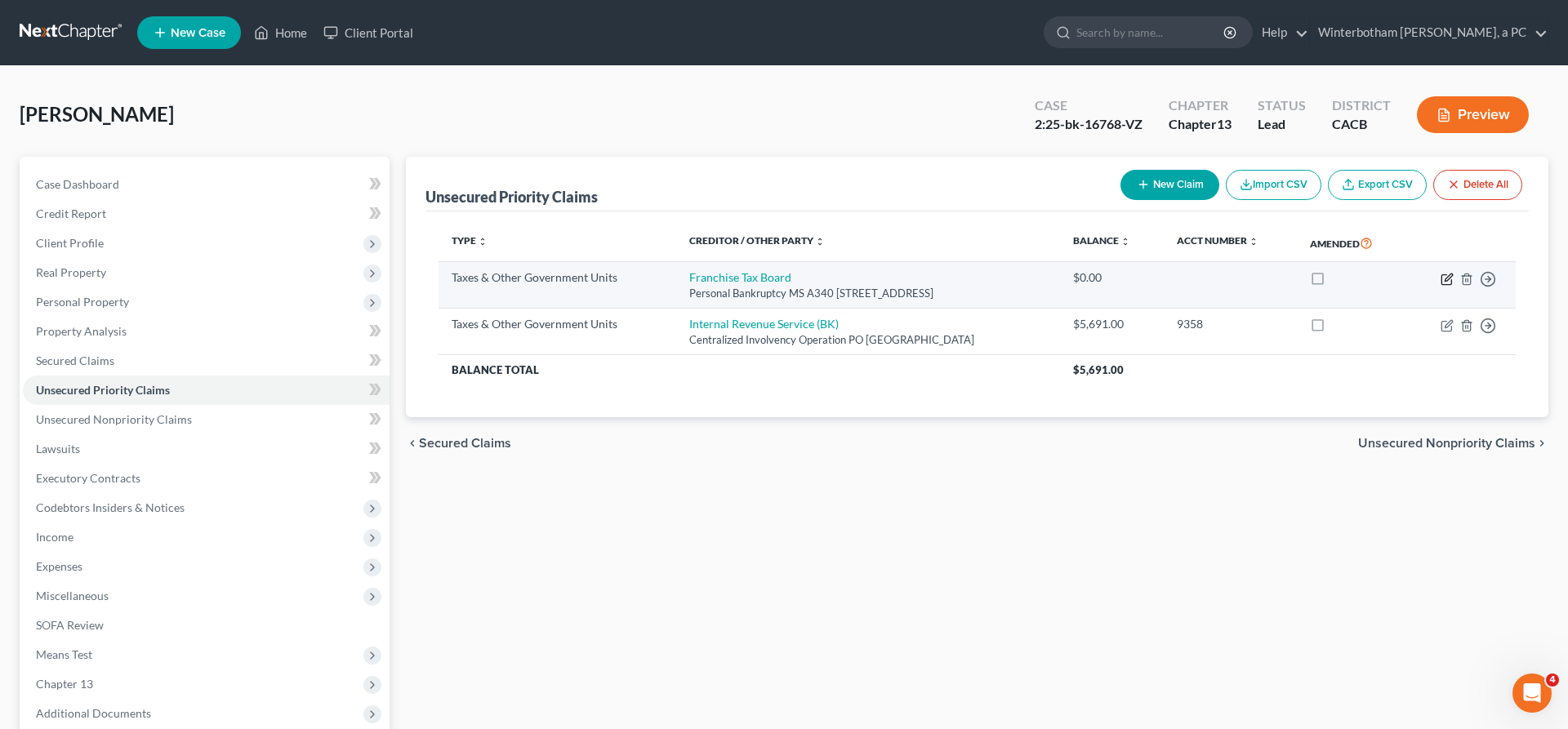
click at [1451, 273] on icon "button" at bounding box center [1448, 277] width 7 height 7
select select "2"
select select "4"
select select "0"
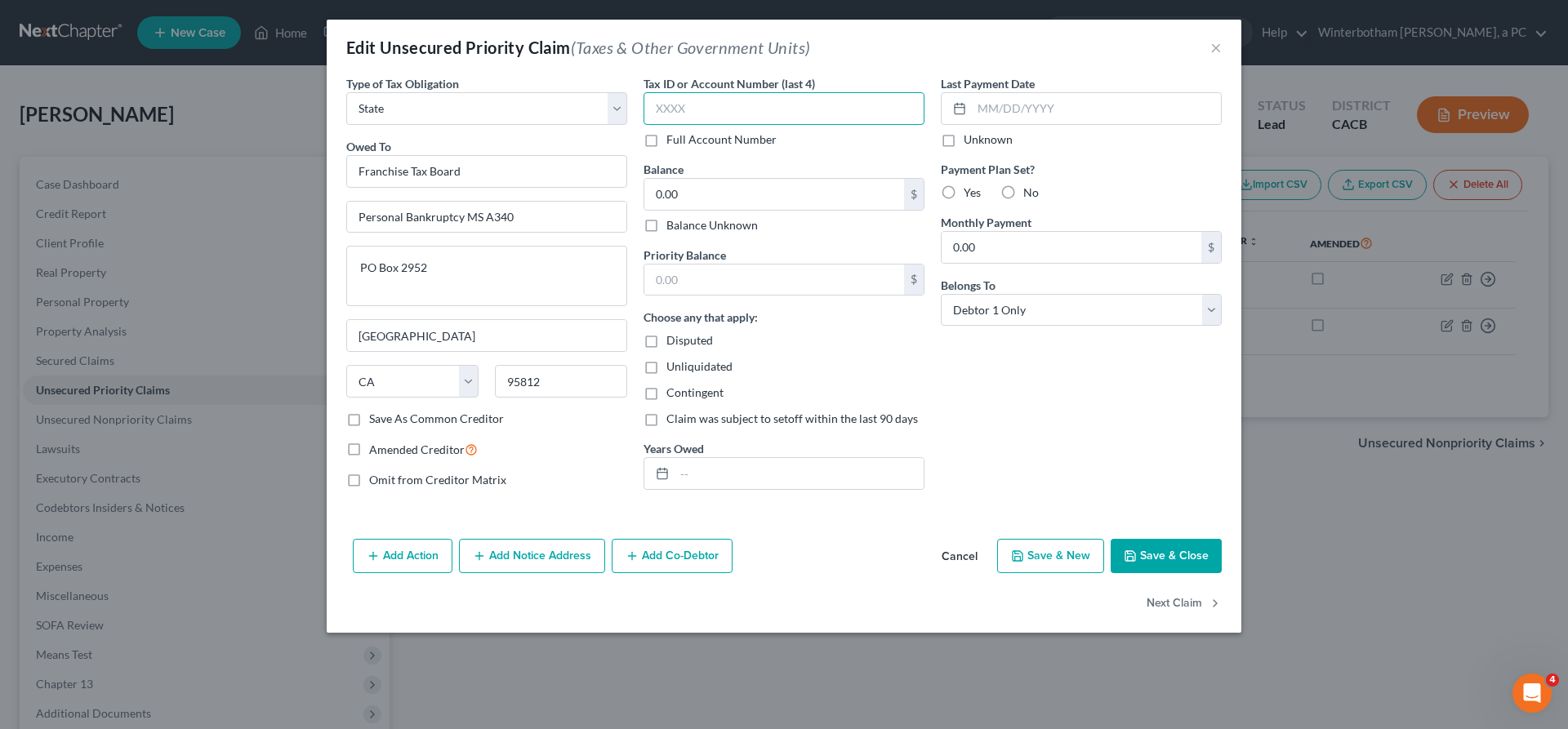
click at [747, 93] on input "text" at bounding box center [784, 108] width 280 height 32
type input "9358"
drag, startPoint x: 743, startPoint y: 151, endPoint x: 637, endPoint y: 150, distance: 106.0
click at [667, 179] on input "0.00" at bounding box center [774, 194] width 260 height 31
click at [760, 179] on input "0.00" at bounding box center [774, 194] width 260 height 31
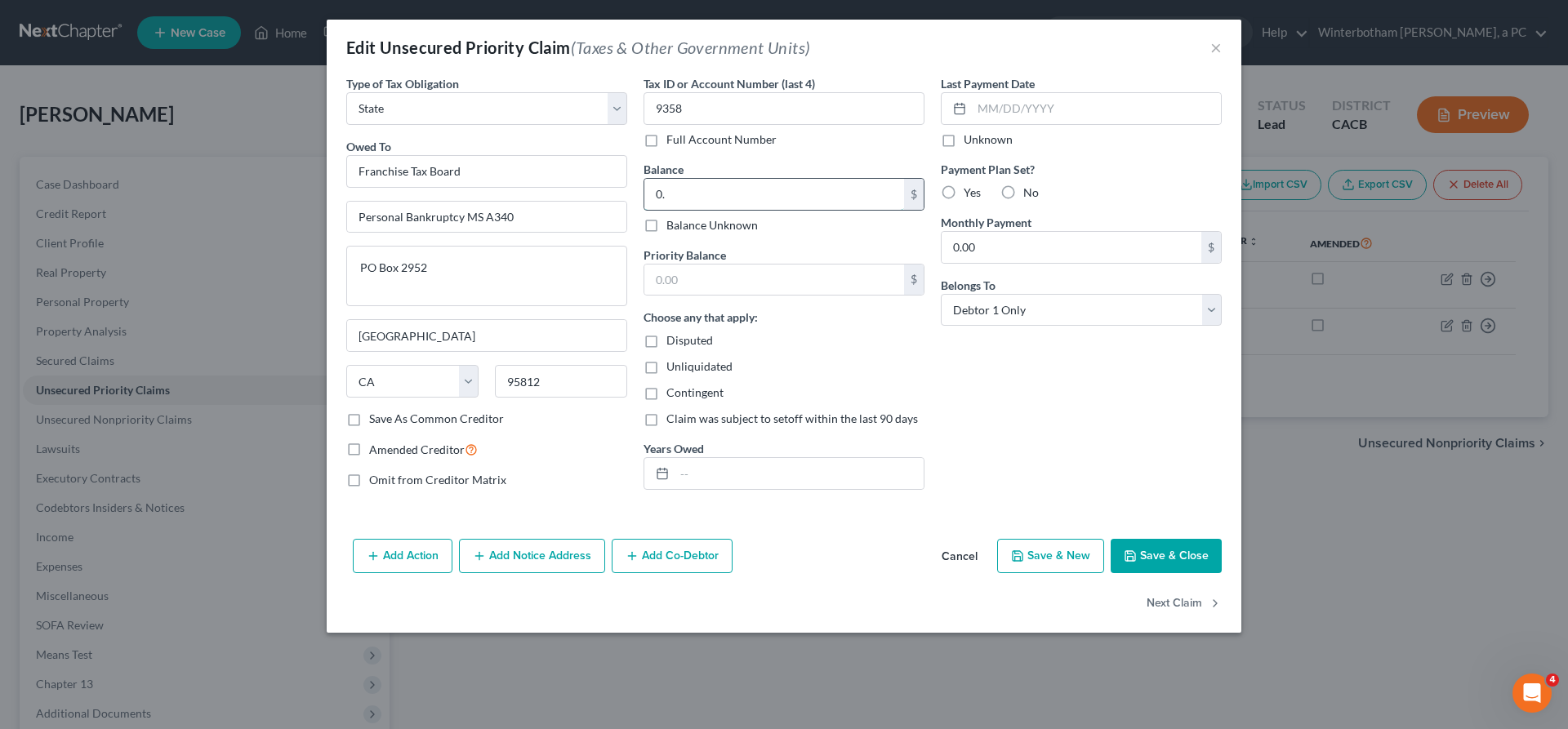
type input "0"
type input "0.00"
click at [1111, 539] on button "Save & Close" at bounding box center [1166, 556] width 111 height 34
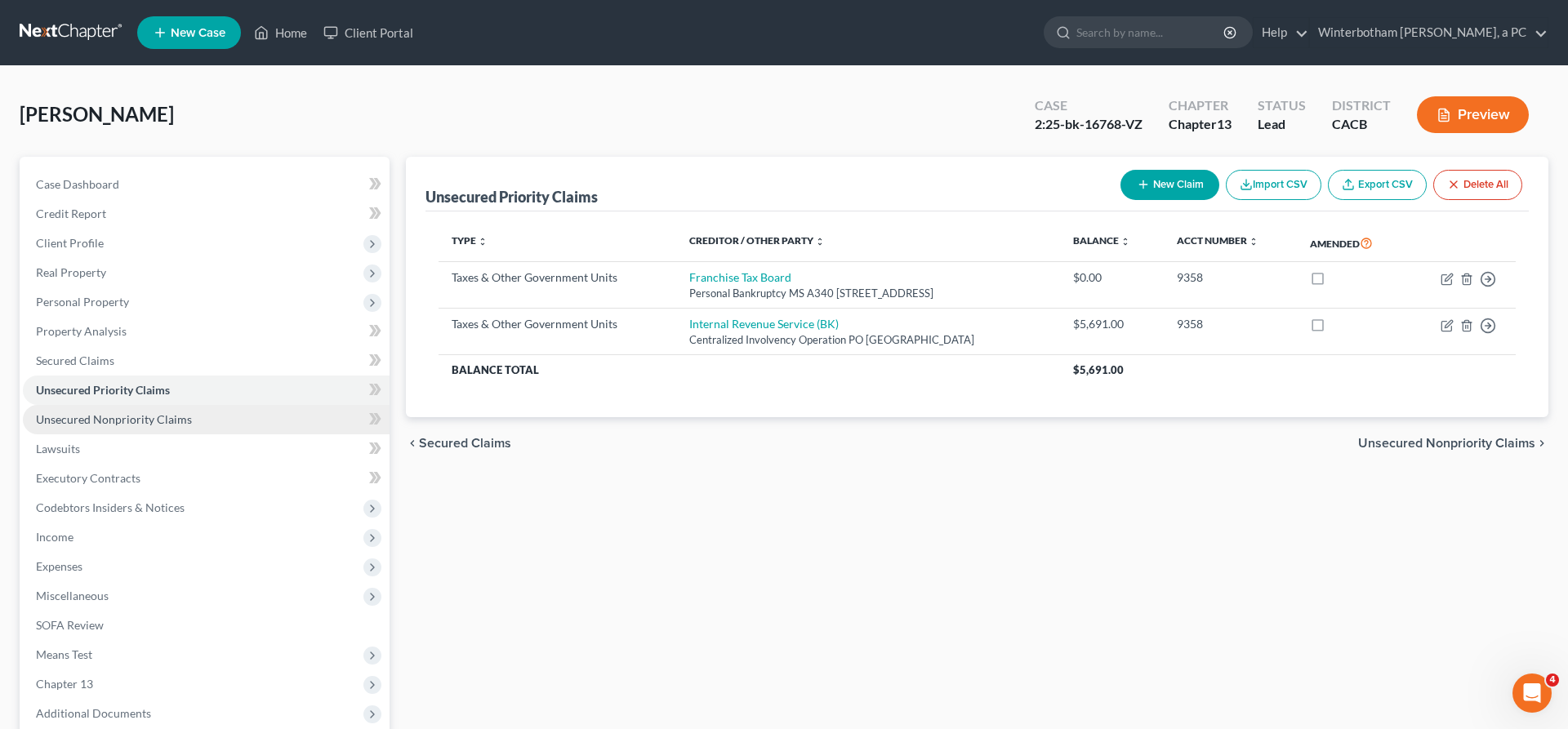
click at [141, 405] on link "Unsecured Nonpriority Claims" at bounding box center [206, 420] width 367 height 30
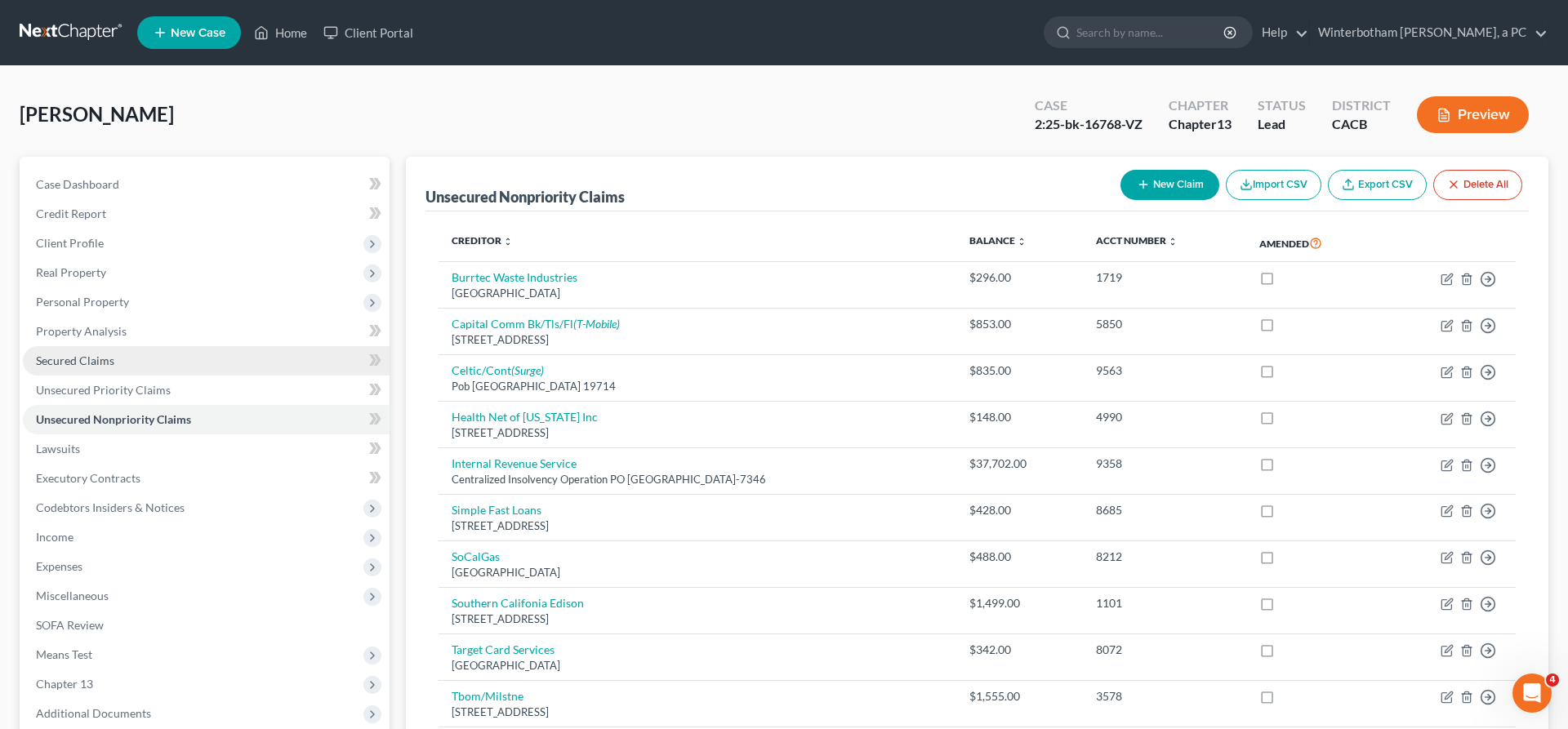
click at [65, 354] on span "Secured Claims" at bounding box center [75, 361] width 78 height 14
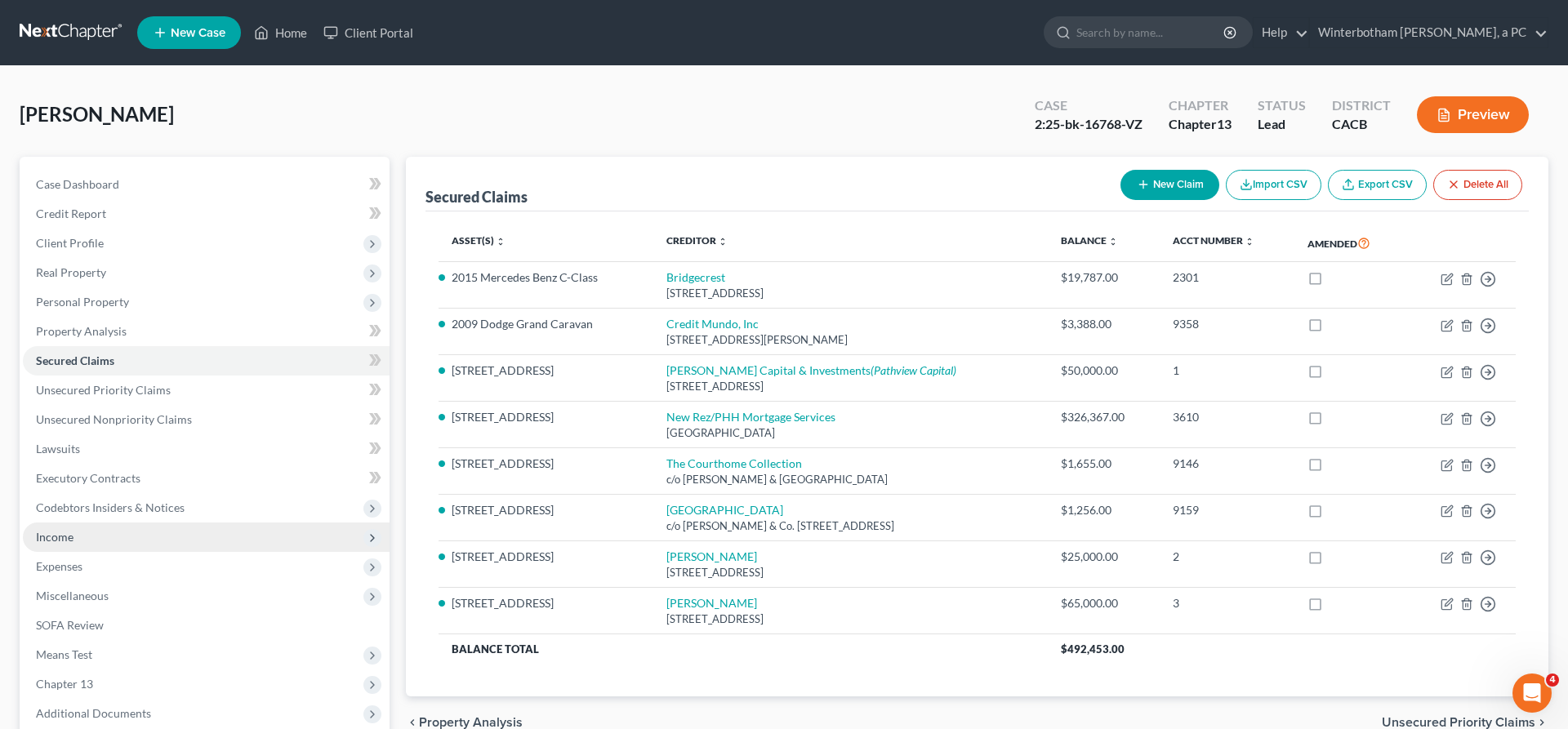
click at [98, 523] on span "Income" at bounding box center [206, 537] width 367 height 30
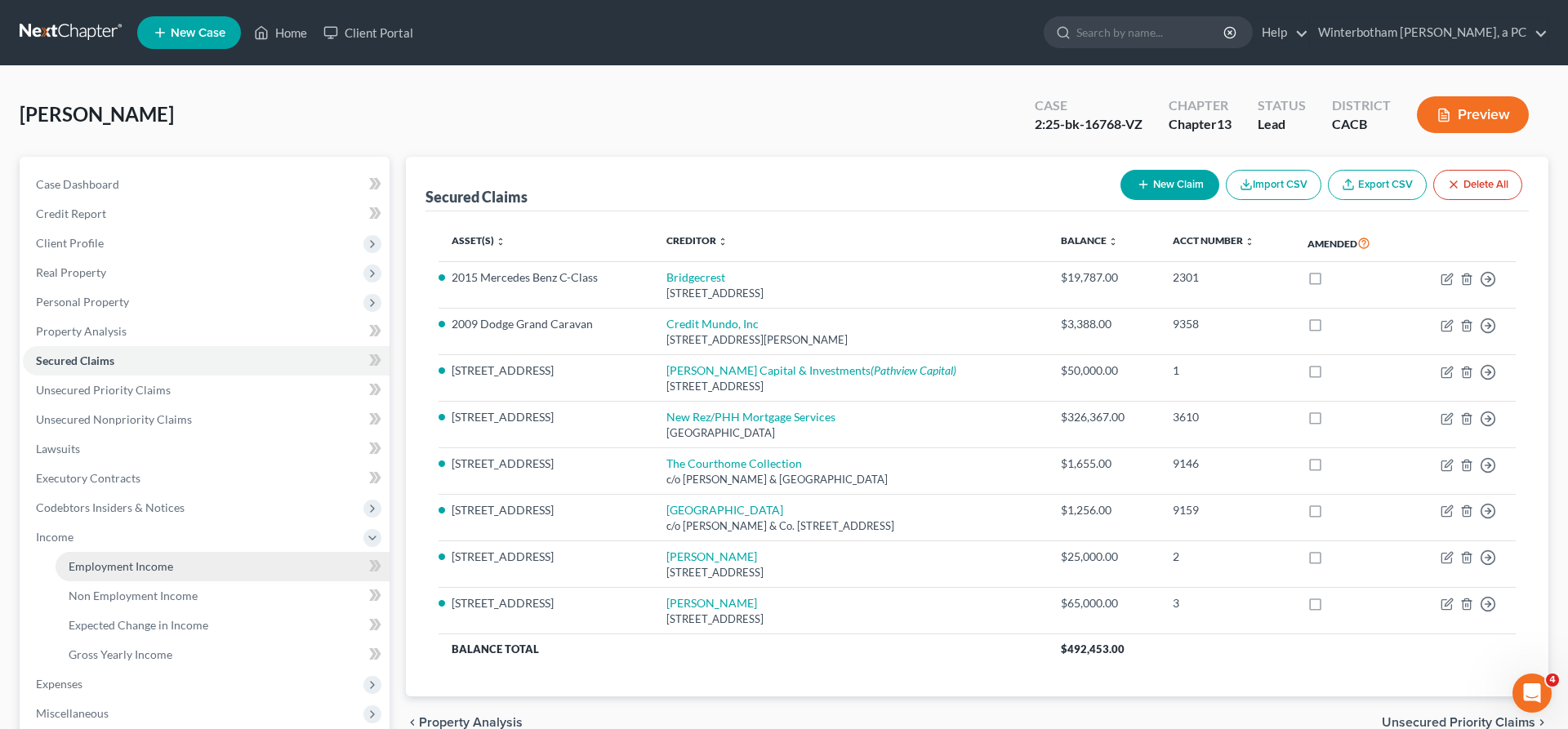
click at [107, 559] on span "Employment Income" at bounding box center [121, 566] width 105 height 14
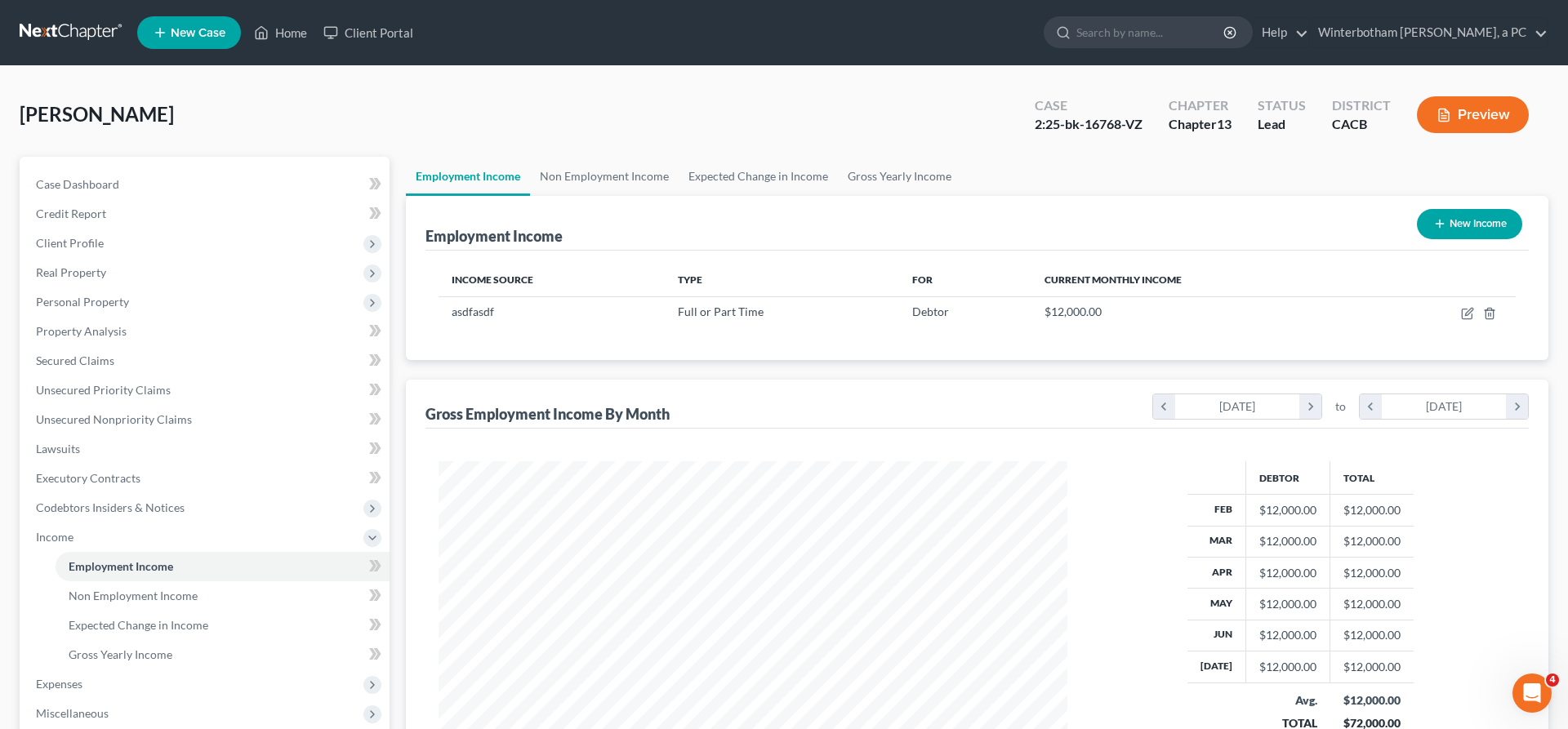
scroll to position [314, 660]
click at [1492, 307] on icon "button" at bounding box center [1489, 313] width 7 height 10
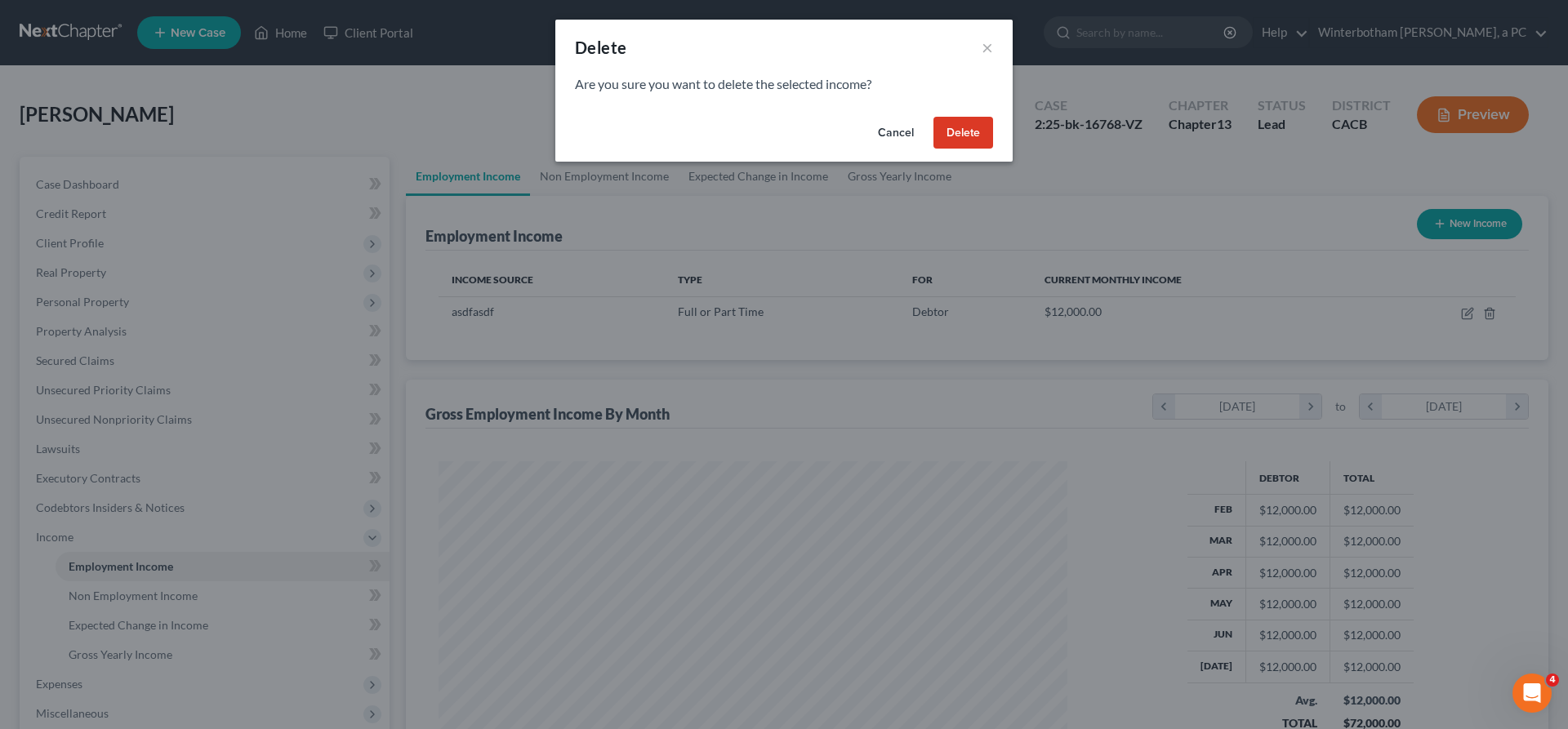
click at [933, 117] on button "Delete" at bounding box center [963, 132] width 59 height 32
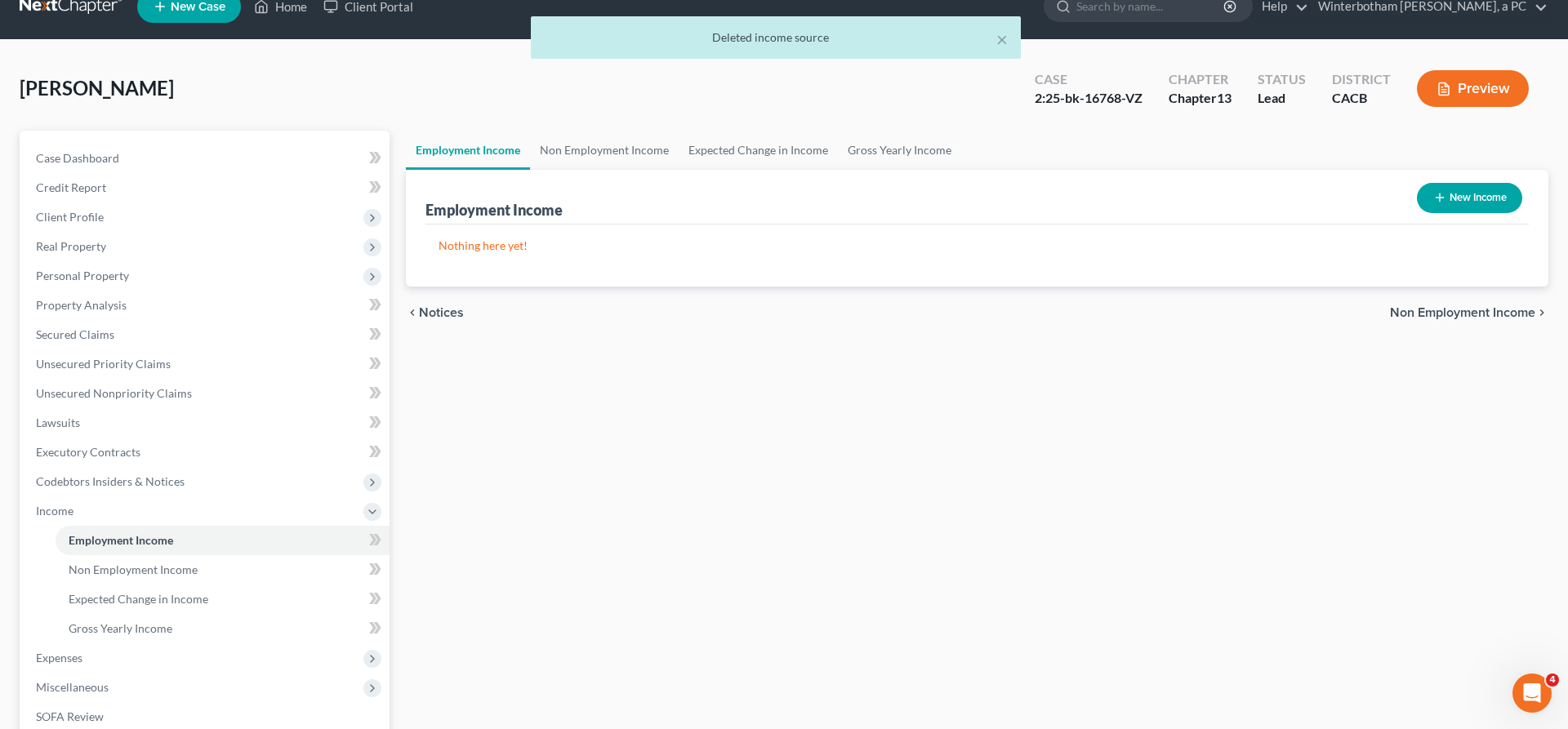
scroll to position [43, 0]
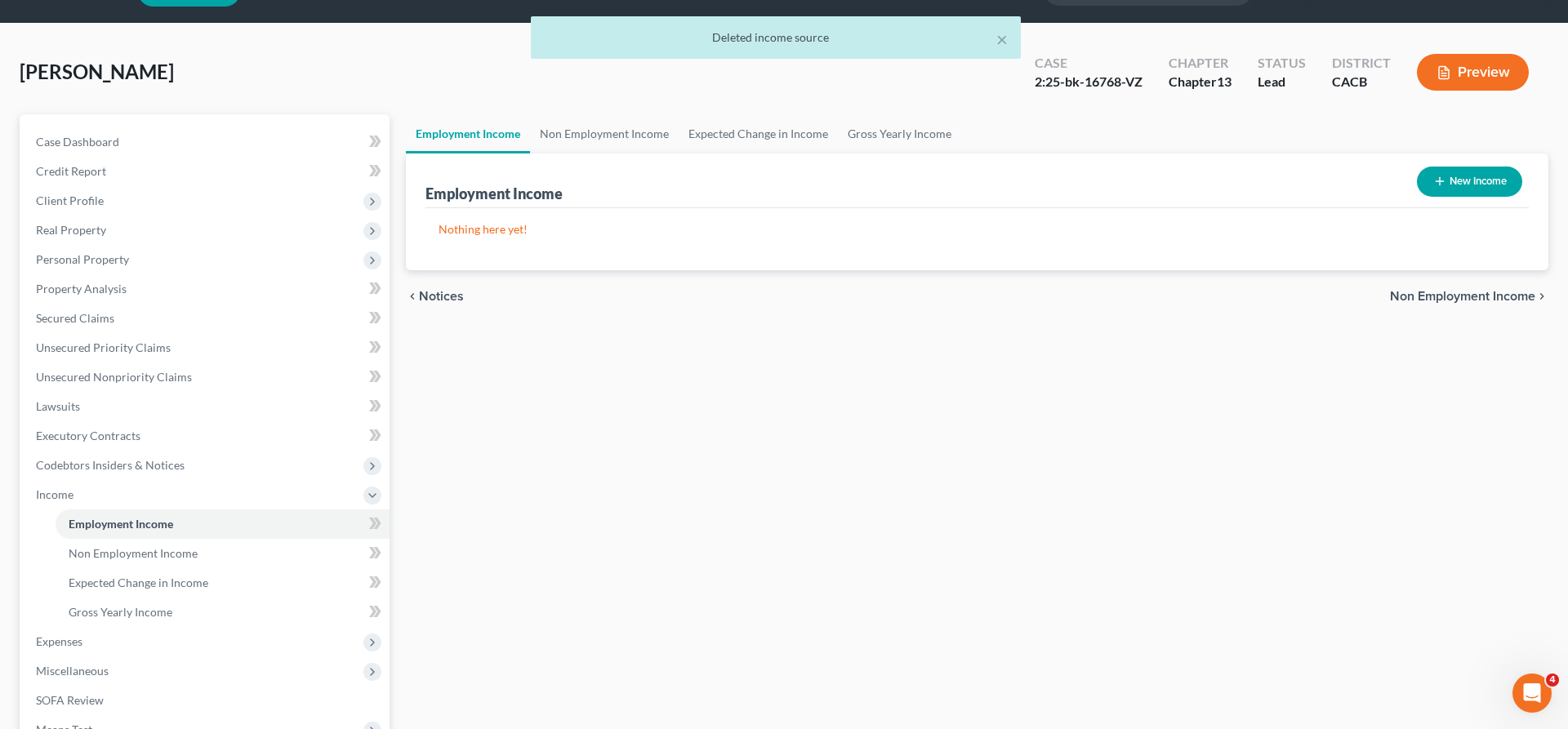
click at [1438, 290] on span "Non Employment Income" at bounding box center [1462, 296] width 145 height 13
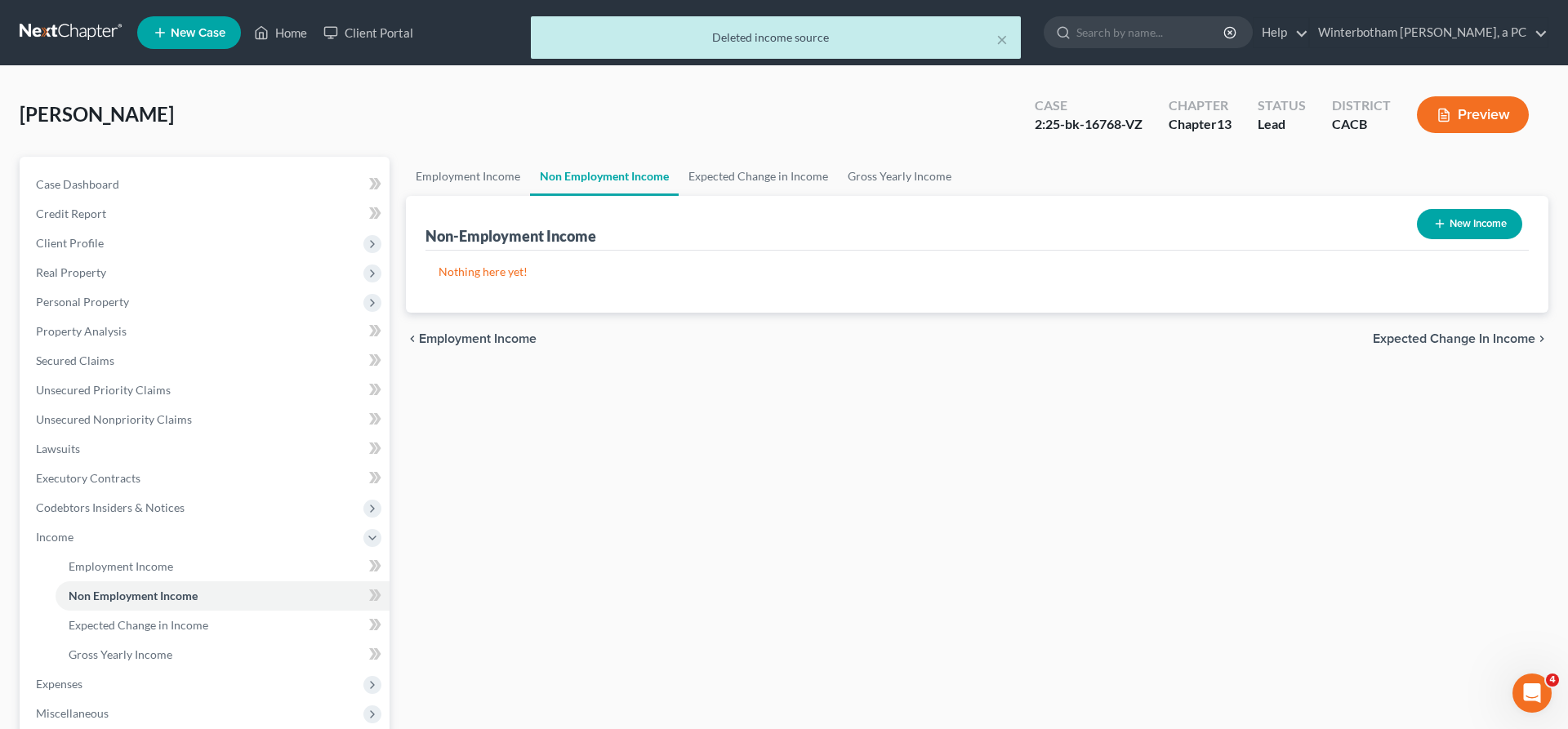
click at [1498, 209] on button "New Income" at bounding box center [1469, 224] width 105 height 30
select select "0"
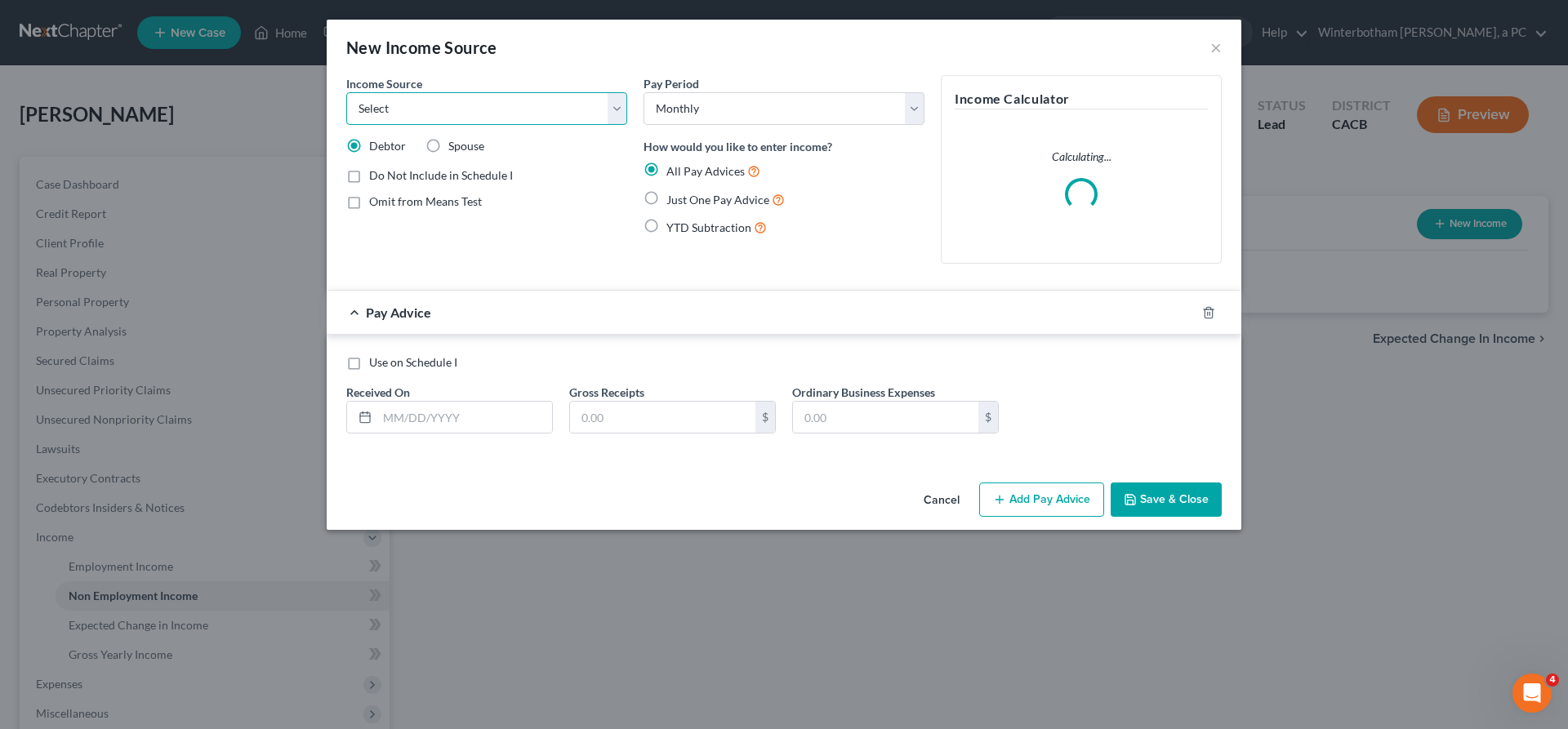
click at [346, 92] on select "Select Unemployment Disability (from employer) Pension Retirement Social Securi…" at bounding box center [486, 108] width 280 height 32
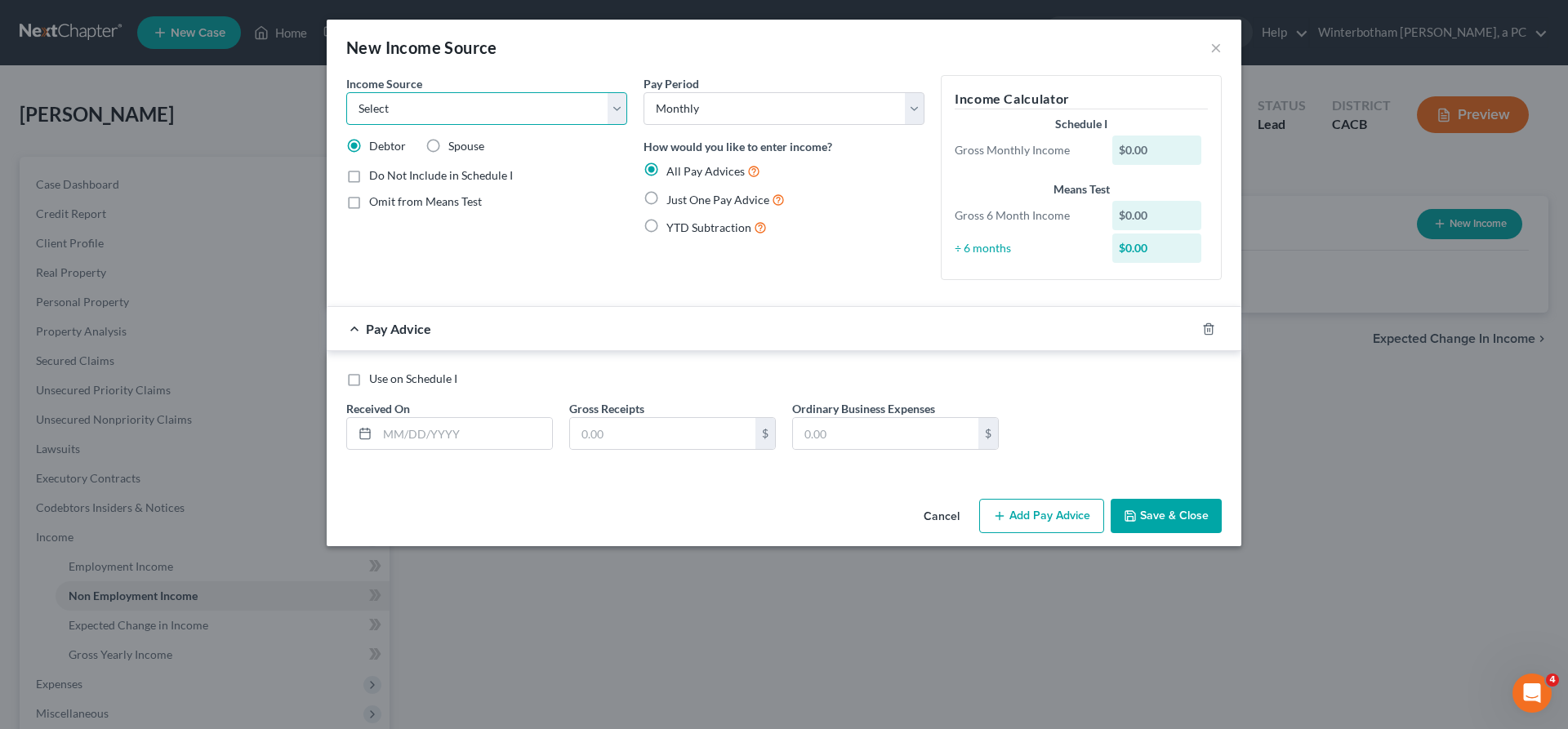
select select "10"
click option "Business, Professional or Farm" at bounding box center [0, 0] width 0 height 0
click at [689, 190] on label "Just One Pay Advice" at bounding box center [726, 199] width 118 height 19
click at [684, 190] on input "Just One Pay Advice" at bounding box center [678, 195] width 10 height 10
radio input "true"
